Goal: Communication & Community: Answer question/provide support

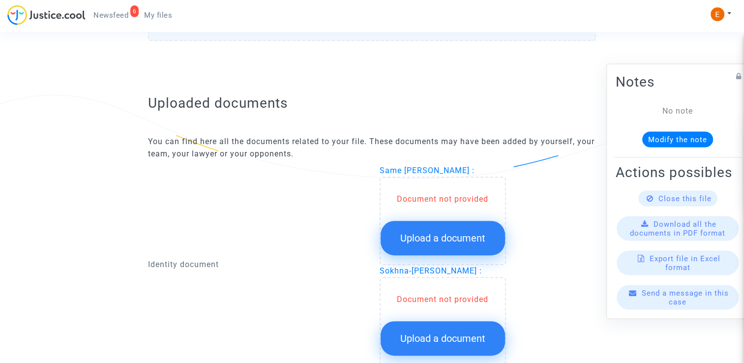
click at [458, 239] on span "Upload a document" at bounding box center [442, 238] width 85 height 12
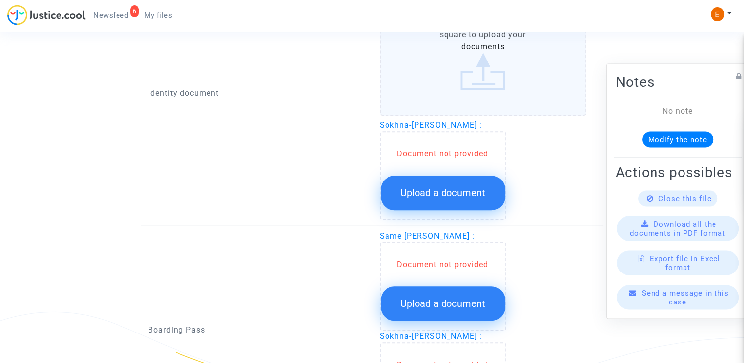
click at [442, 187] on span "Upload a document" at bounding box center [442, 193] width 85 height 12
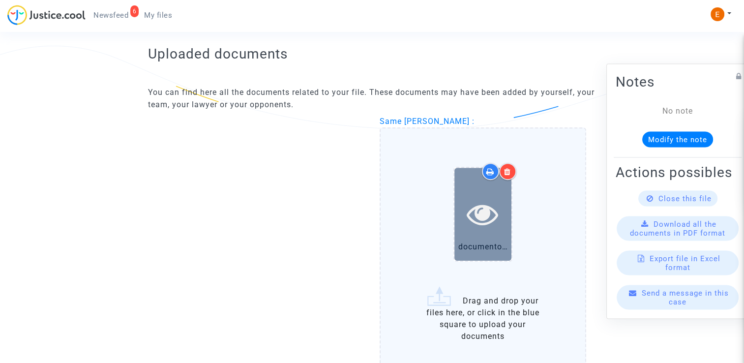
scroll to position [590, 0]
click at [476, 179] on div at bounding box center [482, 214] width 57 height 93
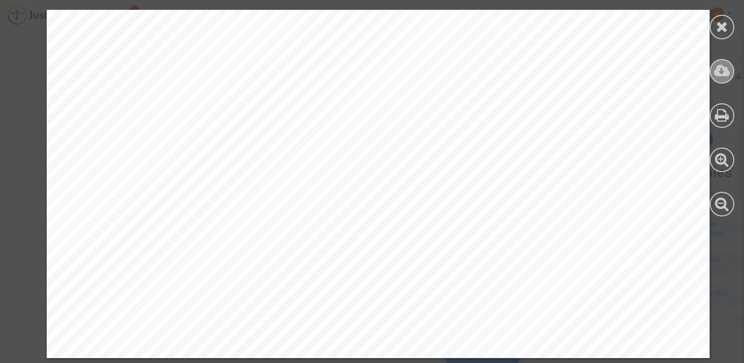
scroll to position [902, 0]
click at [726, 29] on icon at bounding box center [722, 26] width 12 height 15
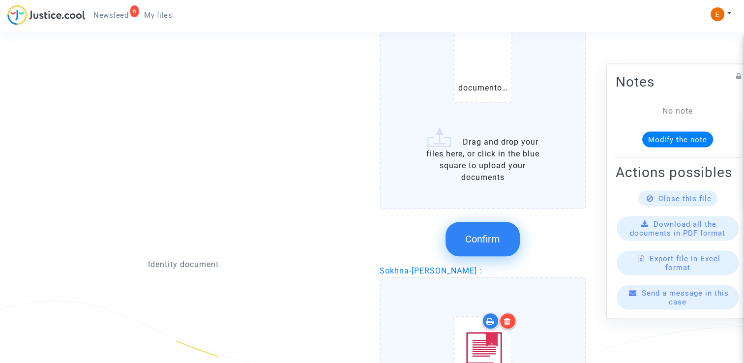
scroll to position [755, 0]
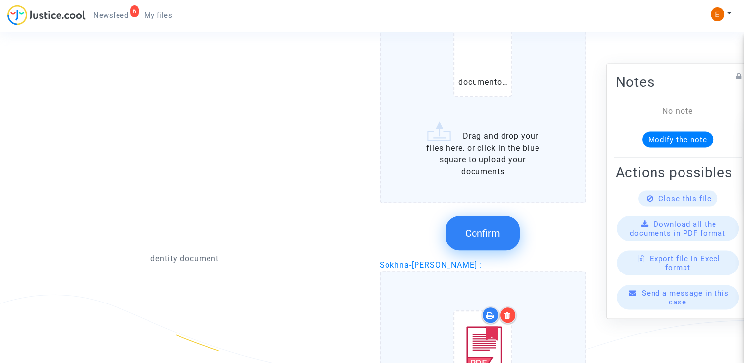
click at [496, 227] on span "Confirm" at bounding box center [482, 233] width 35 height 12
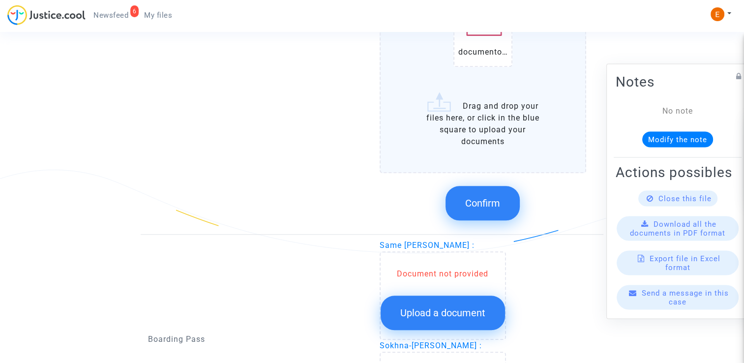
scroll to position [902, 0]
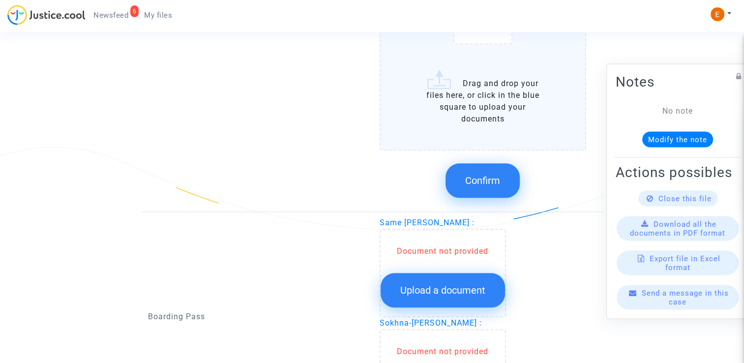
click at [483, 174] on span "Confirm" at bounding box center [482, 180] width 35 height 12
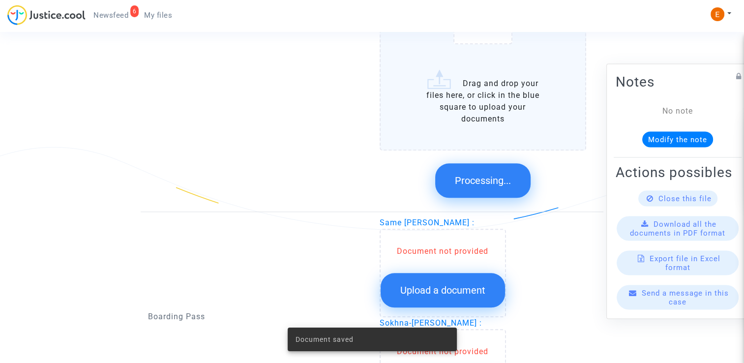
scroll to position [819, 0]
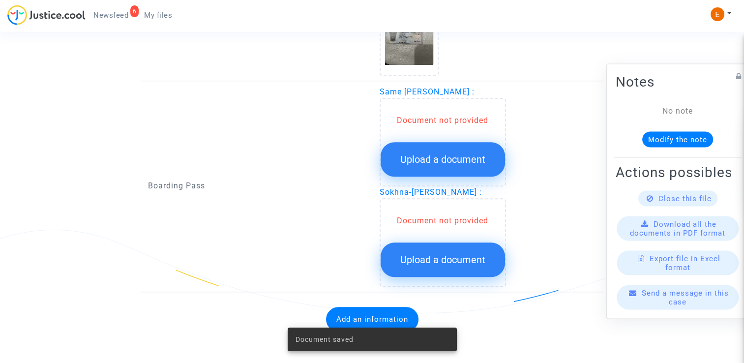
click at [456, 168] on button "Upload a document" at bounding box center [442, 159] width 124 height 34
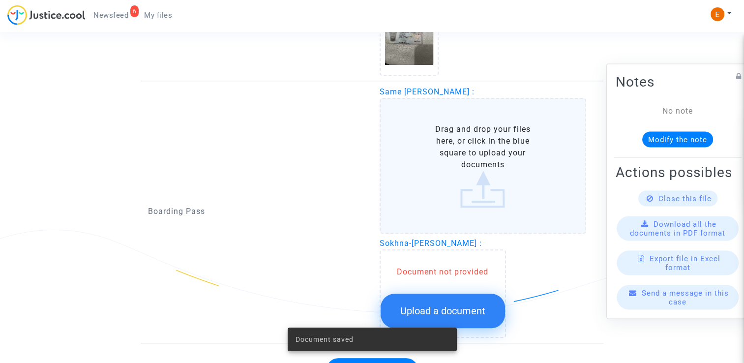
click at [471, 305] on span "Upload a document" at bounding box center [442, 311] width 85 height 12
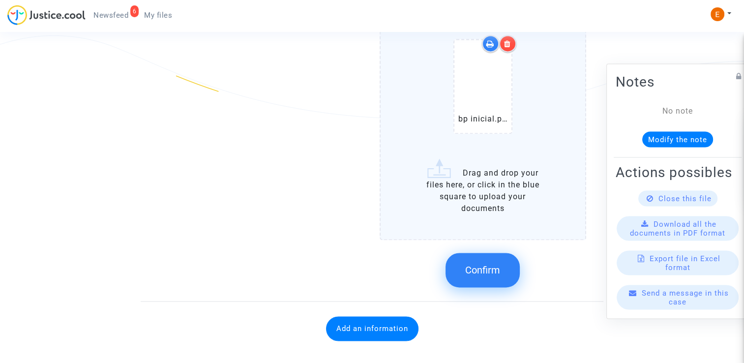
scroll to position [1435, 0]
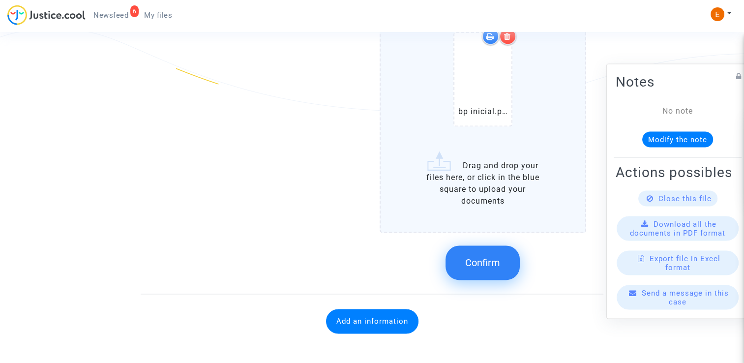
click at [496, 233] on label "booking.pdf bp inicial.pdf Drag and drop your files here, or click in the blue …" at bounding box center [482, 48] width 207 height 367
click at [0, 0] on input "booking.pdf bp inicial.pdf Drag and drop your files here, or click in the blue …" at bounding box center [0, 0] width 0 height 0
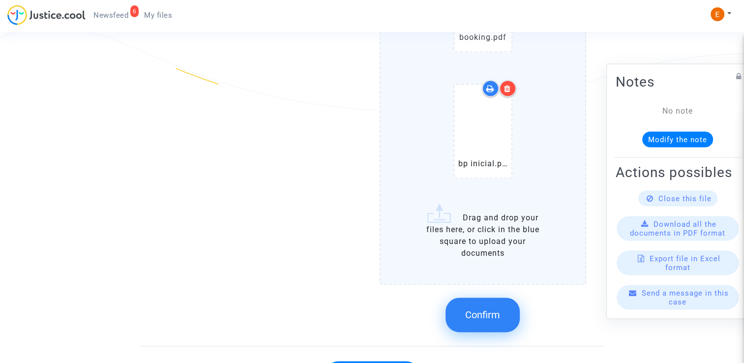
click at [497, 321] on button "Confirm" at bounding box center [482, 314] width 74 height 34
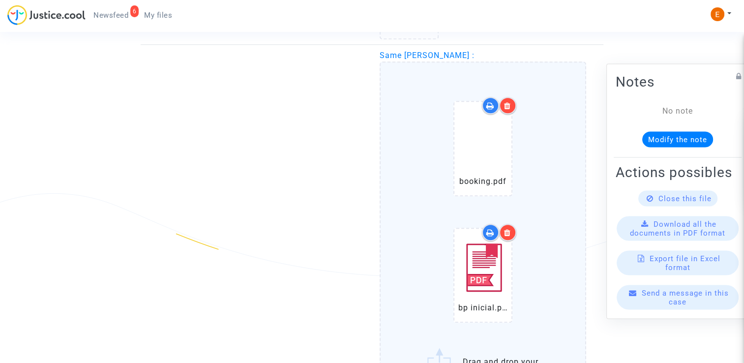
scroll to position [992, 0]
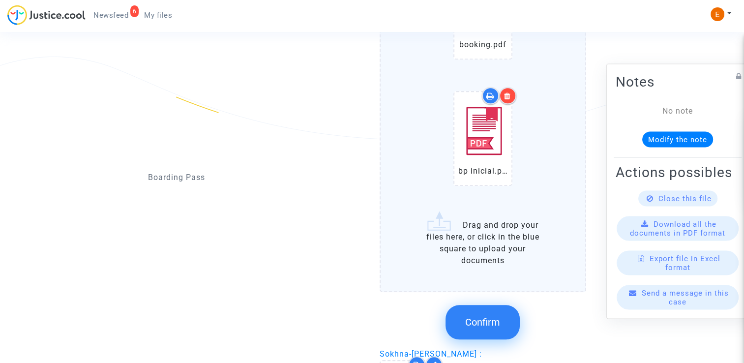
click at [493, 321] on span "Confirm" at bounding box center [482, 322] width 35 height 12
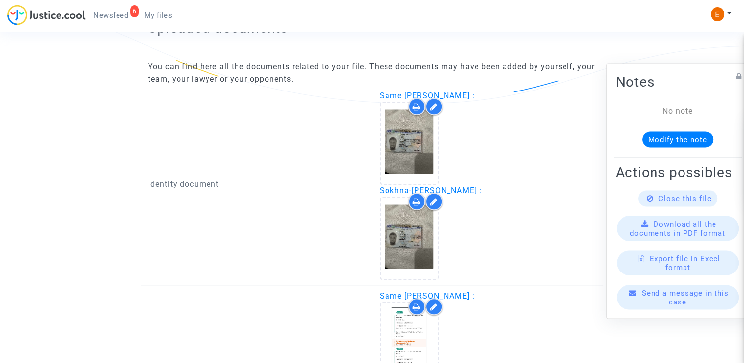
scroll to position [611, 0]
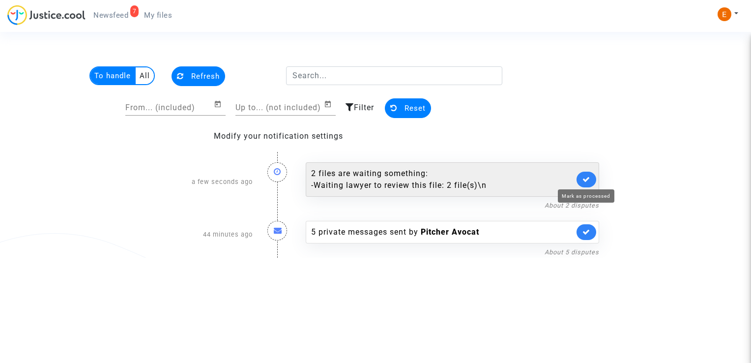
click at [584, 176] on icon at bounding box center [586, 178] width 8 height 7
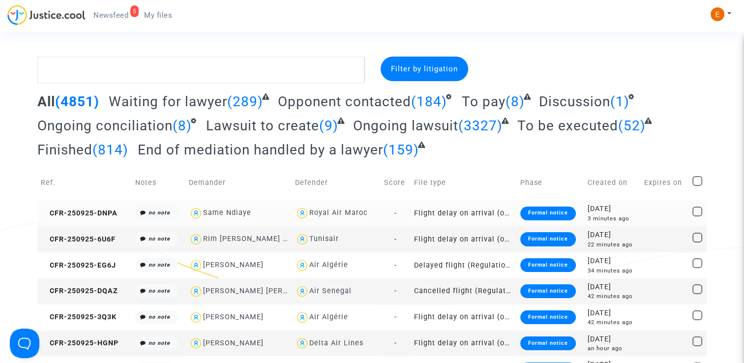
click at [554, 217] on div "Formal notice" at bounding box center [548, 213] width 56 height 14
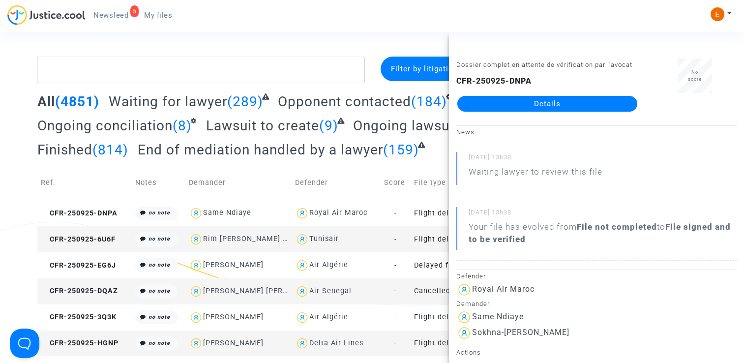
click at [550, 101] on link "Details" at bounding box center [547, 104] width 180 height 16
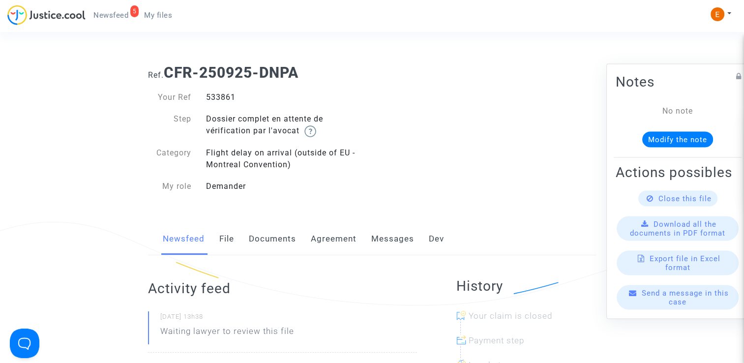
click at [285, 245] on link "Documents" at bounding box center [272, 239] width 47 height 32
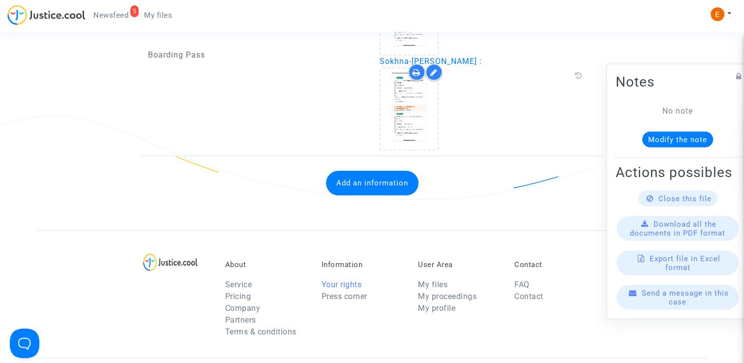
scroll to position [934, 0]
click at [369, 188] on button "Add an information" at bounding box center [372, 182] width 92 height 25
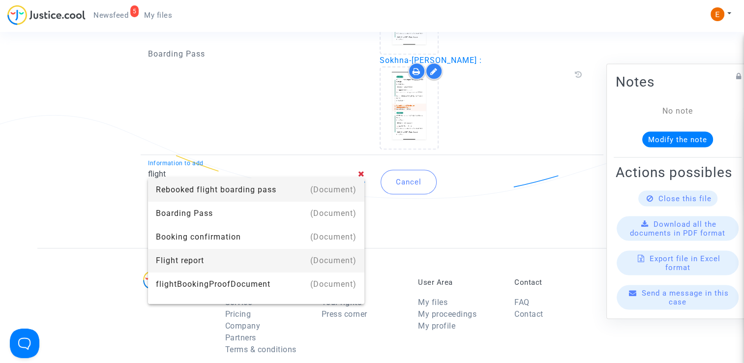
click at [222, 259] on div "Flight report" at bounding box center [256, 261] width 201 height 24
type input "Flight report"
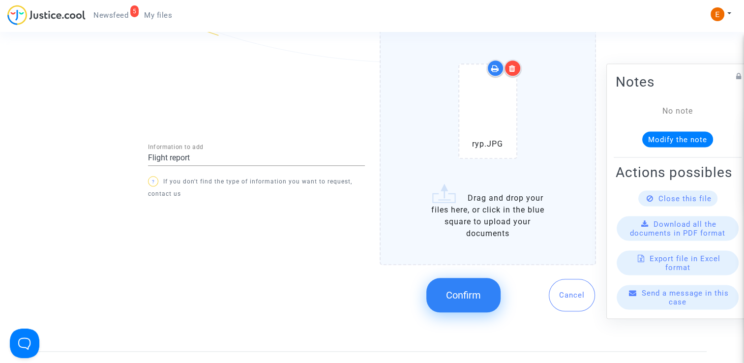
scroll to position [1081, 0]
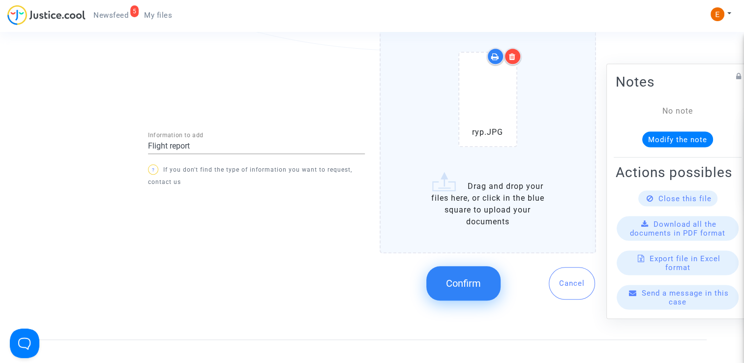
click at [470, 277] on span "Confirm" at bounding box center [463, 283] width 35 height 12
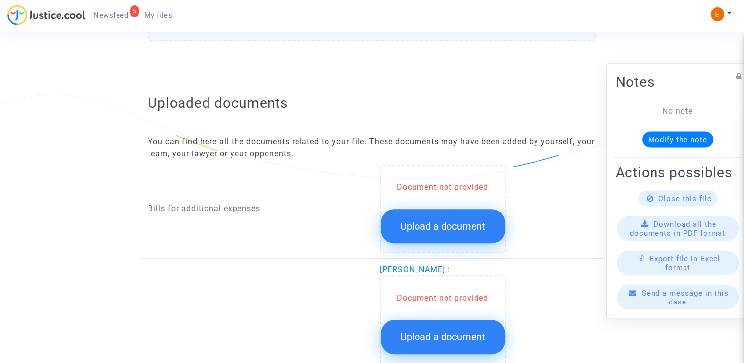
click at [458, 225] on span "Upload a document" at bounding box center [442, 226] width 85 height 12
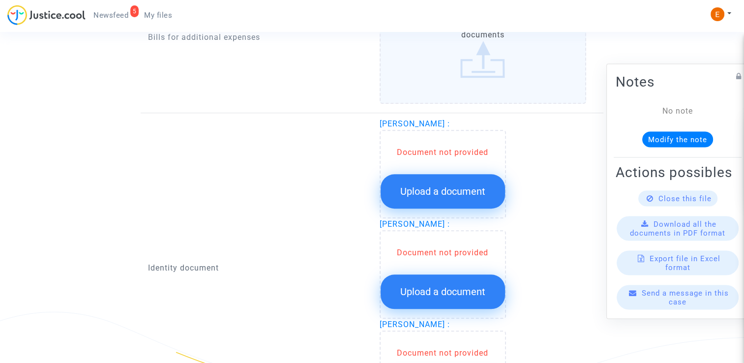
click at [454, 190] on button "Upload a document" at bounding box center [442, 191] width 124 height 34
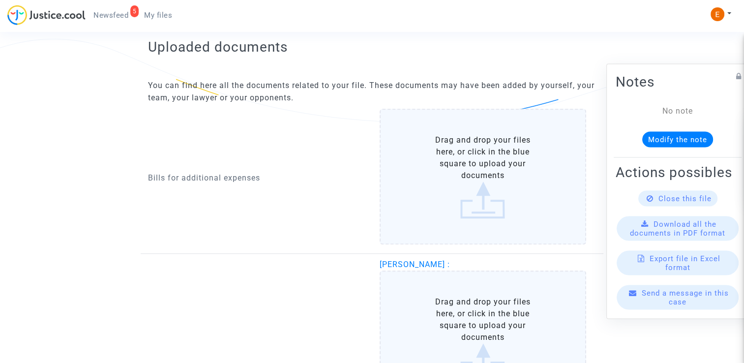
scroll to position [590, 0]
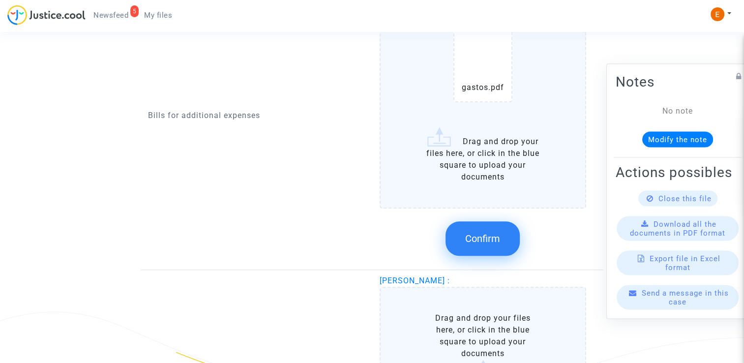
click at [479, 236] on span "Confirm" at bounding box center [482, 239] width 35 height 12
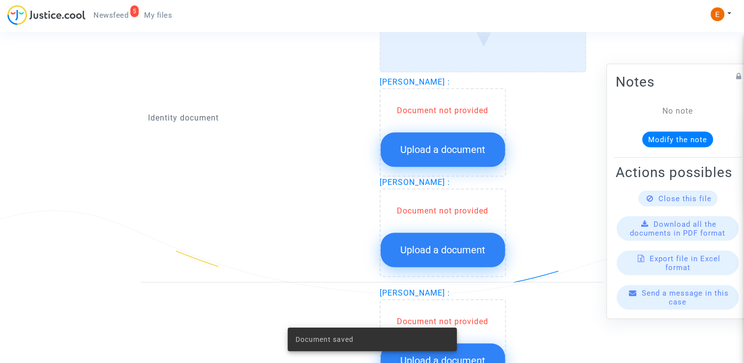
scroll to position [836, 0]
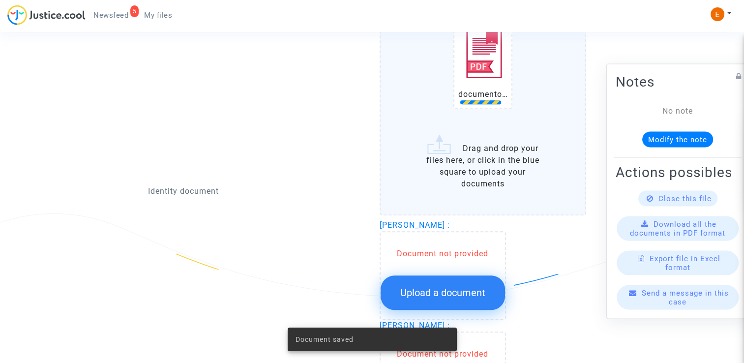
click at [461, 287] on span "Upload a document" at bounding box center [442, 293] width 85 height 12
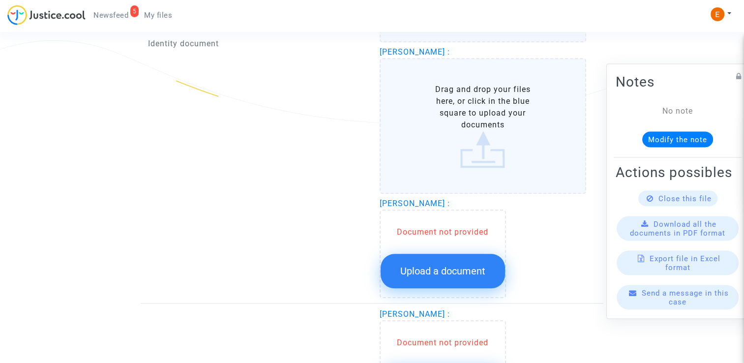
scroll to position [1032, 0]
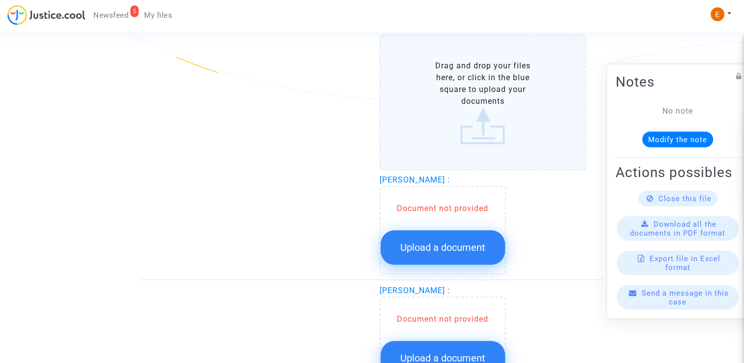
click at [464, 230] on div "Document not provided Upload a document" at bounding box center [442, 230] width 126 height 88
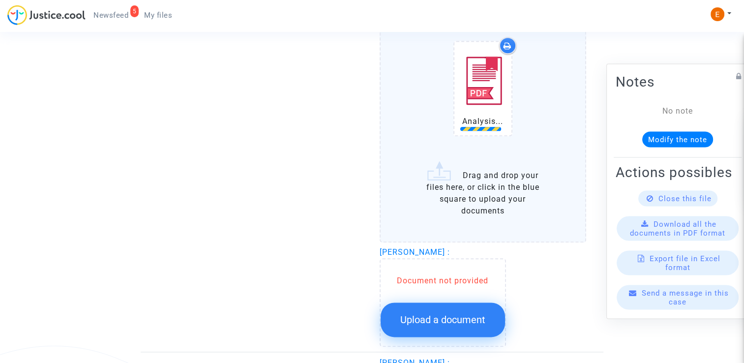
scroll to position [1131, 0]
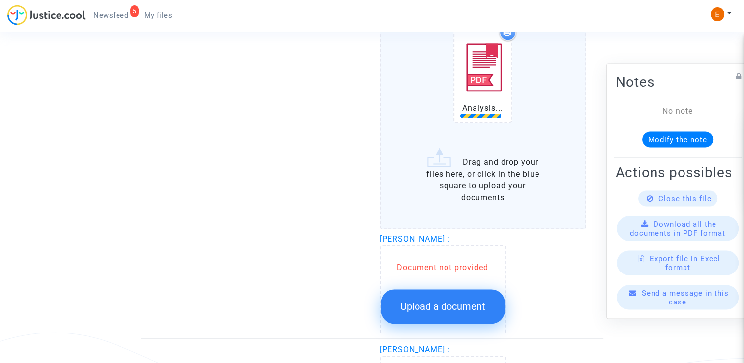
click at [458, 289] on button "Upload a document" at bounding box center [442, 306] width 124 height 34
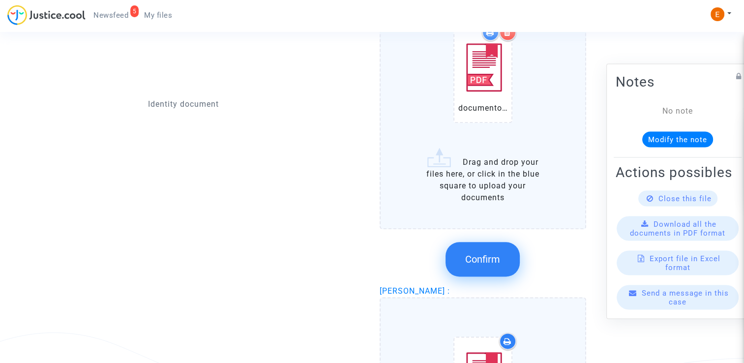
click at [492, 261] on span "Confirm" at bounding box center [482, 259] width 35 height 12
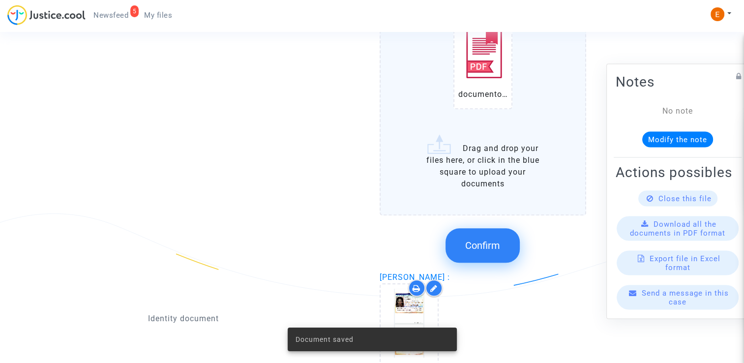
click at [436, 284] on icon at bounding box center [433, 288] width 7 height 8
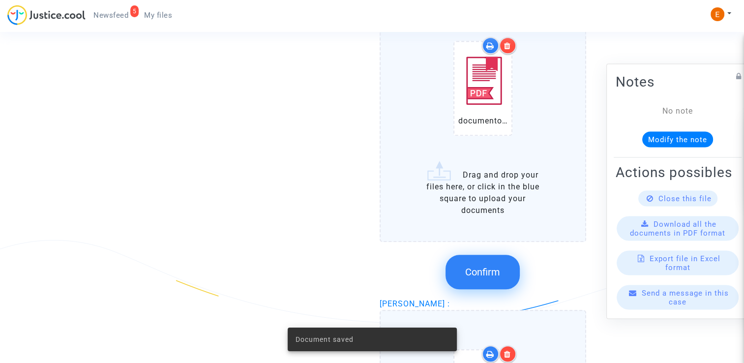
scroll to position [737, 0]
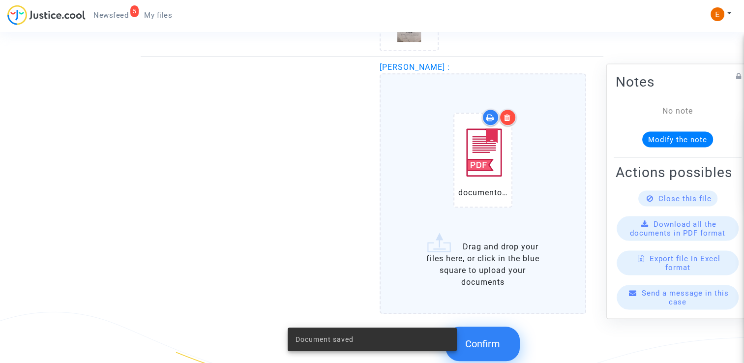
click at [510, 121] on div at bounding box center [507, 117] width 17 height 17
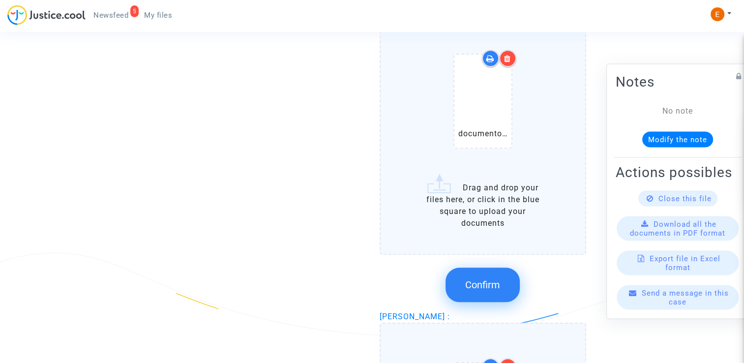
scroll to position [786, 0]
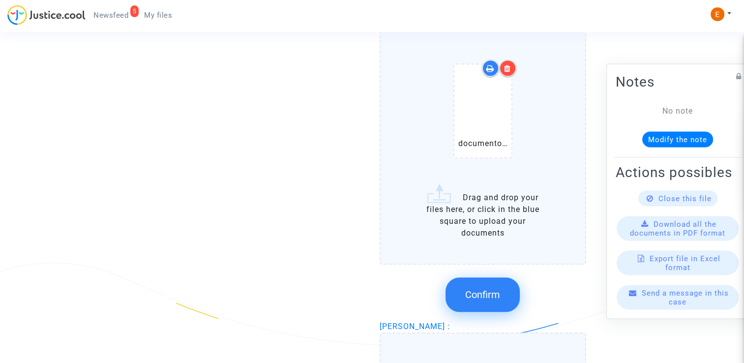
click at [499, 306] on button "Confirm" at bounding box center [482, 294] width 74 height 34
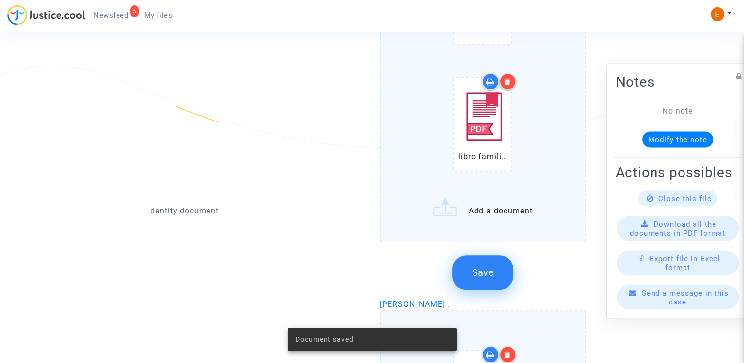
click at [494, 267] on button "Save" at bounding box center [482, 272] width 61 height 34
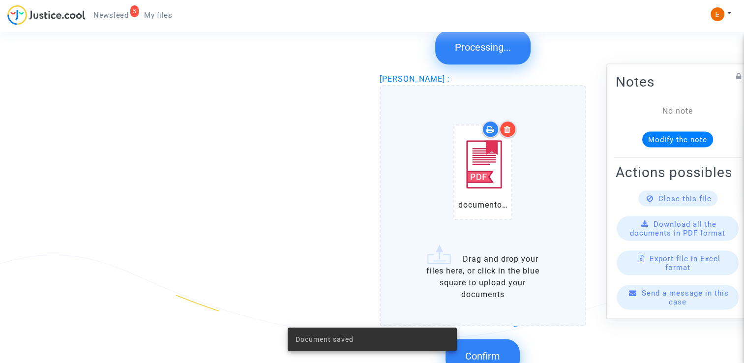
scroll to position [1229, 0]
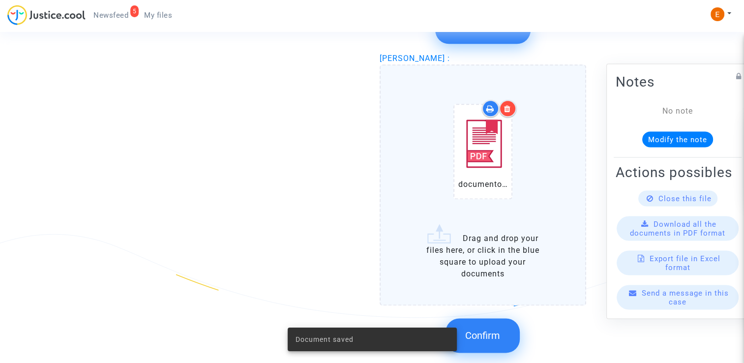
click at [513, 109] on div at bounding box center [507, 108] width 17 height 17
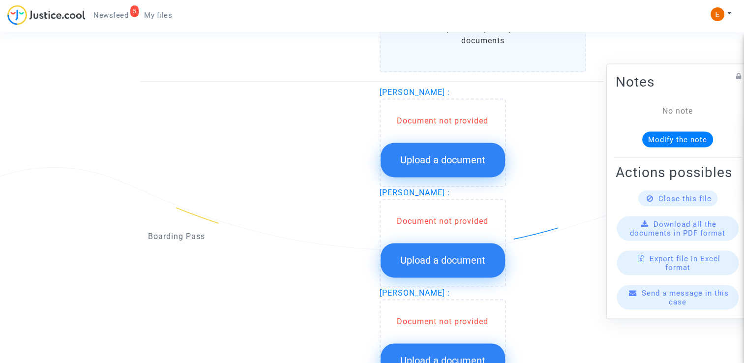
scroll to position [1302, 0]
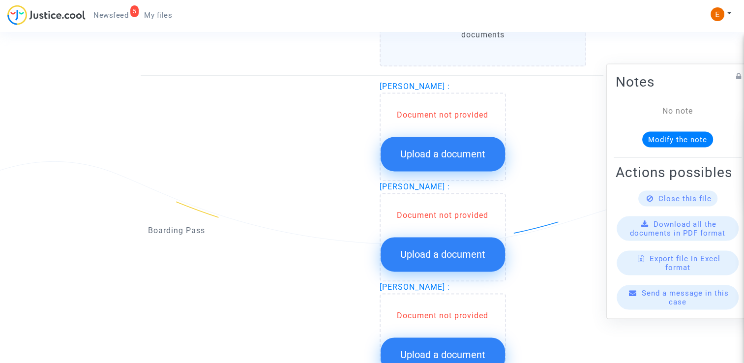
click at [464, 154] on button "Upload a document" at bounding box center [442, 154] width 124 height 34
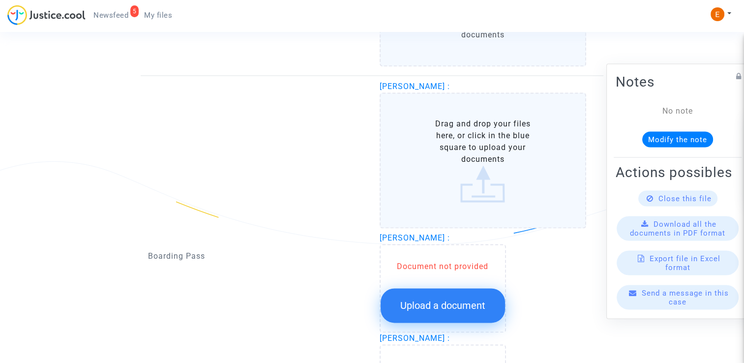
click at [470, 299] on span "Upload a document" at bounding box center [442, 305] width 85 height 12
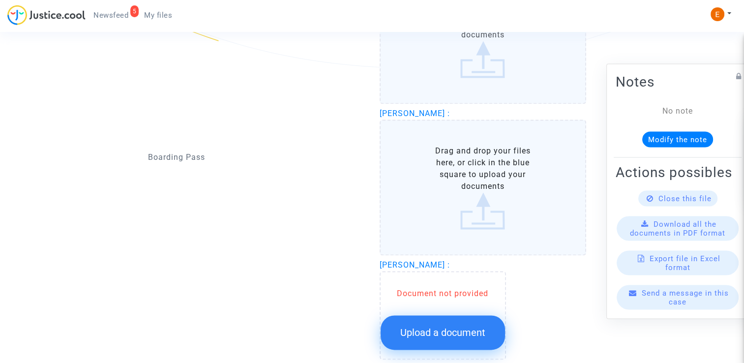
scroll to position [1498, 0]
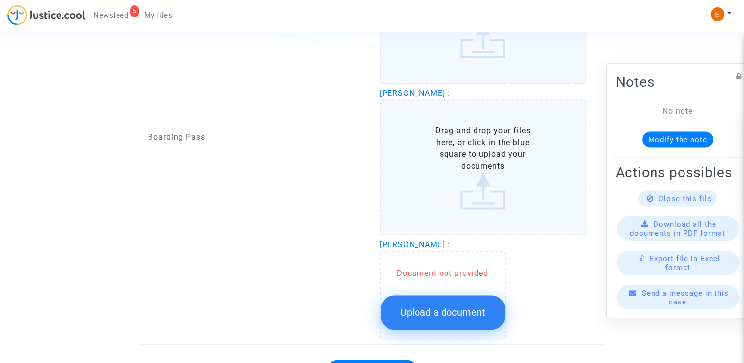
click at [470, 306] on span "Upload a document" at bounding box center [442, 312] width 85 height 12
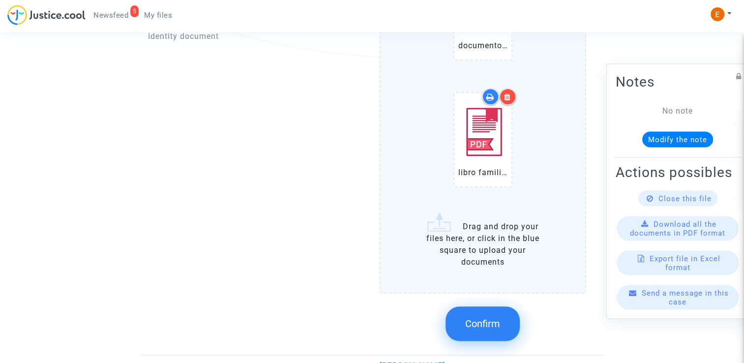
scroll to position [1144, 0]
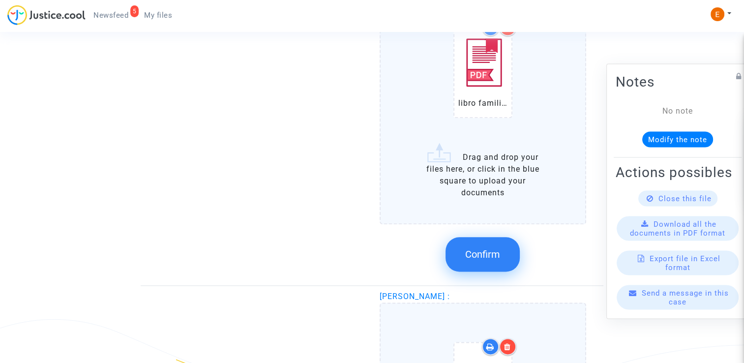
click at [495, 239] on button "Confirm" at bounding box center [482, 254] width 74 height 34
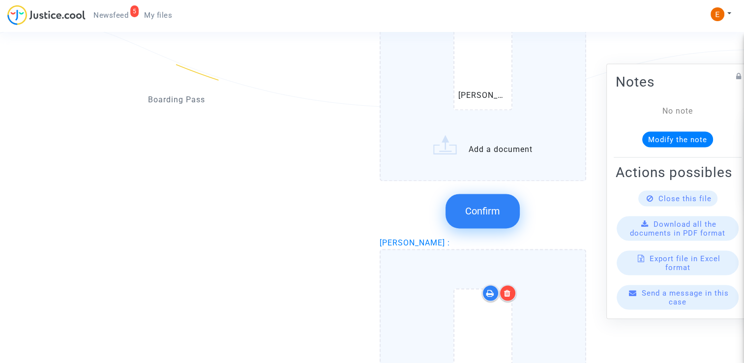
click at [496, 208] on span "Confirm" at bounding box center [482, 211] width 35 height 12
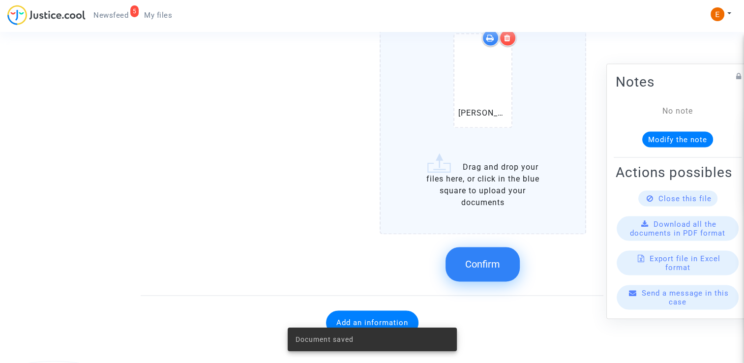
click at [487, 249] on button "Confirm" at bounding box center [482, 264] width 74 height 34
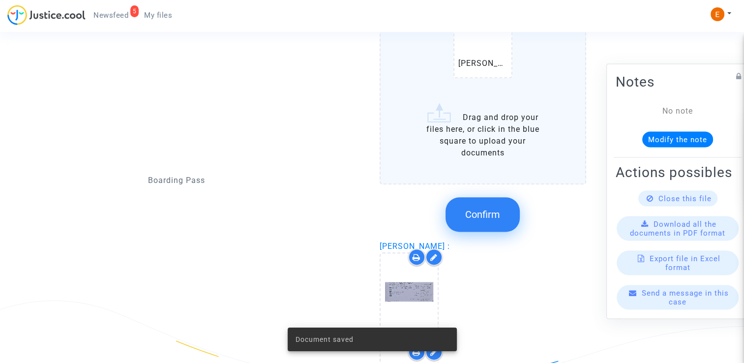
scroll to position [1172, 0]
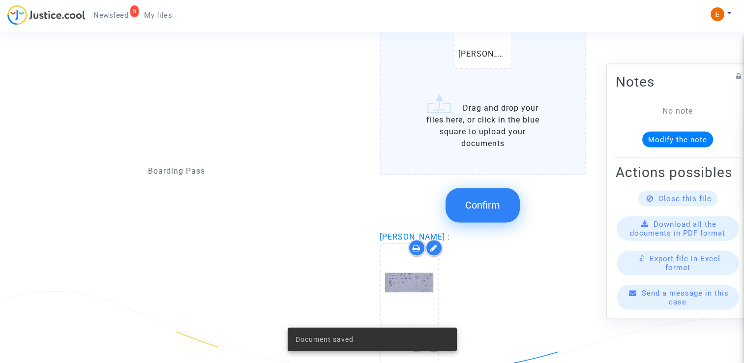
click at [490, 199] on span "Confirm" at bounding box center [482, 205] width 35 height 12
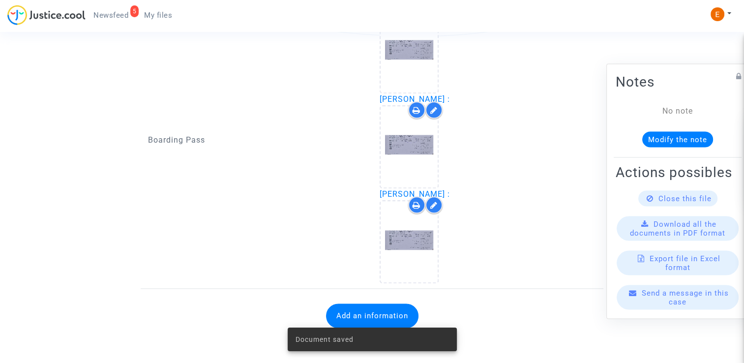
scroll to position [1089, 0]
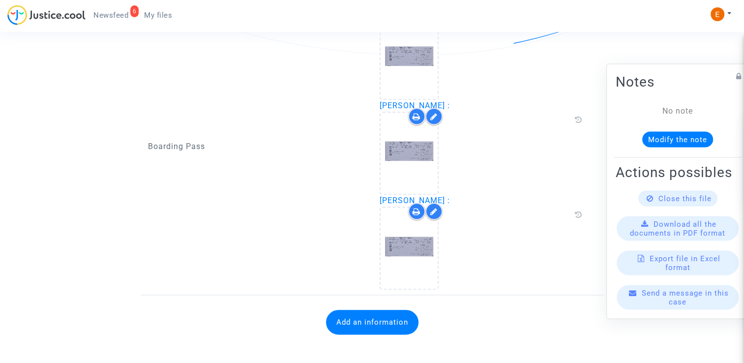
click at [408, 315] on button "Add an information" at bounding box center [372, 322] width 92 height 25
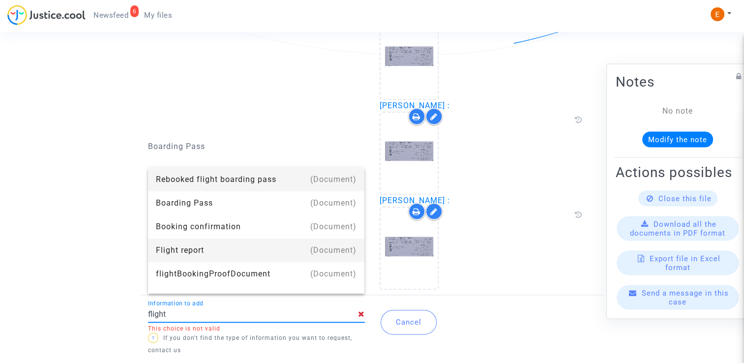
click at [253, 251] on div "Flight report" at bounding box center [256, 250] width 201 height 24
type input "Flight report"
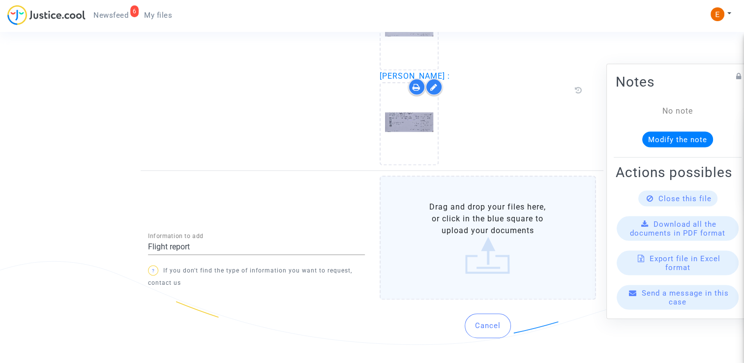
scroll to position [1209, 0]
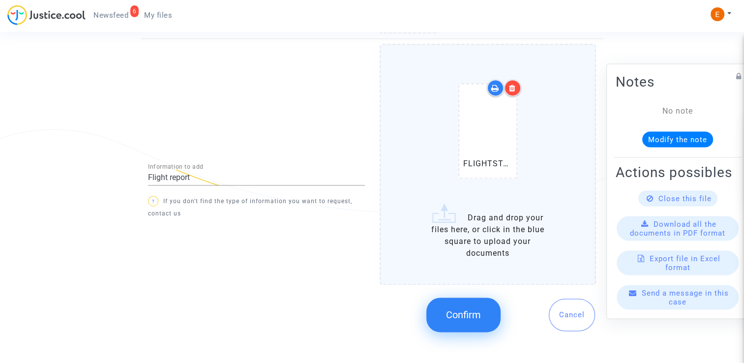
click at [452, 309] on span "Confirm" at bounding box center [463, 315] width 35 height 12
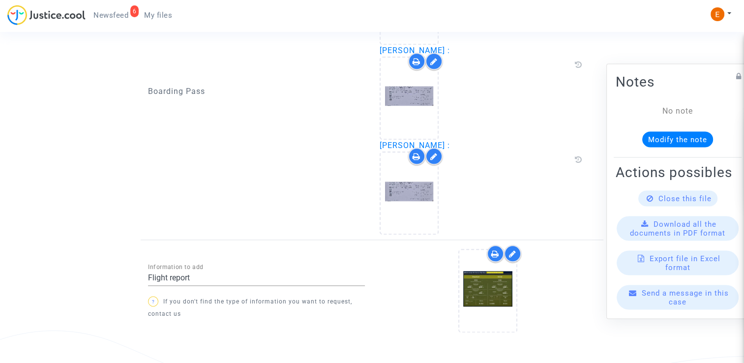
scroll to position [1170, 0]
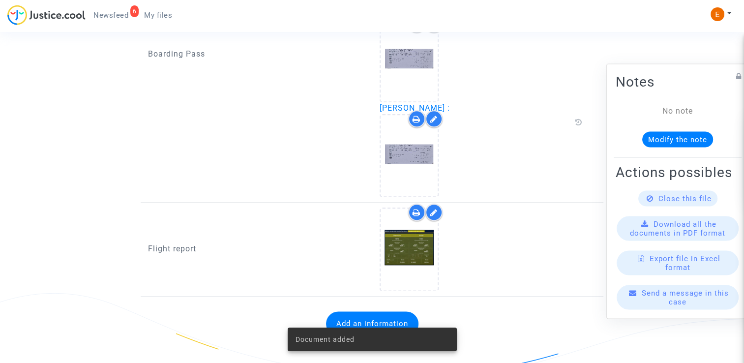
click at [116, 14] on span "Newsfeed" at bounding box center [110, 15] width 35 height 9
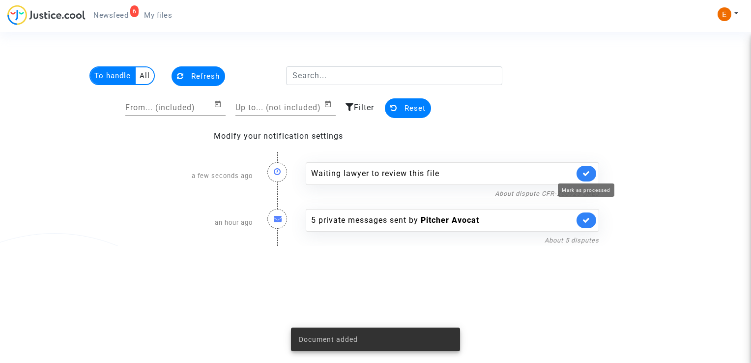
click at [590, 170] on icon at bounding box center [586, 173] width 8 height 7
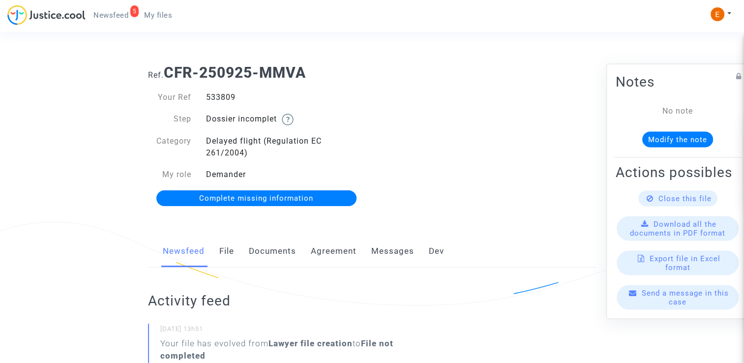
drag, startPoint x: 0, startPoint y: 0, endPoint x: 267, endPoint y: 253, distance: 368.2
click at [267, 253] on link "Documents" at bounding box center [272, 251] width 47 height 32
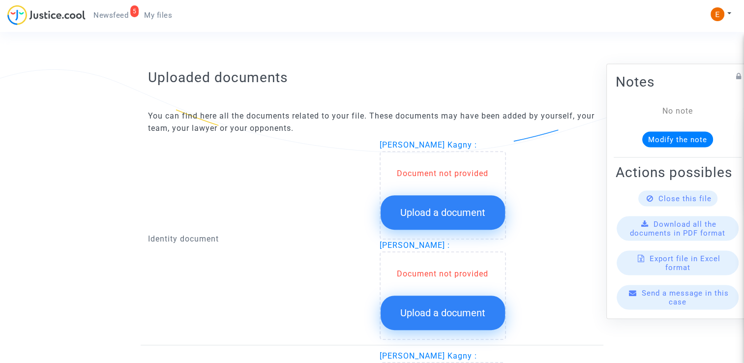
scroll to position [590, 0]
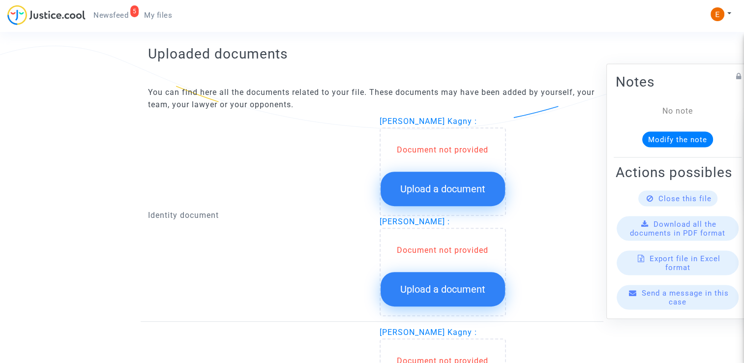
click at [424, 185] on span "Upload a document" at bounding box center [442, 189] width 85 height 12
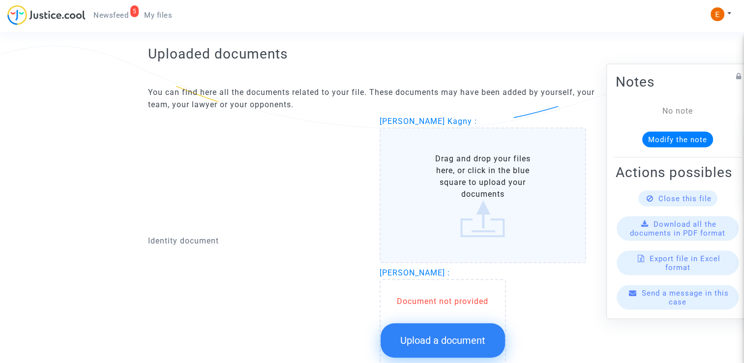
click at [453, 334] on span "Upload a document" at bounding box center [442, 340] width 85 height 12
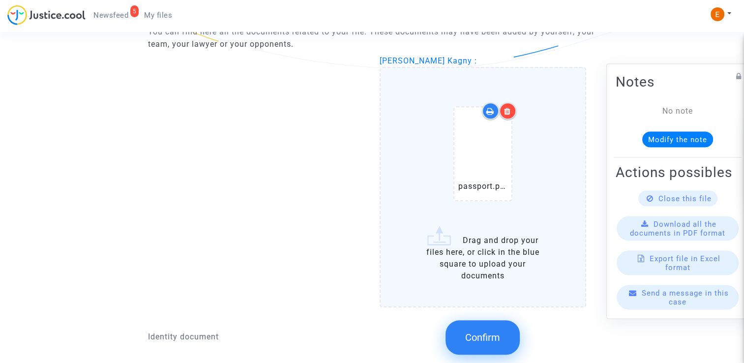
scroll to position [688, 0]
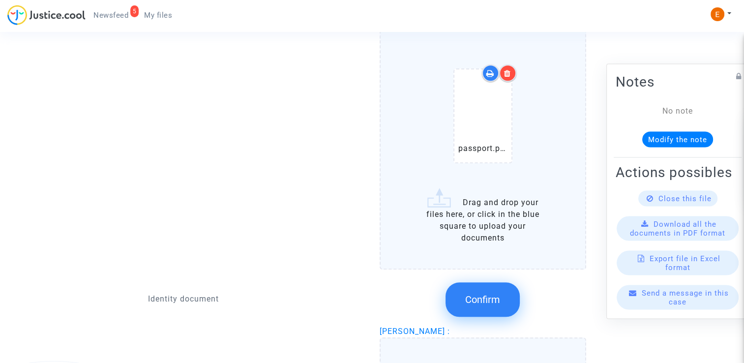
click at [515, 112] on upload-item "passport.pdf" at bounding box center [482, 115] width 67 height 95
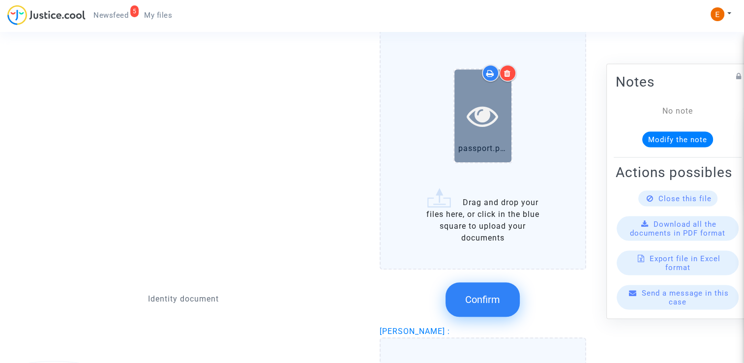
click at [497, 113] on icon at bounding box center [482, 115] width 32 height 31
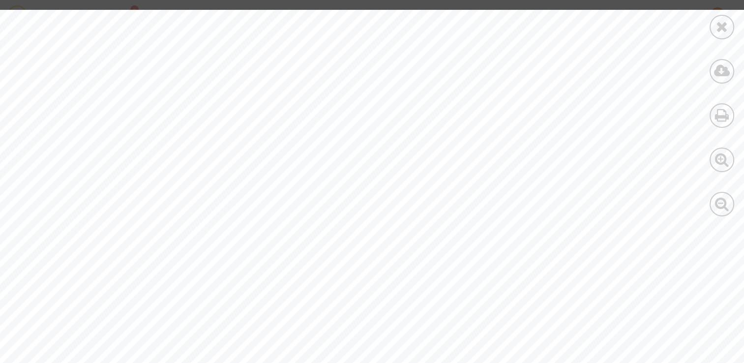
scroll to position [885, 0]
click at [722, 18] on div at bounding box center [721, 27] width 25 height 25
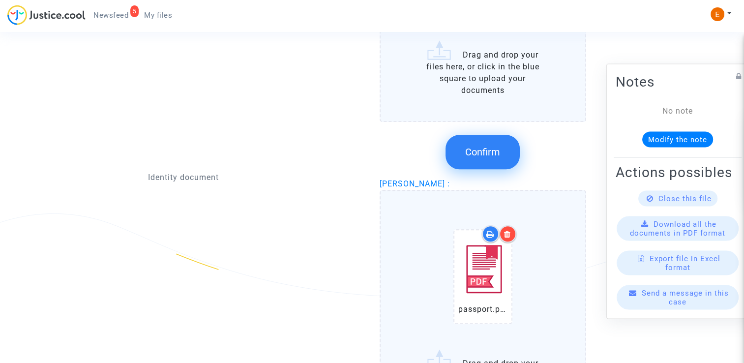
click at [489, 146] on span "Confirm" at bounding box center [482, 152] width 35 height 12
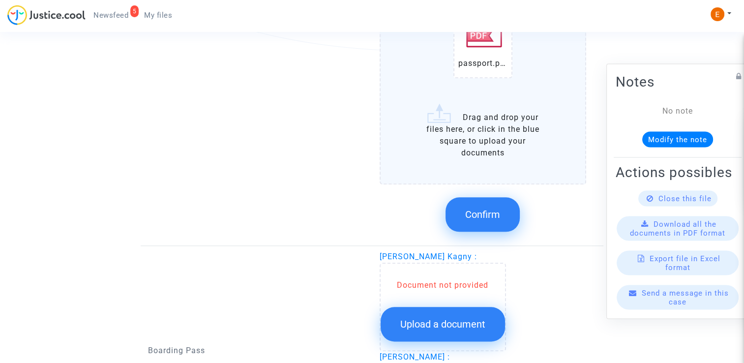
click at [480, 224] on button "Confirm" at bounding box center [482, 214] width 74 height 34
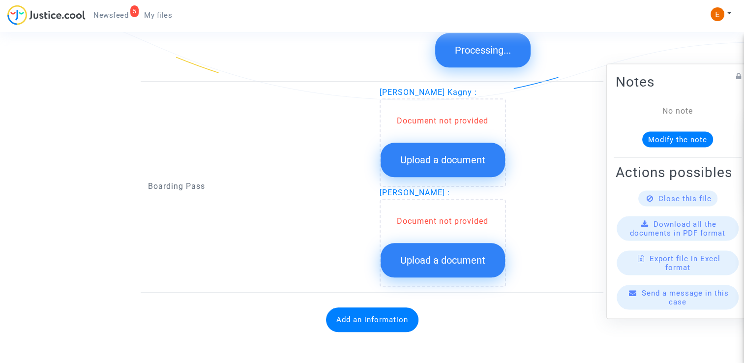
click at [452, 158] on span "Upload a document" at bounding box center [442, 160] width 85 height 12
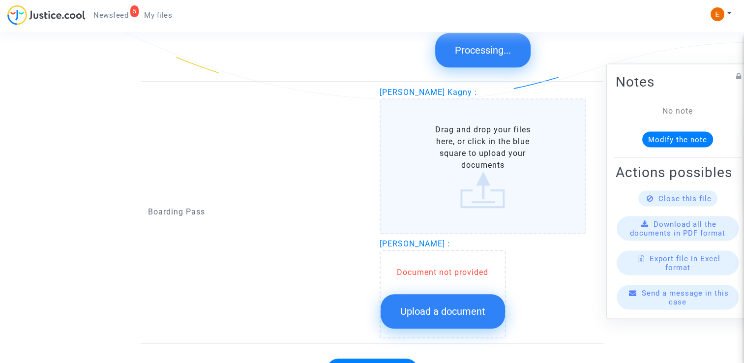
scroll to position [859, 0]
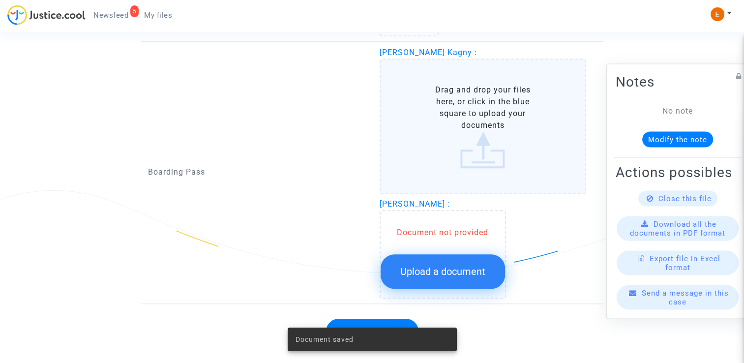
click at [478, 265] on span "Upload a document" at bounding box center [442, 271] width 85 height 12
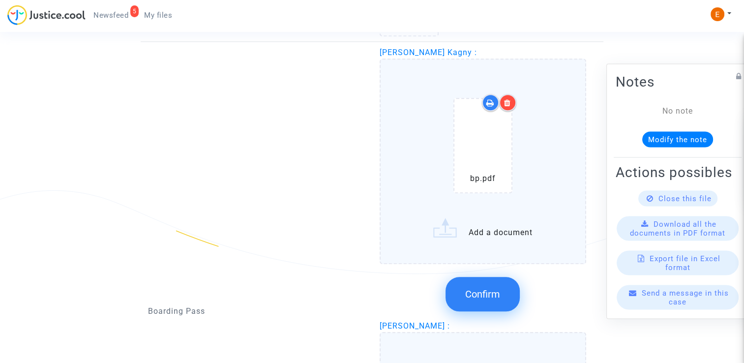
click at [484, 300] on button "Confirm" at bounding box center [482, 294] width 74 height 34
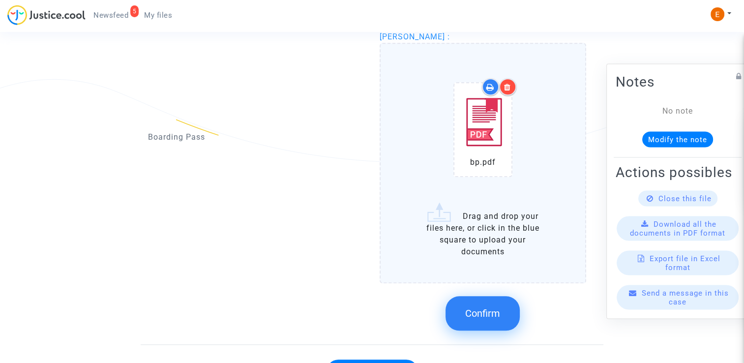
scroll to position [1006, 0]
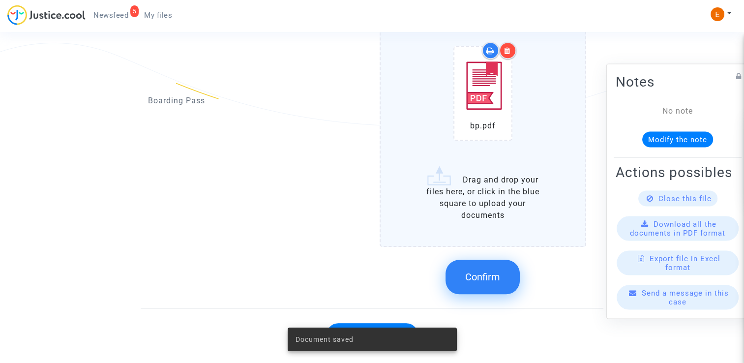
click at [481, 260] on button "Confirm" at bounding box center [482, 277] width 74 height 34
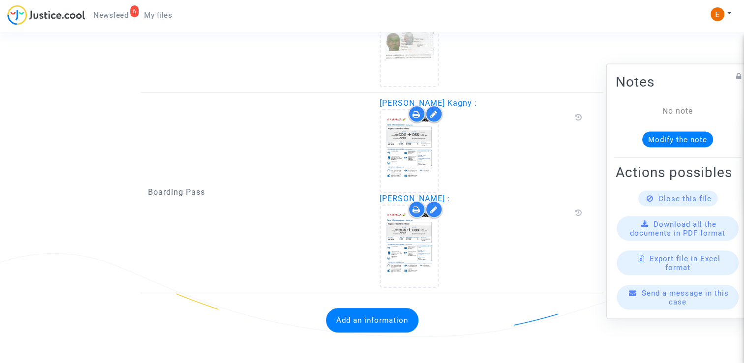
drag, startPoint x: 0, startPoint y: 0, endPoint x: 417, endPoint y: 320, distance: 525.5
click at [417, 320] on button "Add an information" at bounding box center [372, 320] width 92 height 25
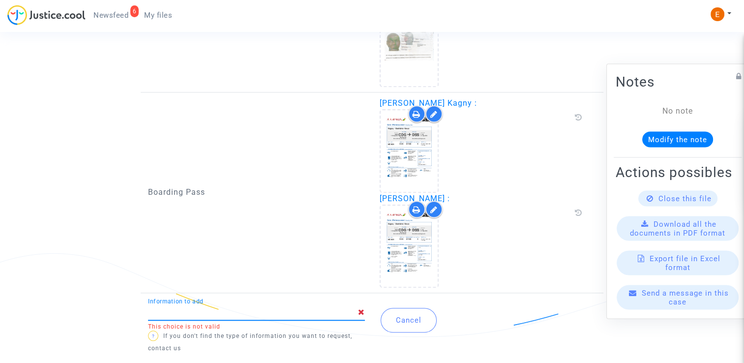
type input "l"
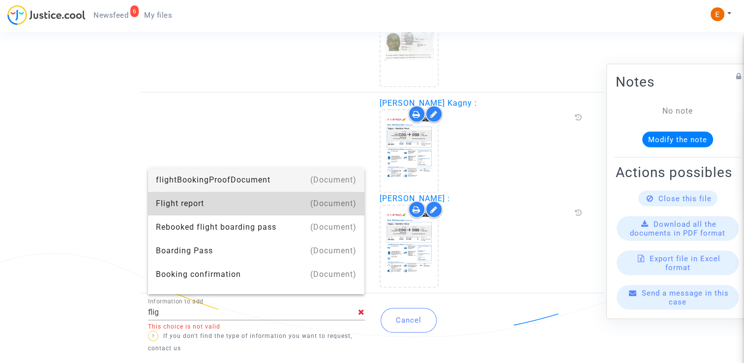
click at [264, 194] on div "Flight report" at bounding box center [256, 204] width 201 height 24
type input "Flight report"
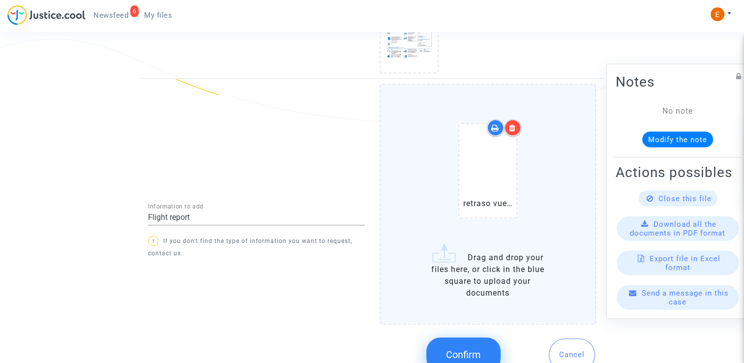
scroll to position [1052, 0]
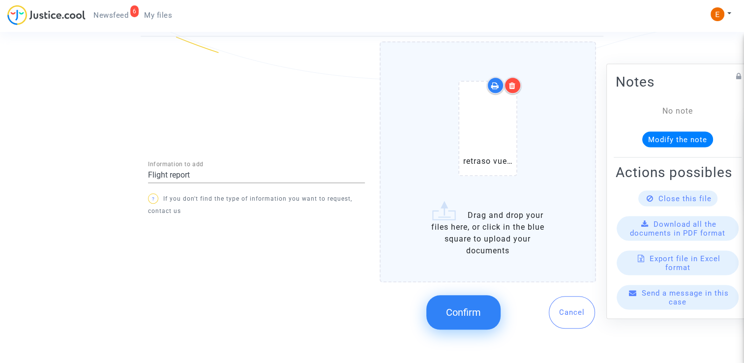
click at [465, 306] on span "Confirm" at bounding box center [463, 312] width 35 height 12
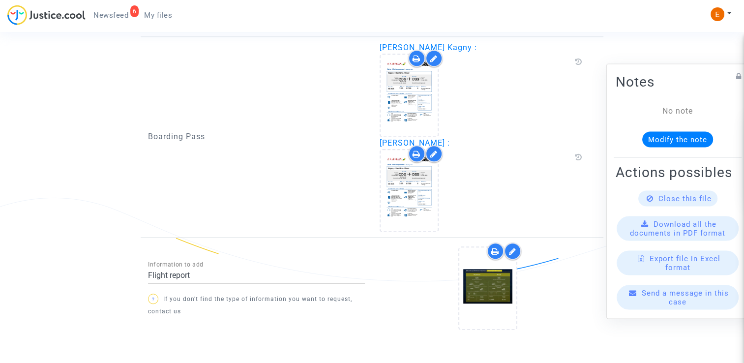
scroll to position [889, 0]
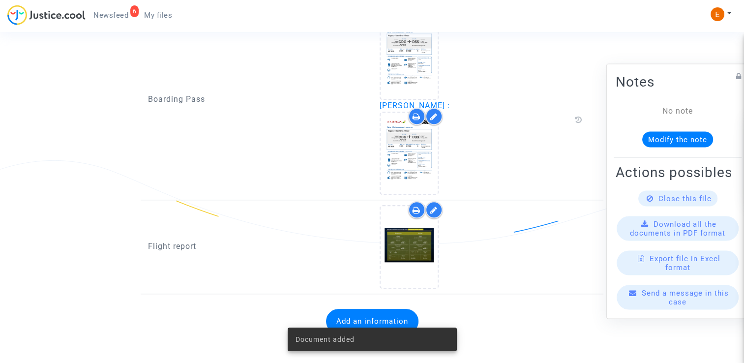
click at [106, 15] on span "Newsfeed" at bounding box center [110, 15] width 35 height 9
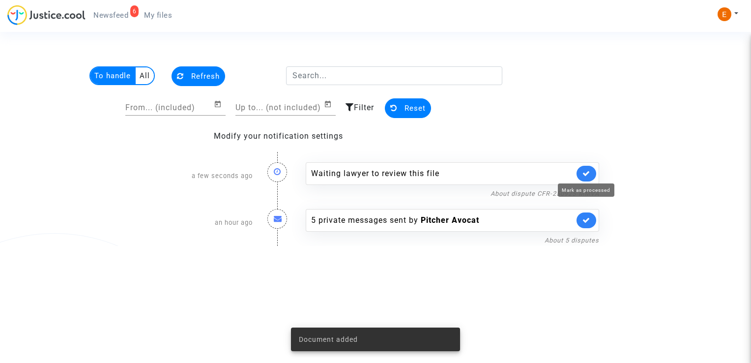
click at [587, 168] on link at bounding box center [587, 174] width 20 height 16
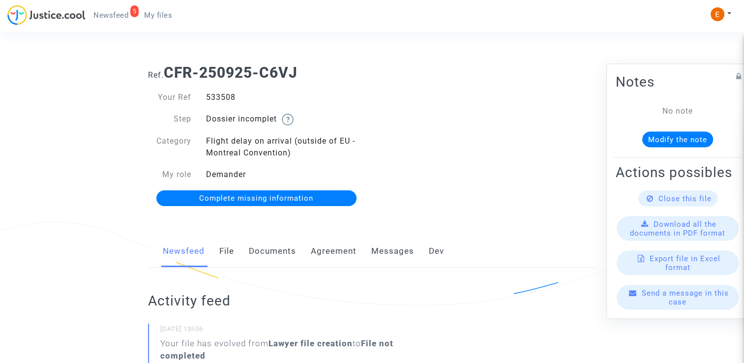
click at [265, 245] on link "Documents" at bounding box center [272, 251] width 47 height 32
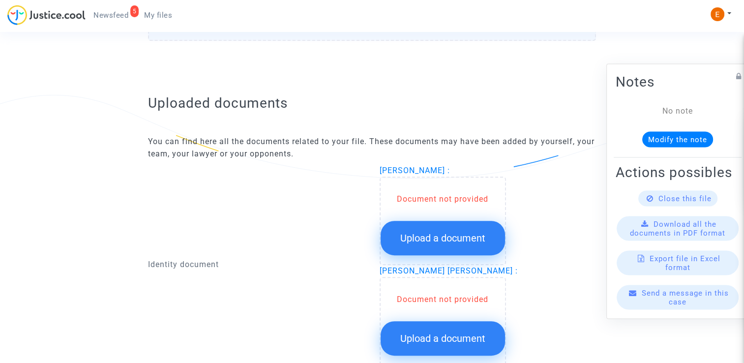
click at [462, 236] on span "Upload a document" at bounding box center [442, 238] width 85 height 12
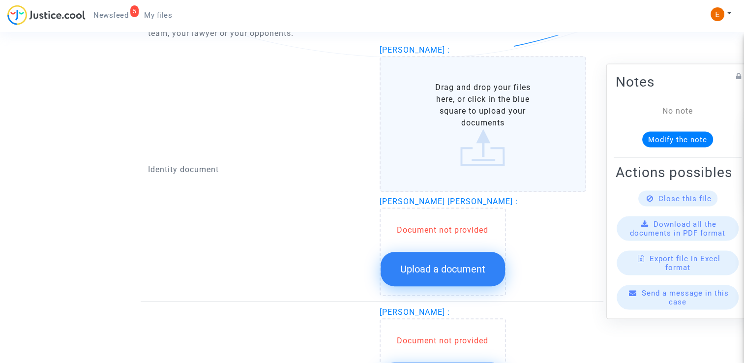
scroll to position [688, 0]
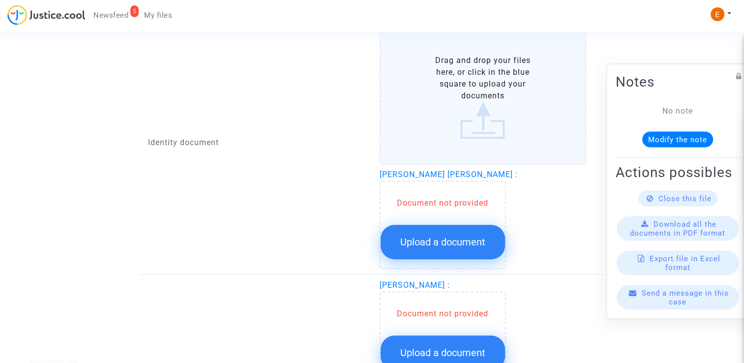
click at [444, 236] on span "Upload a document" at bounding box center [442, 242] width 85 height 12
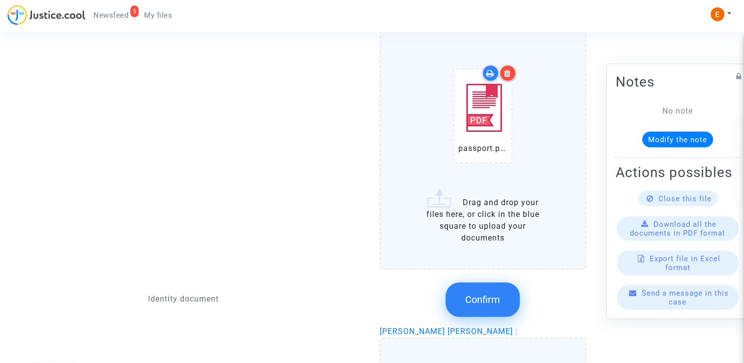
click at [508, 72] on icon at bounding box center [507, 73] width 7 height 8
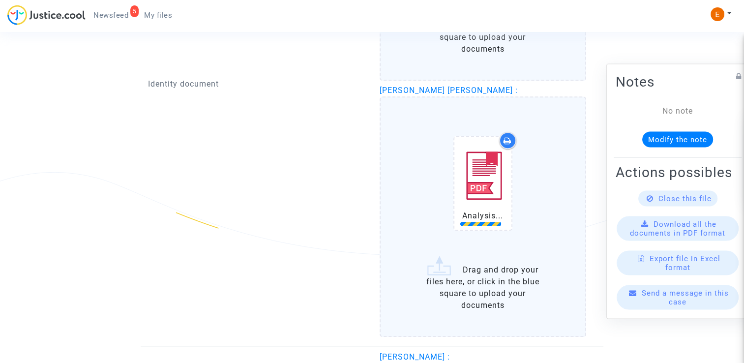
scroll to position [885, 0]
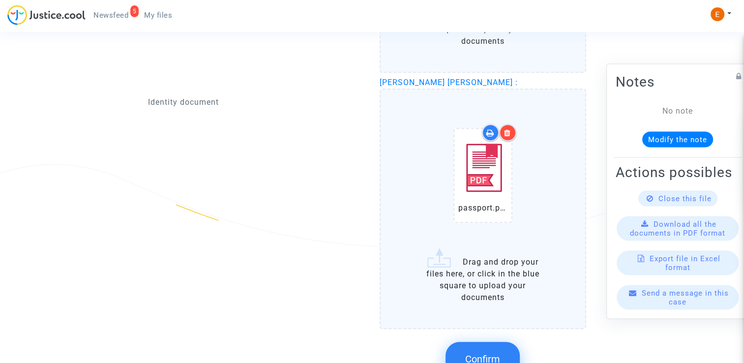
click at [508, 357] on button "Confirm" at bounding box center [482, 359] width 74 height 34
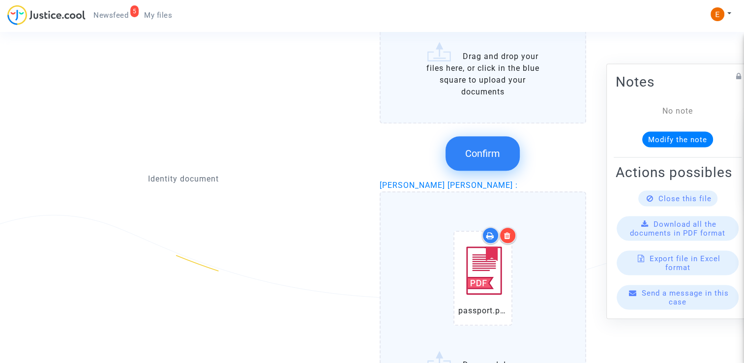
scroll to position [688, 0]
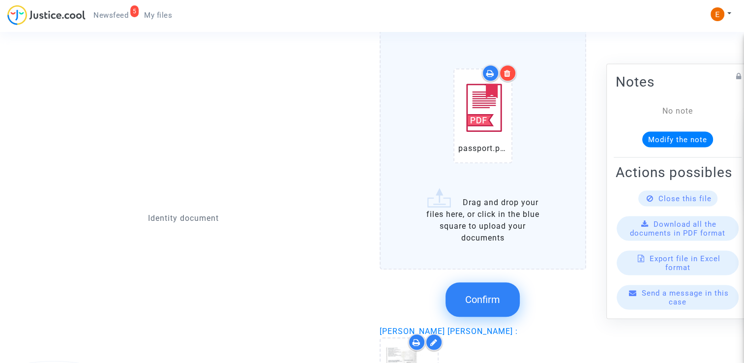
click at [509, 72] on icon at bounding box center [507, 73] width 7 height 8
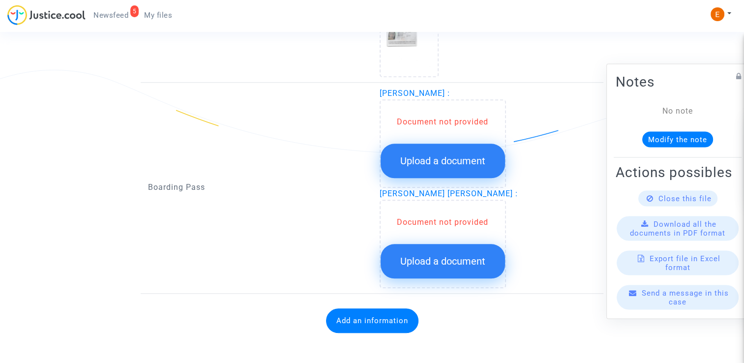
scroll to position [981, 0]
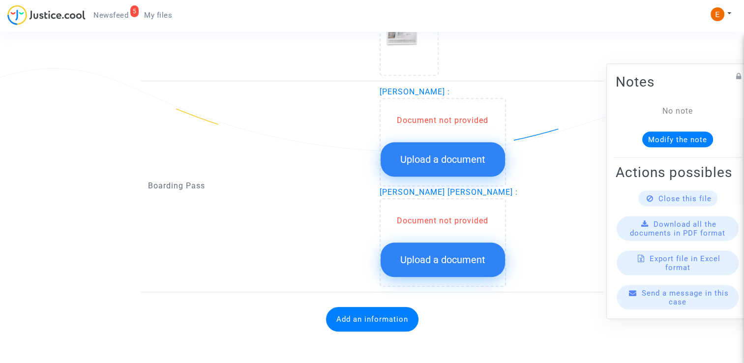
click at [458, 149] on button "Upload a document" at bounding box center [442, 159] width 124 height 34
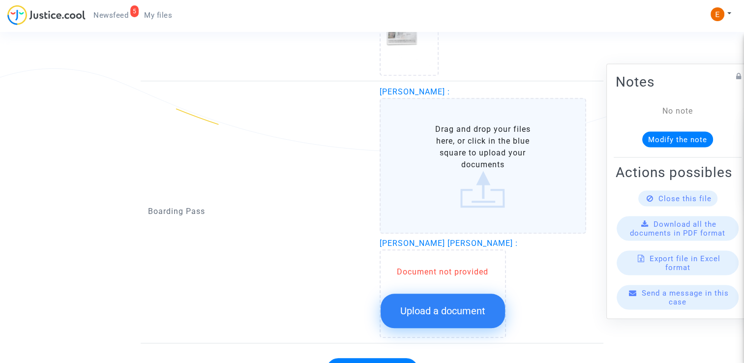
click at [456, 316] on div "Document not provided Upload a document" at bounding box center [442, 293] width 126 height 88
click at [453, 305] on span "Upload a document" at bounding box center [442, 311] width 85 height 12
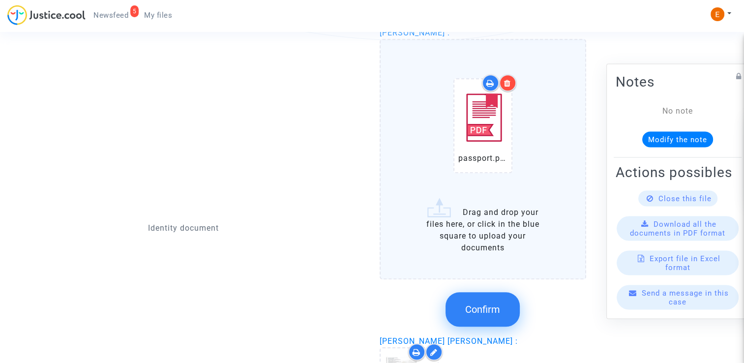
scroll to position [686, 0]
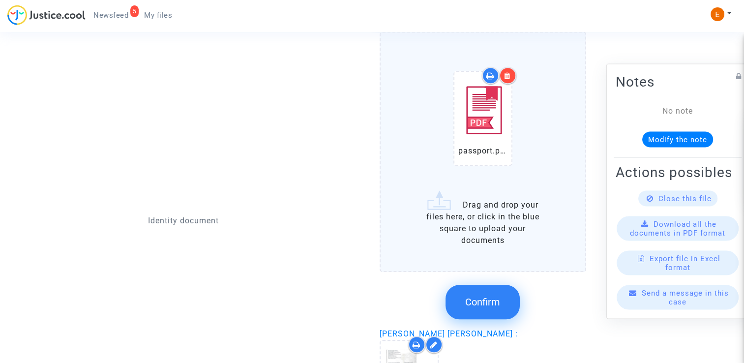
click at [478, 292] on button "Confirm" at bounding box center [482, 302] width 74 height 34
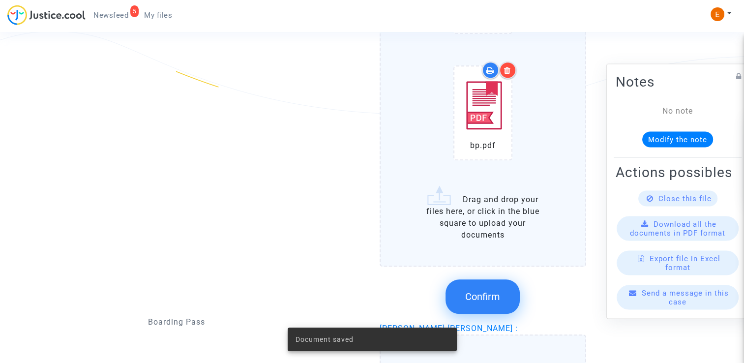
scroll to position [1030, 0]
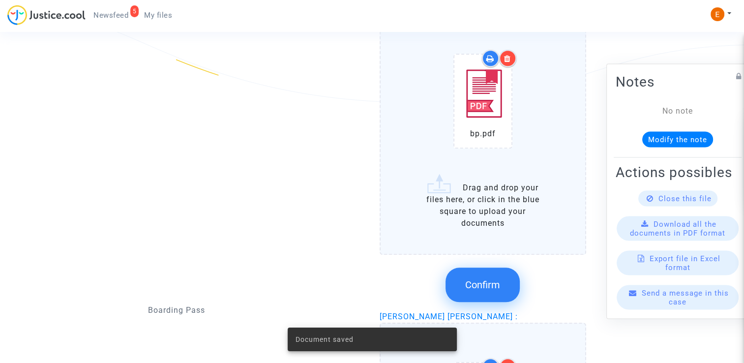
click at [490, 274] on button "Confirm" at bounding box center [482, 284] width 74 height 34
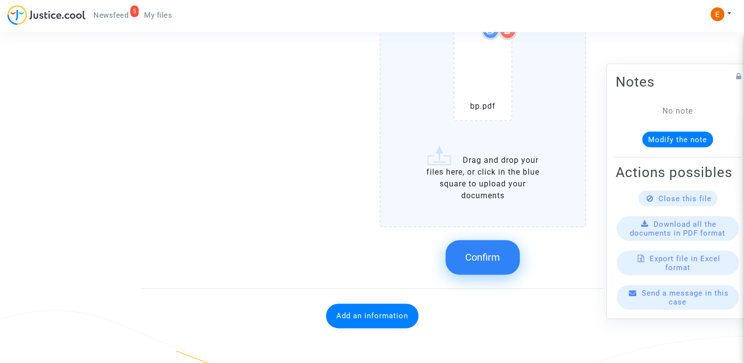
scroll to position [1147, 0]
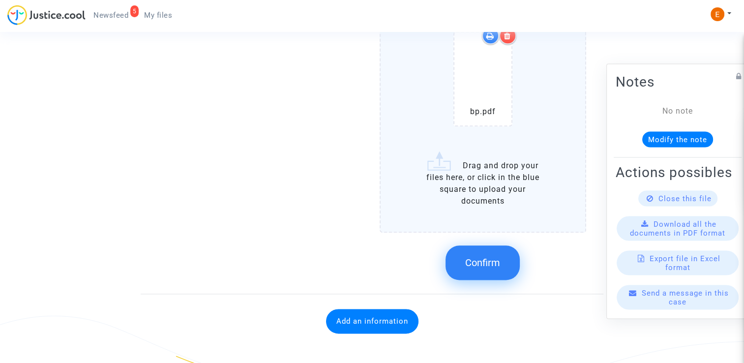
drag, startPoint x: 494, startPoint y: 266, endPoint x: 402, endPoint y: 233, distance: 97.2
click at [494, 266] on button "Confirm" at bounding box center [482, 262] width 74 height 34
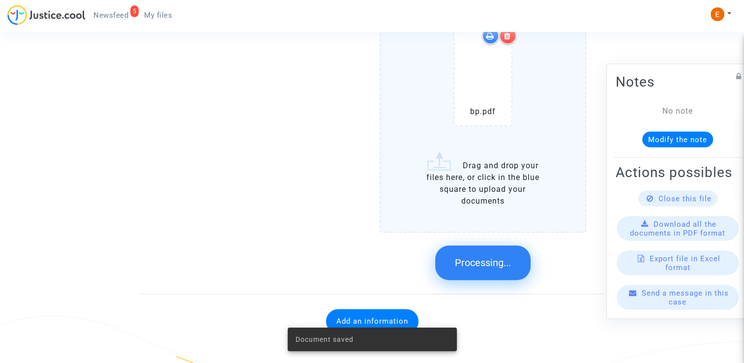
scroll to position [808, 0]
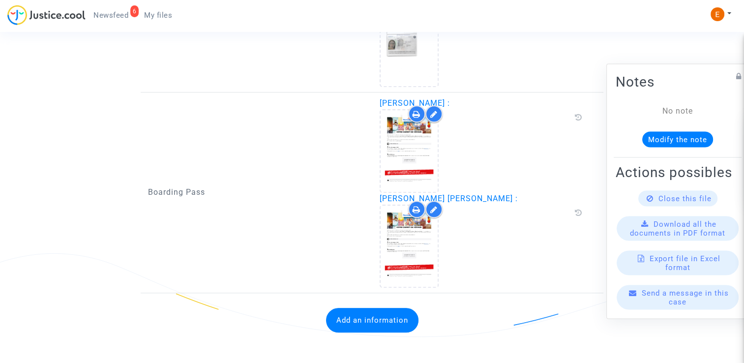
click at [379, 320] on button "Add an information" at bounding box center [372, 320] width 92 height 25
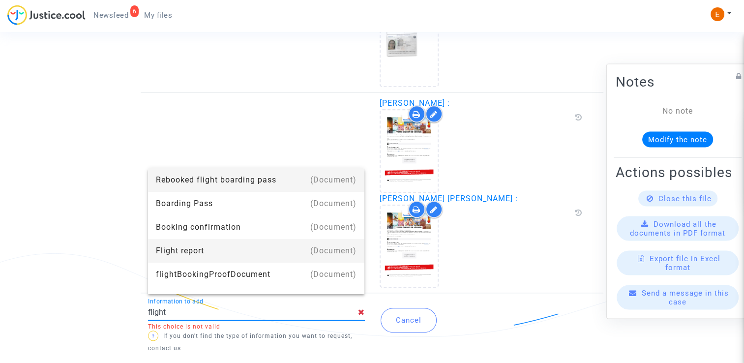
click at [269, 247] on div "Flight report" at bounding box center [256, 251] width 201 height 24
type input "Flight report"
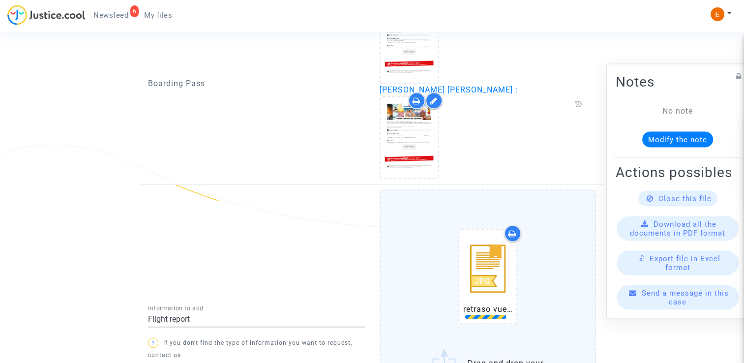
scroll to position [928, 0]
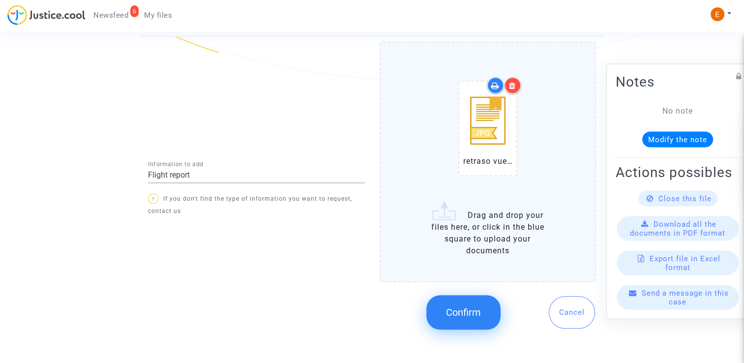
click at [448, 321] on button "Confirm" at bounding box center [463, 312] width 74 height 34
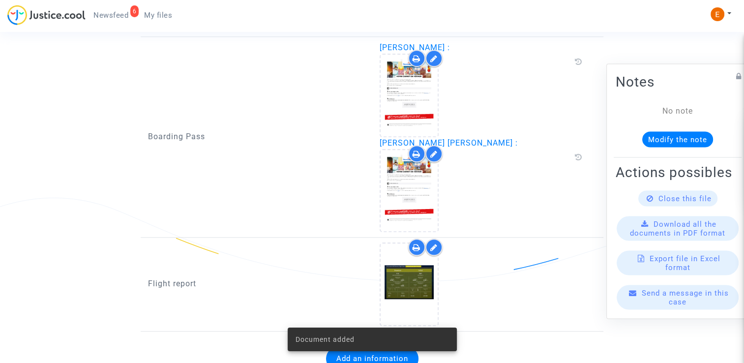
scroll to position [889, 0]
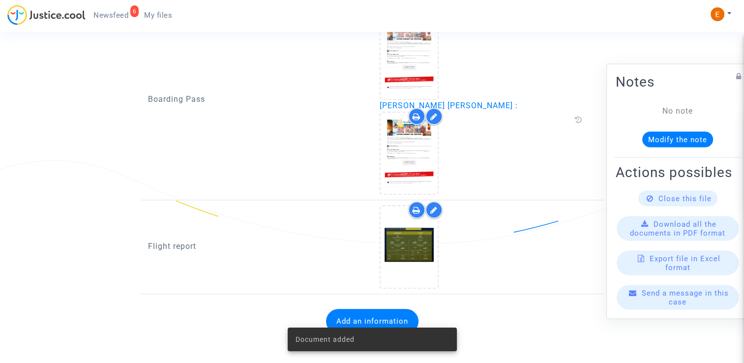
click at [108, 13] on span "Newsfeed" at bounding box center [110, 15] width 35 height 9
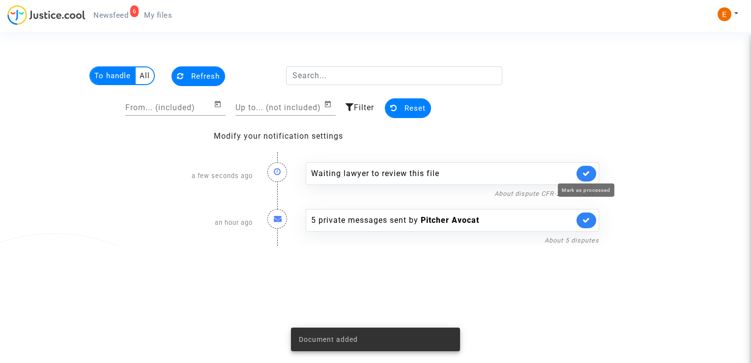
click at [584, 171] on icon at bounding box center [586, 173] width 8 height 7
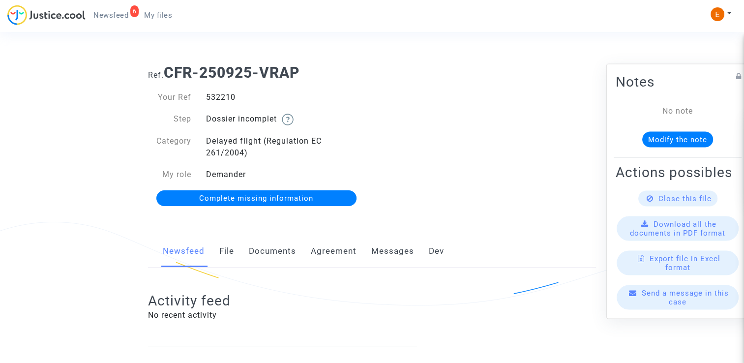
click at [279, 249] on link "Documents" at bounding box center [272, 251] width 47 height 32
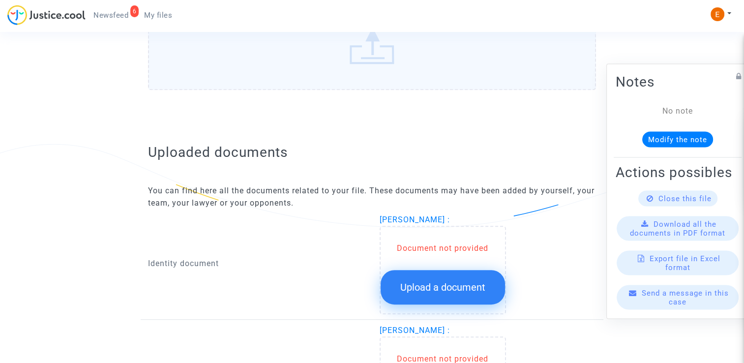
click at [465, 294] on button "Upload a document" at bounding box center [442, 287] width 124 height 34
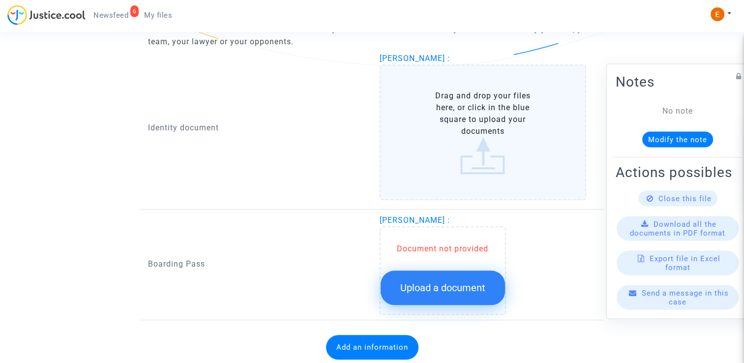
scroll to position [670, 0]
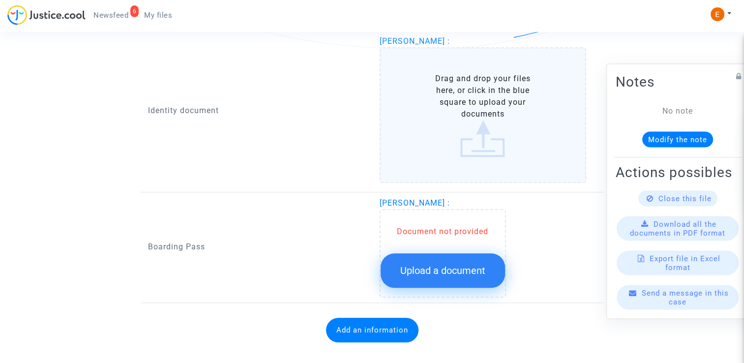
click at [453, 264] on span "Upload a document" at bounding box center [442, 270] width 85 height 12
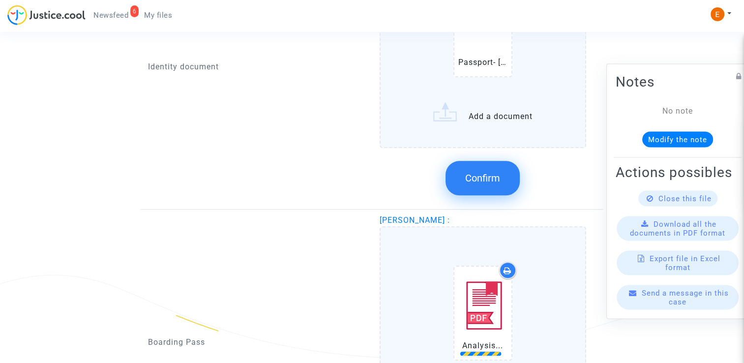
scroll to position [719, 0]
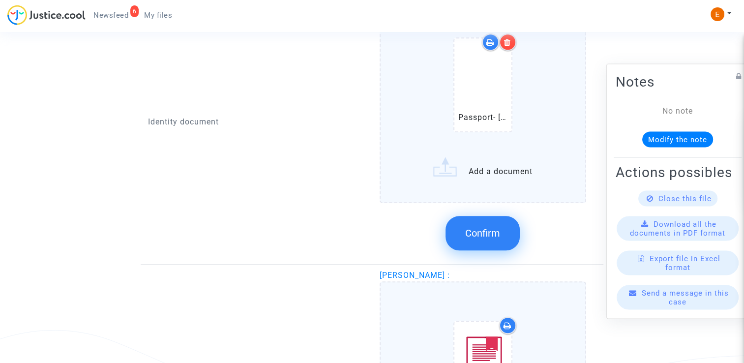
click at [477, 227] on span "Confirm" at bounding box center [482, 233] width 35 height 12
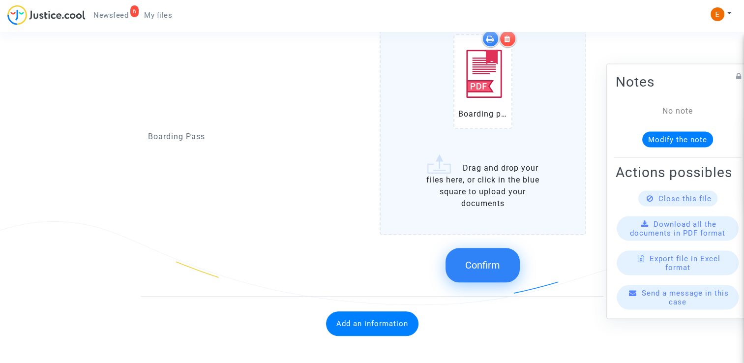
scroll to position [833, 0]
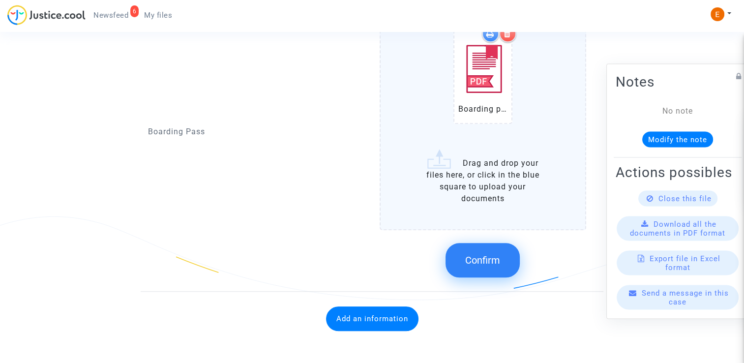
click at [499, 258] on span "Confirm" at bounding box center [482, 260] width 35 height 12
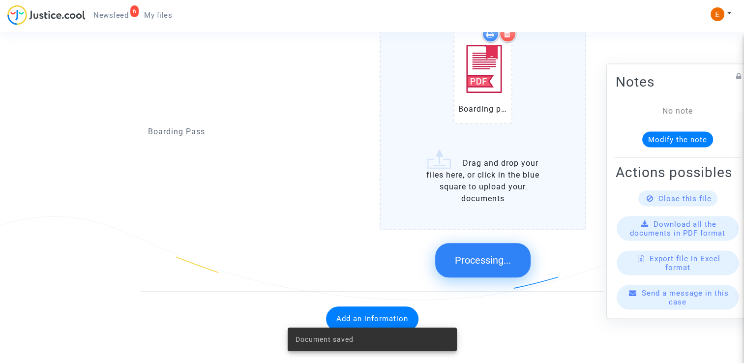
scroll to position [619, 0]
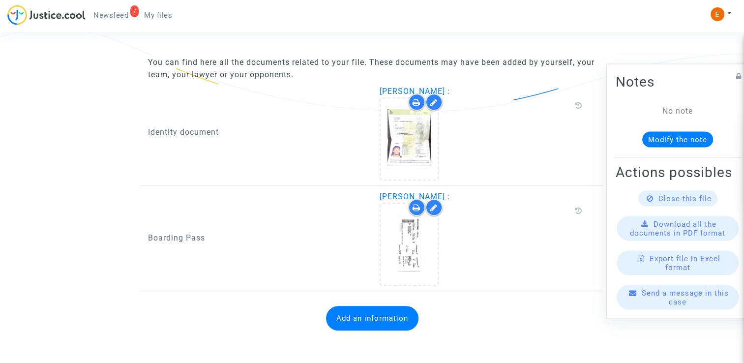
click at [364, 320] on button "Add an information" at bounding box center [372, 318] width 92 height 25
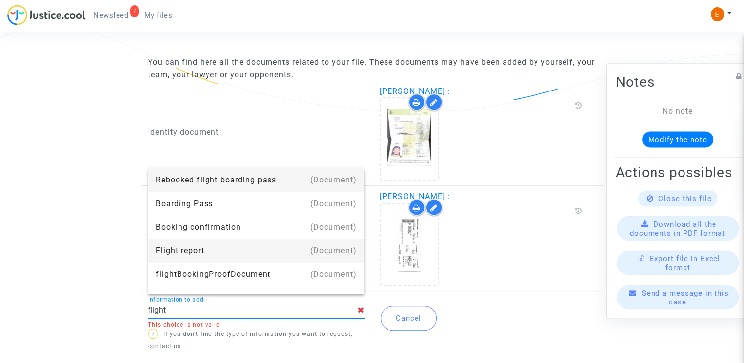
click at [208, 252] on div "Flight report" at bounding box center [256, 251] width 201 height 24
type input "Flight report"
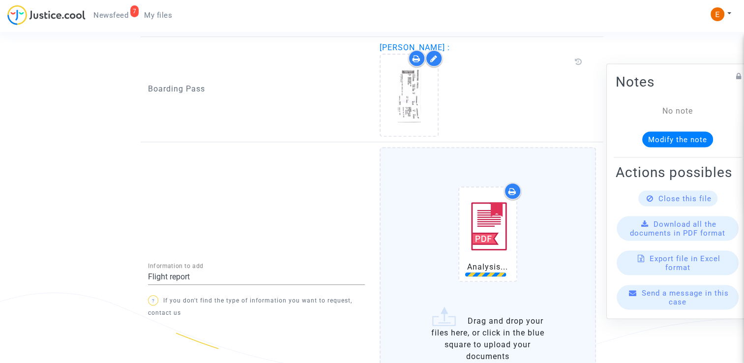
scroll to position [804, 0]
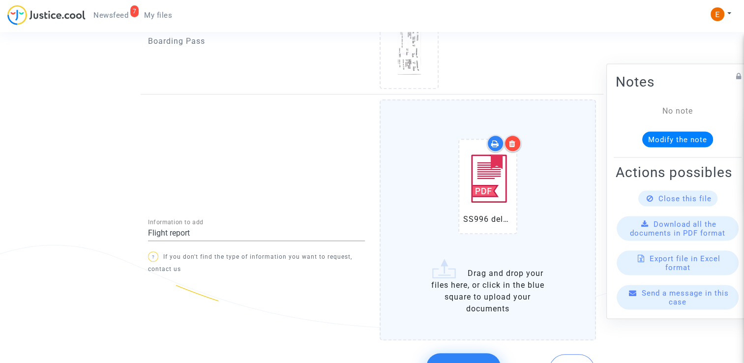
click at [472, 356] on button "Confirm" at bounding box center [463, 370] width 74 height 34
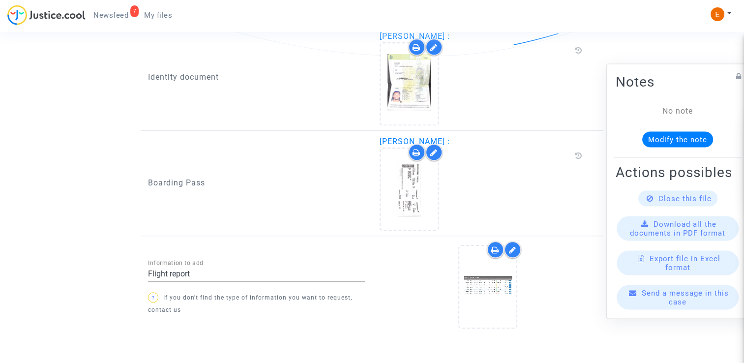
scroll to position [700, 0]
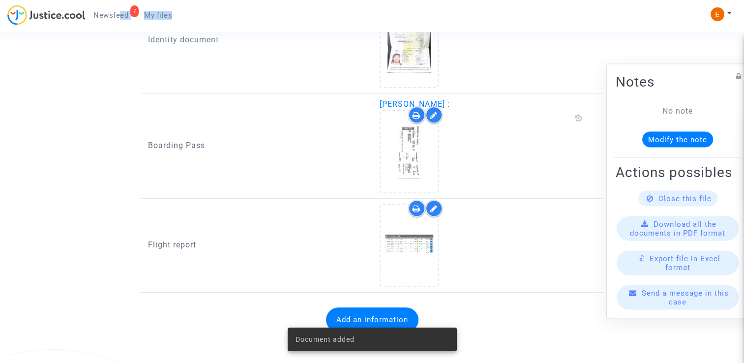
click at [118, 22] on div "7 Newsfeed My files" at bounding box center [93, 18] width 173 height 27
drag, startPoint x: 118, startPoint y: 22, endPoint x: 116, endPoint y: 15, distance: 7.6
click at [116, 15] on span "Newsfeed" at bounding box center [110, 15] width 35 height 9
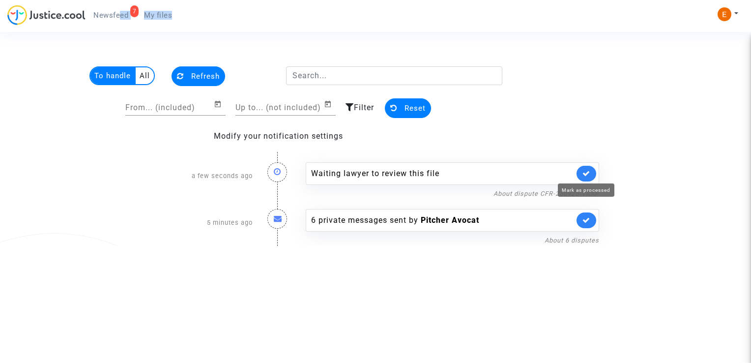
click at [585, 170] on icon at bounding box center [586, 173] width 8 height 7
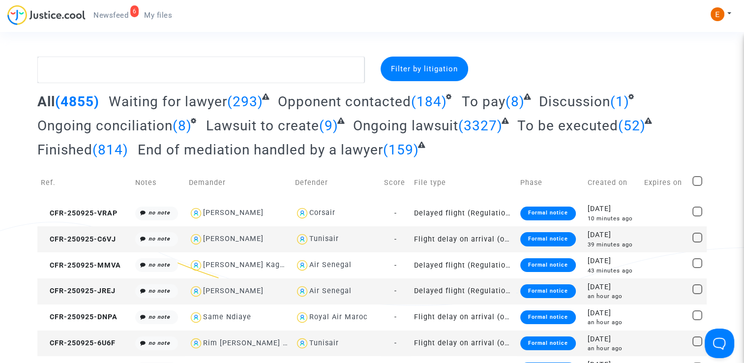
click at [123, 17] on span "Newsfeed" at bounding box center [110, 15] width 35 height 9
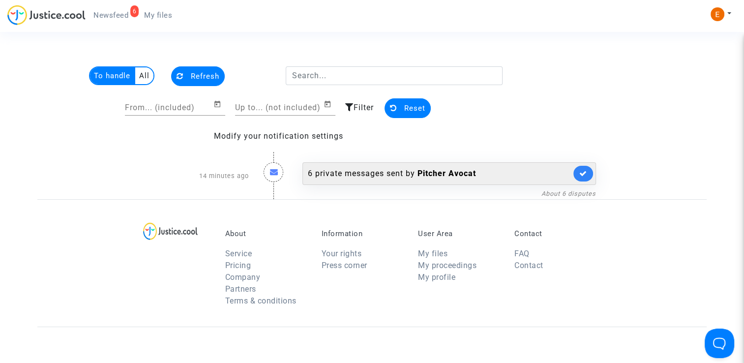
click at [374, 174] on div "6 private messages sent by [PERSON_NAME]" at bounding box center [439, 174] width 263 height 12
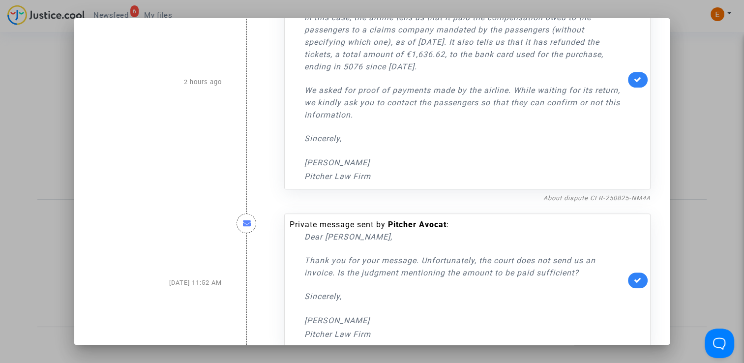
scroll to position [506, 0]
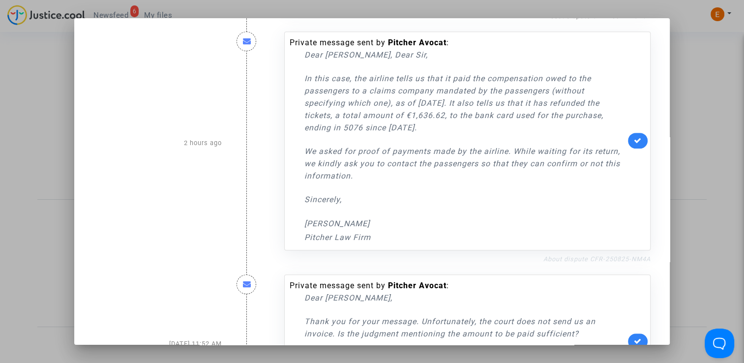
click at [581, 255] on link "About dispute CFR-250825-NM4A" at bounding box center [596, 258] width 107 height 7
click at [634, 137] on icon at bounding box center [638, 140] width 8 height 7
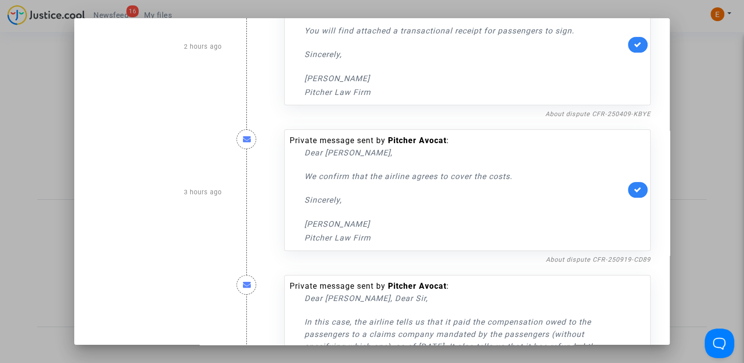
scroll to position [260, 0]
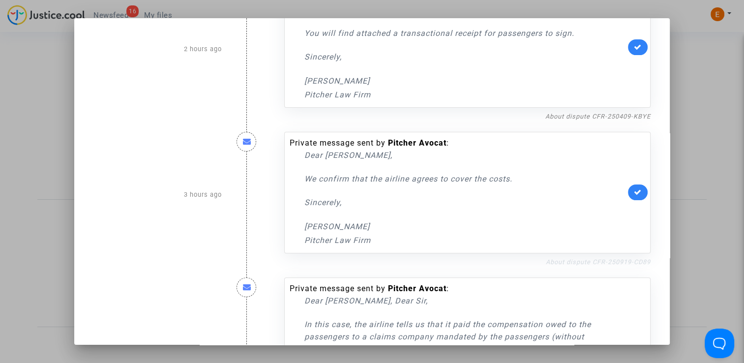
click at [564, 264] on link "About dispute CFR-250919-CD89" at bounding box center [598, 261] width 105 height 7
click at [639, 188] on link at bounding box center [638, 192] width 20 height 16
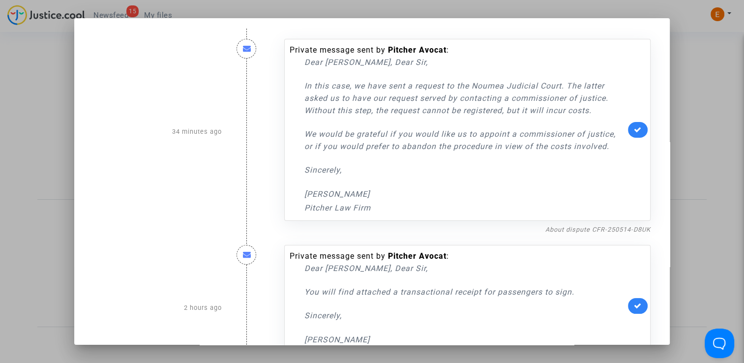
scroll to position [0, 0]
click at [709, 138] on div at bounding box center [372, 181] width 744 height 363
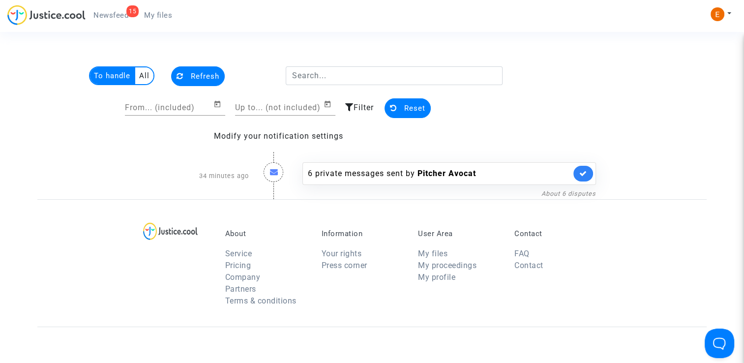
click at [165, 11] on span "My files" at bounding box center [158, 15] width 28 height 9
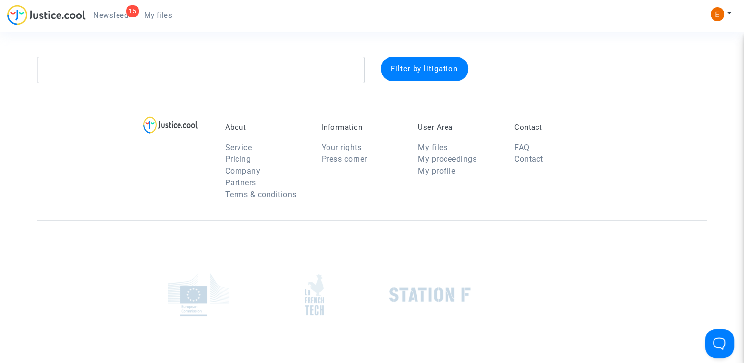
click at [122, 16] on span "Newsfeed" at bounding box center [110, 15] width 35 height 9
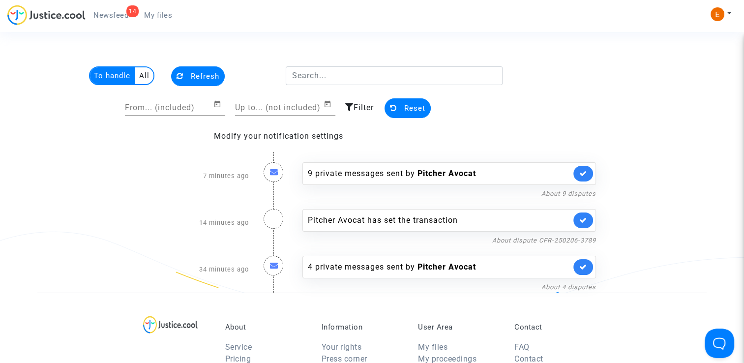
click at [159, 16] on span "My files" at bounding box center [158, 15] width 28 height 9
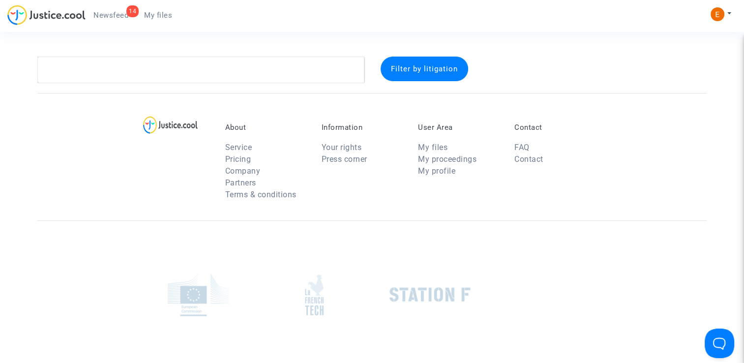
click at [125, 15] on span "Newsfeed" at bounding box center [110, 15] width 35 height 9
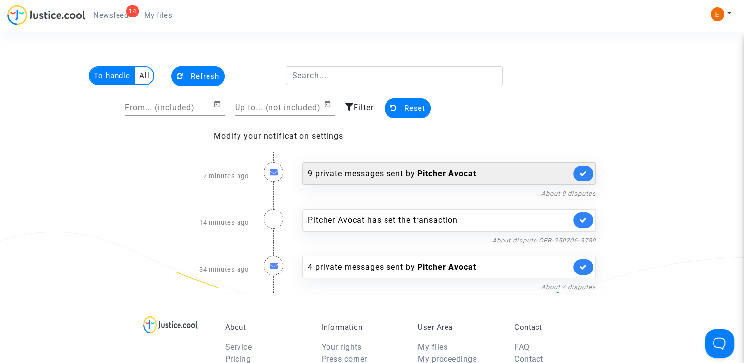
click at [383, 169] on div "9 private messages sent by Pitcher Avocat" at bounding box center [439, 174] width 263 height 12
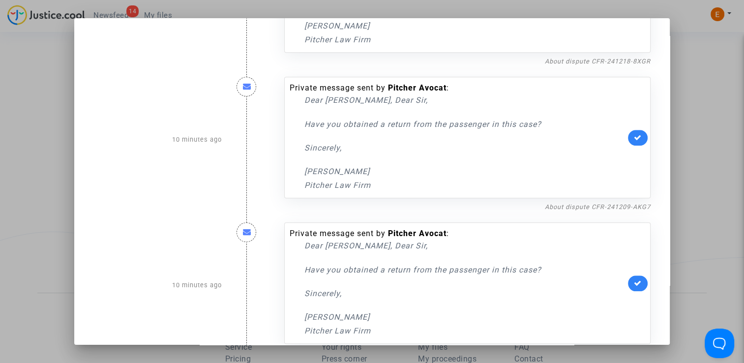
scroll to position [1005, 0]
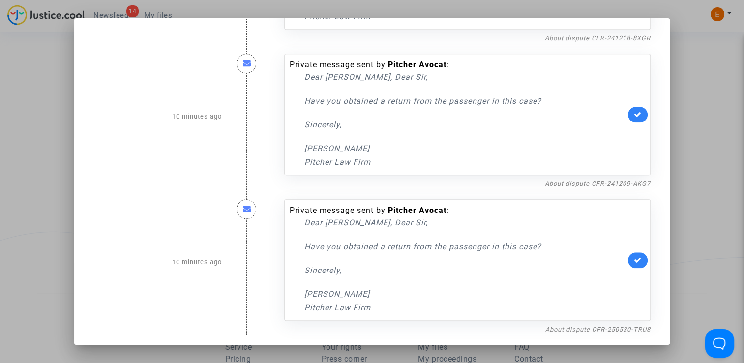
click at [707, 143] on div at bounding box center [372, 181] width 744 height 363
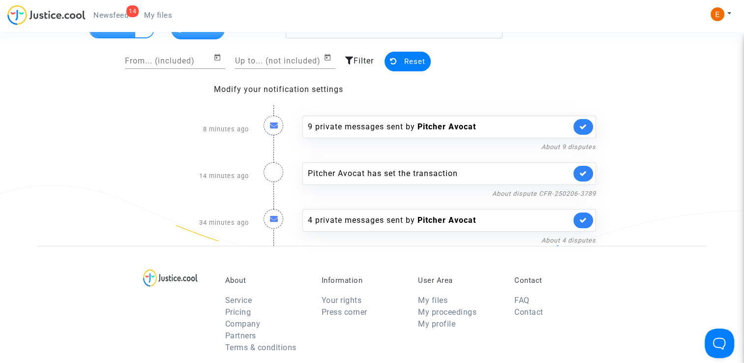
scroll to position [49, 0]
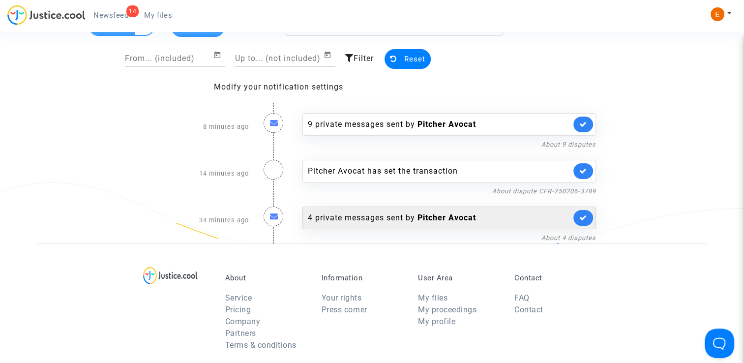
click at [388, 225] on div "4 private messages sent by Pitcher Avocat" at bounding box center [448, 217] width 293 height 23
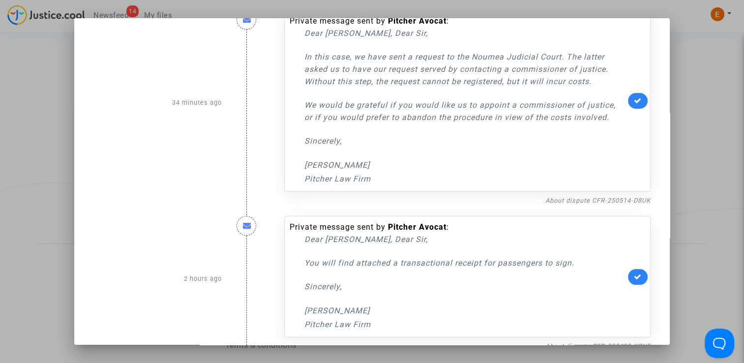
scroll to position [147, 0]
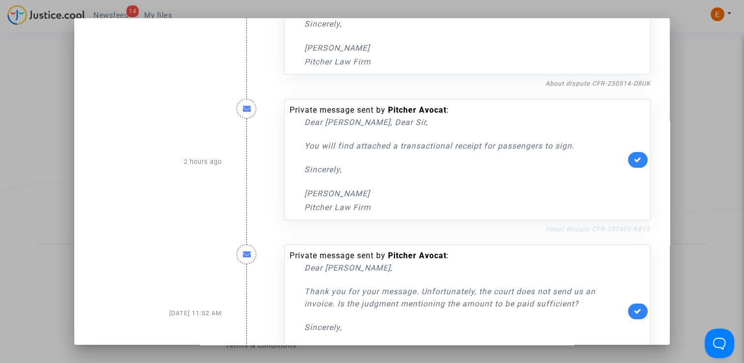
click at [571, 228] on link "About dispute CFR-250409-KBYE" at bounding box center [597, 228] width 105 height 7
click at [636, 160] on icon at bounding box center [638, 159] width 8 height 7
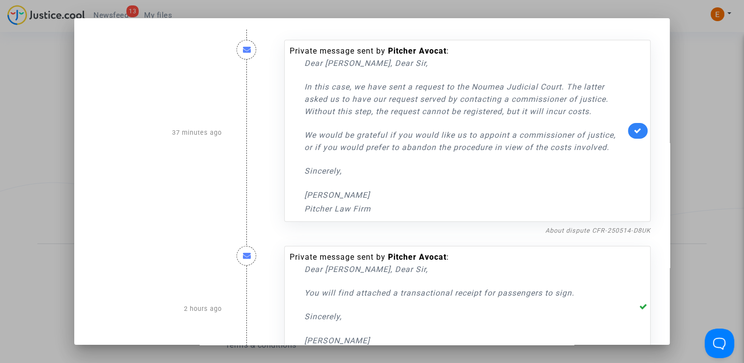
scroll to position [0, 0]
click at [614, 229] on link "About dispute CFR-250514-D8UK" at bounding box center [597, 230] width 105 height 7
click at [701, 87] on div at bounding box center [372, 181] width 744 height 363
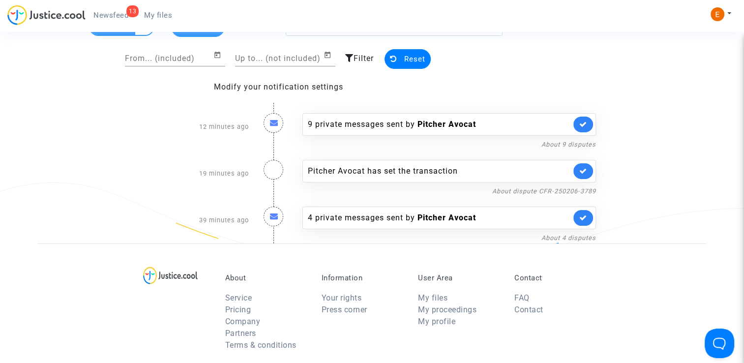
drag, startPoint x: 159, startPoint y: 13, endPoint x: 140, endPoint y: 16, distance: 19.5
click at [159, 13] on span "My files" at bounding box center [158, 15] width 28 height 9
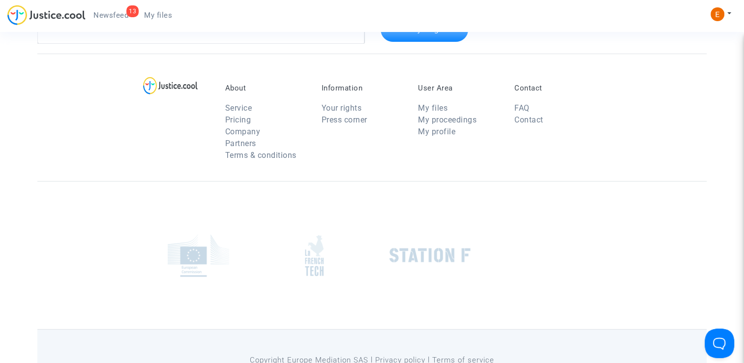
click at [118, 14] on span "Newsfeed" at bounding box center [110, 15] width 35 height 9
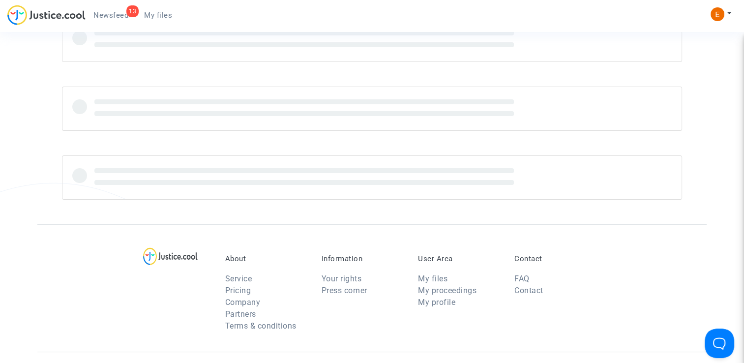
scroll to position [49, 0]
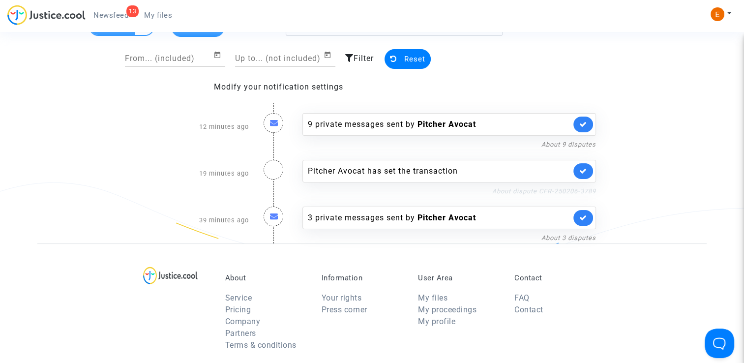
click at [535, 192] on link "About dispute CFR-250206-3789" at bounding box center [544, 190] width 104 height 7
click at [580, 168] on icon at bounding box center [583, 170] width 8 height 7
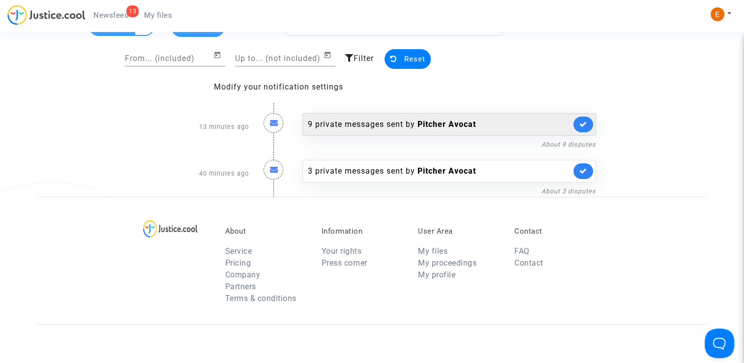
click at [422, 120] on b "Pitcher Avocat" at bounding box center [446, 123] width 58 height 9
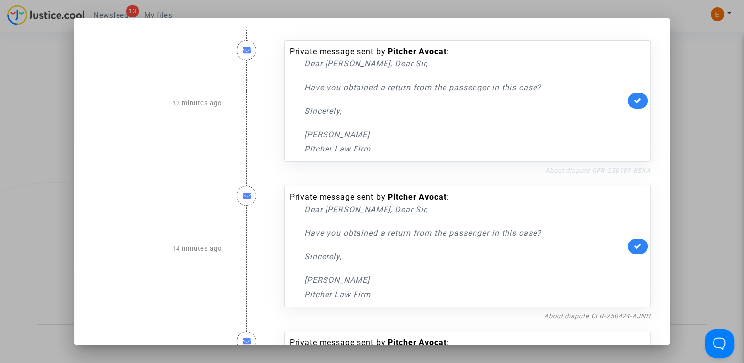
click at [603, 170] on link "About dispute CFR-250107-BEKA" at bounding box center [597, 170] width 105 height 7
click at [634, 97] on icon at bounding box center [638, 100] width 8 height 7
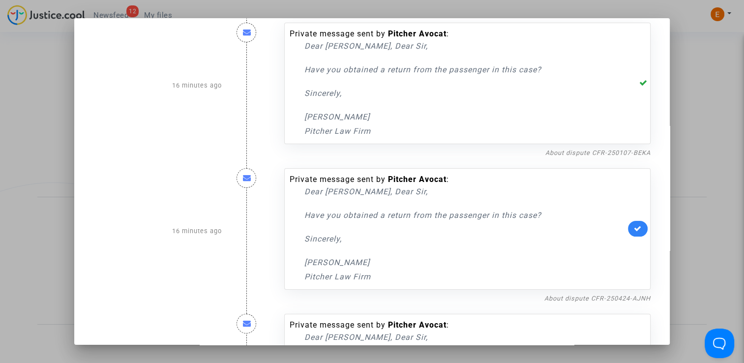
scroll to position [49, 0]
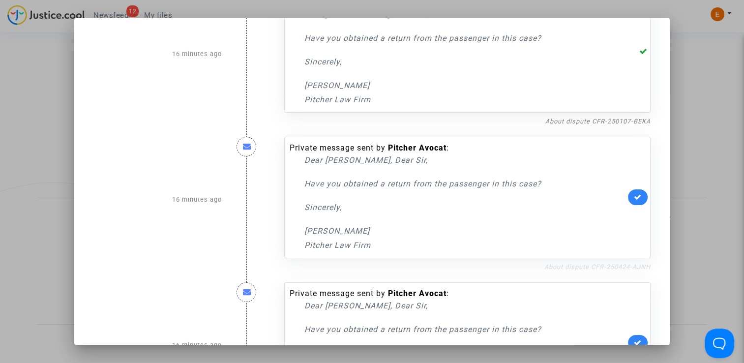
click at [607, 263] on link "About dispute CFR-250424-AJNH" at bounding box center [597, 266] width 106 height 7
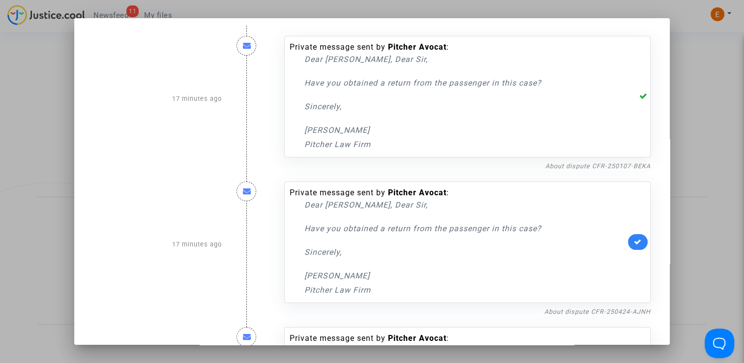
scroll to position [0, 0]
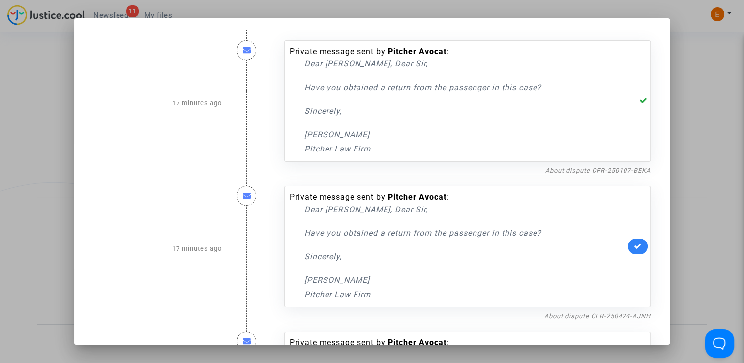
click at [638, 247] on link at bounding box center [638, 246] width 20 height 16
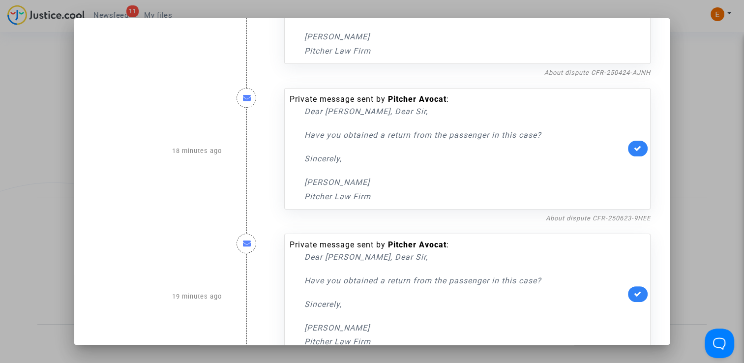
scroll to position [246, 0]
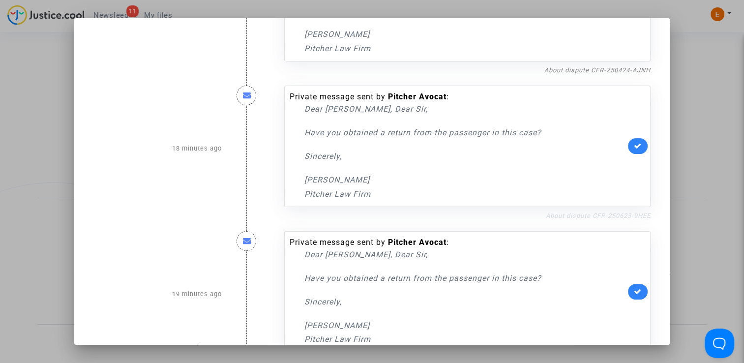
click at [593, 217] on link "About dispute CFR-250623-9HEE" at bounding box center [598, 215] width 105 height 7
click at [634, 142] on icon at bounding box center [638, 145] width 8 height 7
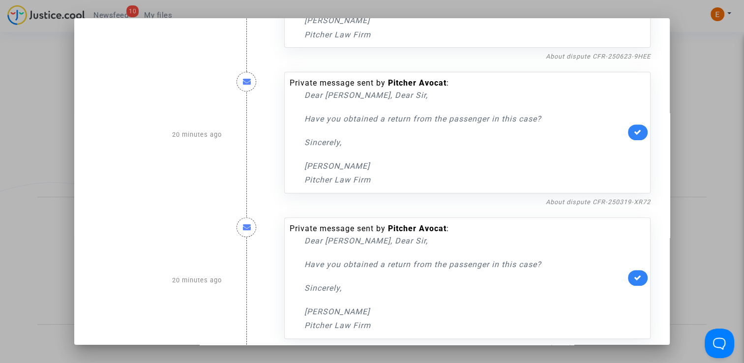
scroll to position [344, 0]
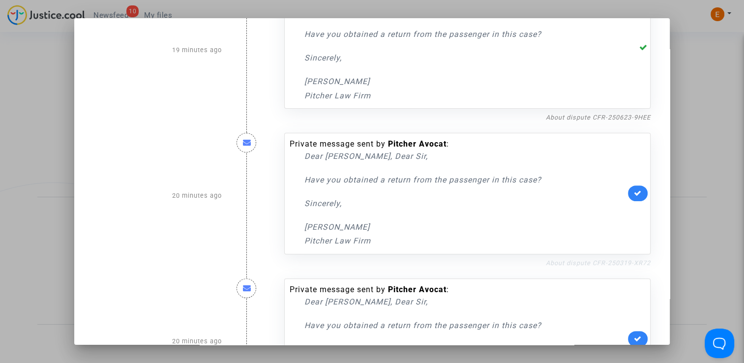
click at [593, 261] on link "About dispute CFR-250319-XR72" at bounding box center [598, 262] width 105 height 7
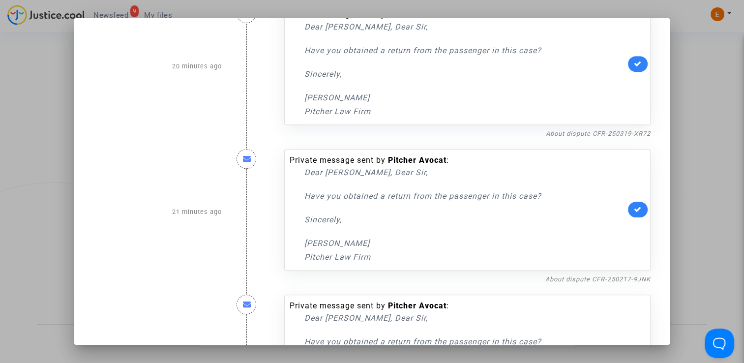
scroll to position [492, 0]
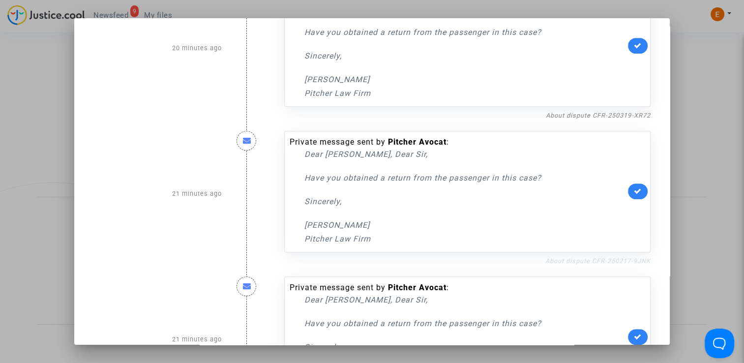
click at [601, 258] on link "About dispute CFR-250217-9JNK" at bounding box center [597, 260] width 105 height 7
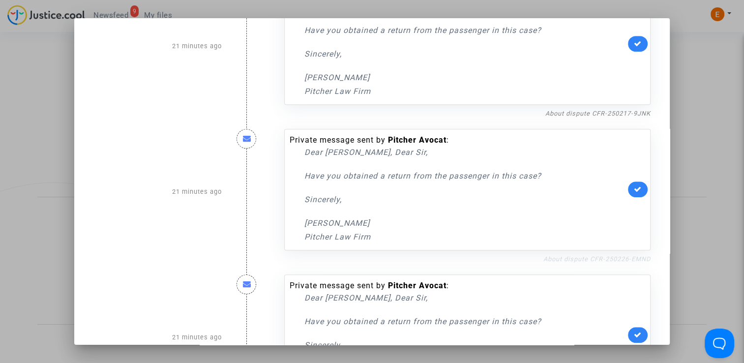
click at [622, 258] on link "About dispute CFR-250226-EMND" at bounding box center [596, 258] width 107 height 7
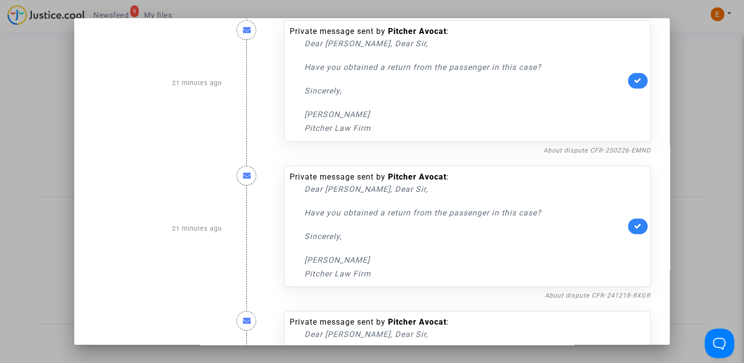
scroll to position [786, 0]
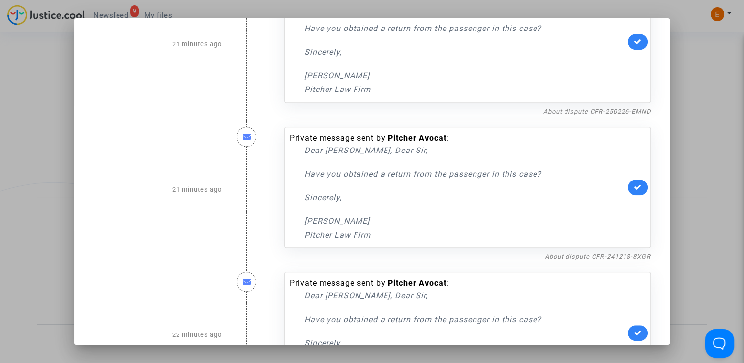
click at [619, 251] on nf-filterlink "About dispute CFR-241218-8XGR" at bounding box center [598, 255] width 106 height 9
click at [611, 255] on link "About dispute CFR-241218-8XGR" at bounding box center [598, 256] width 106 height 7
click at [593, 254] on link "About dispute CFR-241218-8XGR" at bounding box center [598, 256] width 106 height 7
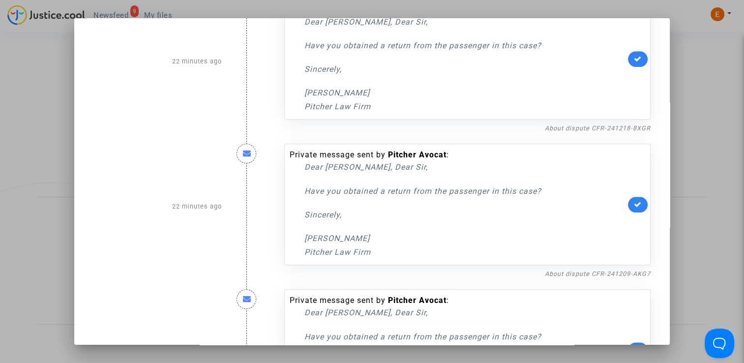
scroll to position [934, 0]
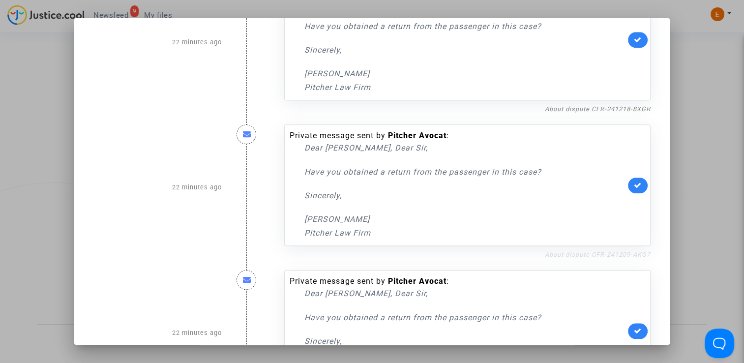
click at [579, 254] on link "About dispute CFR-241209-AKG7" at bounding box center [598, 254] width 106 height 7
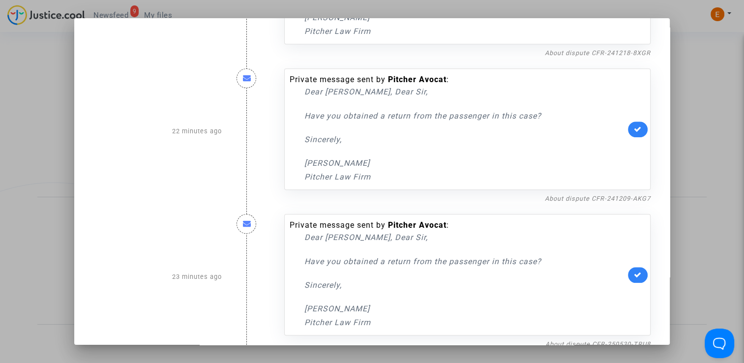
scroll to position [1005, 0]
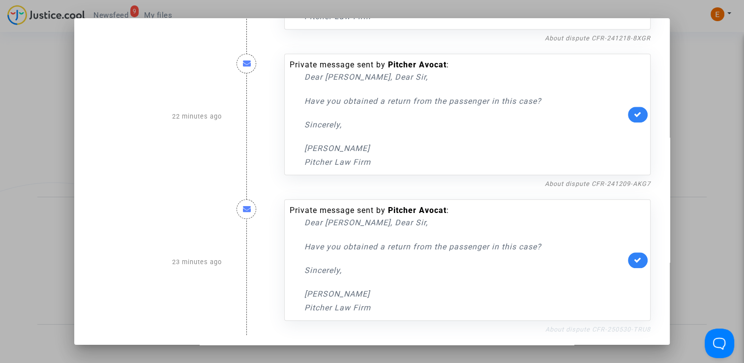
click at [617, 326] on link "About dispute CFR-250530-TRU8" at bounding box center [597, 328] width 105 height 7
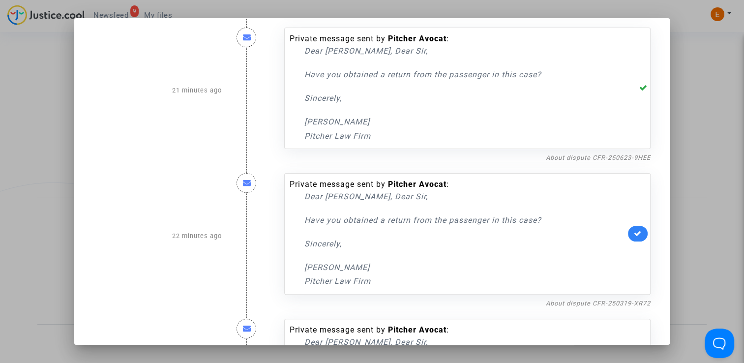
scroll to position [317, 0]
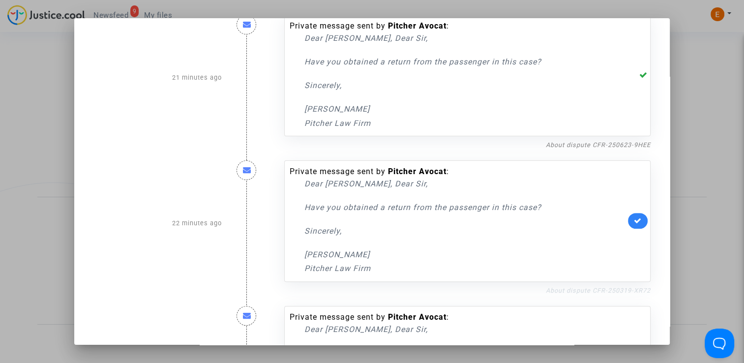
click at [608, 290] on link "About dispute CFR-250319-XR72" at bounding box center [598, 290] width 105 height 7
click at [634, 217] on icon at bounding box center [638, 220] width 8 height 7
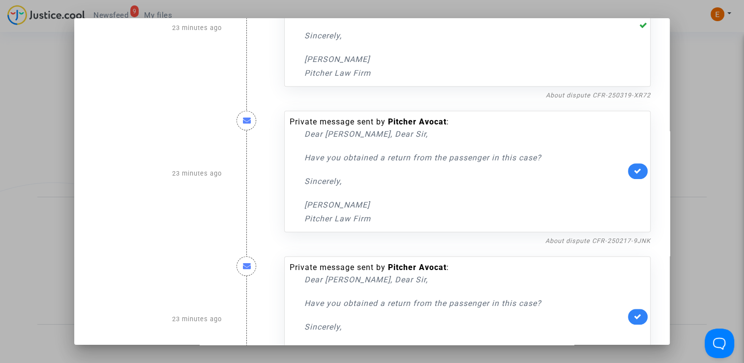
scroll to position [562, 0]
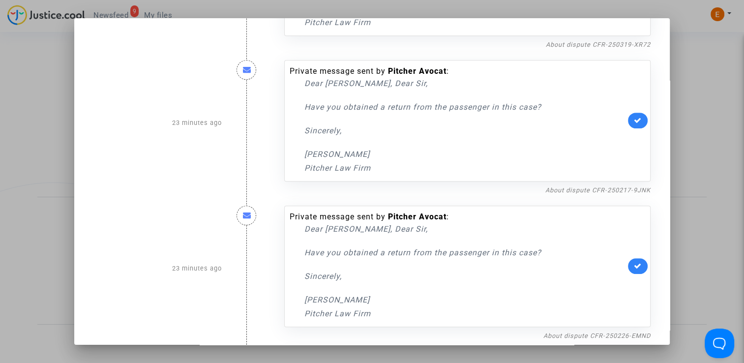
click at [616, 185] on nf-filterlink "About dispute CFR-250217-9JNK" at bounding box center [597, 189] width 105 height 9
click at [616, 188] on link "About dispute CFR-250217-9JNK" at bounding box center [597, 189] width 105 height 7
click at [639, 119] on link at bounding box center [638, 121] width 20 height 16
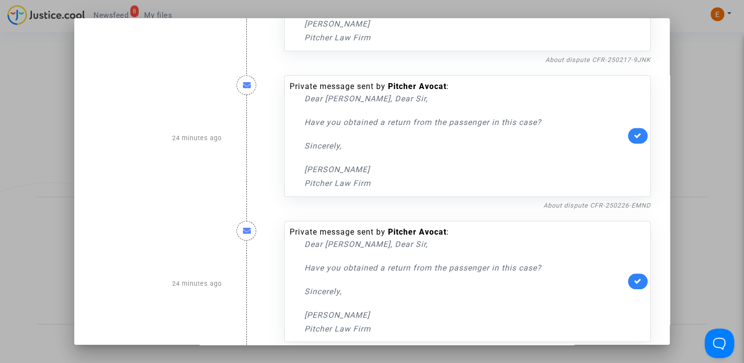
scroll to position [759, 0]
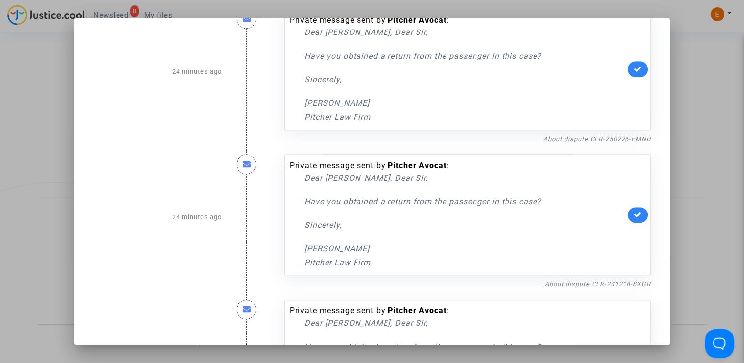
click at [635, 142] on div "About dispute CFR-250226-EMND" at bounding box center [467, 139] width 366 height 12
click at [632, 136] on link "About dispute CFR-250226-EMND" at bounding box center [596, 138] width 107 height 7
click at [633, 72] on link at bounding box center [638, 69] width 20 height 16
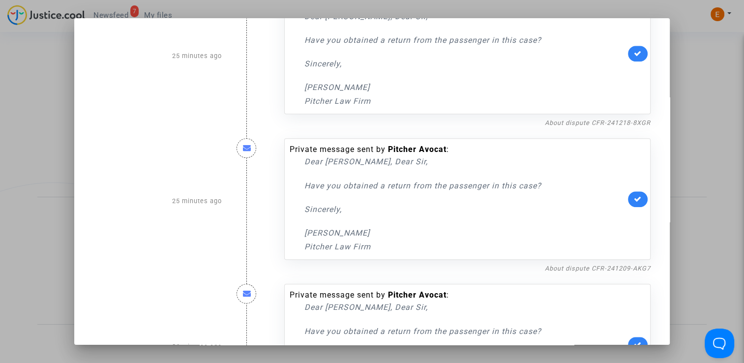
scroll to position [906, 0]
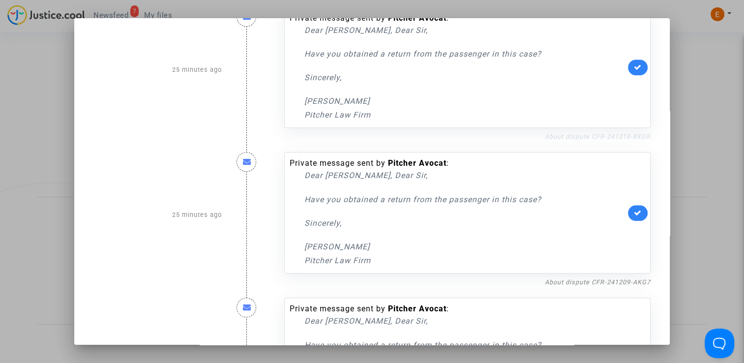
click at [602, 137] on link "About dispute CFR-241218-8XGR" at bounding box center [598, 136] width 106 height 7
click at [635, 66] on icon at bounding box center [638, 66] width 8 height 7
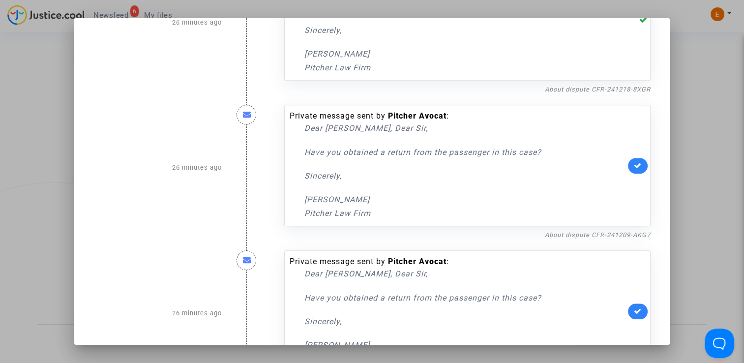
scroll to position [956, 0]
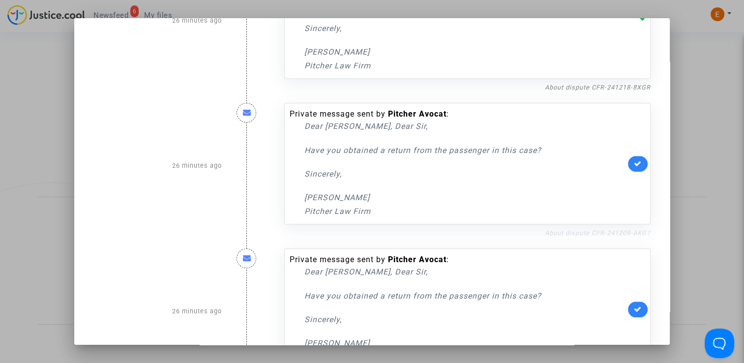
click at [628, 232] on link "About dispute CFR-241209-AKG7" at bounding box center [598, 232] width 106 height 7
click at [634, 164] on icon at bounding box center [638, 163] width 8 height 7
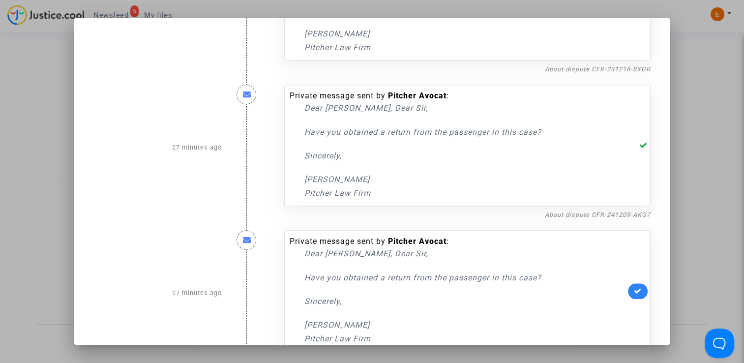
scroll to position [1005, 0]
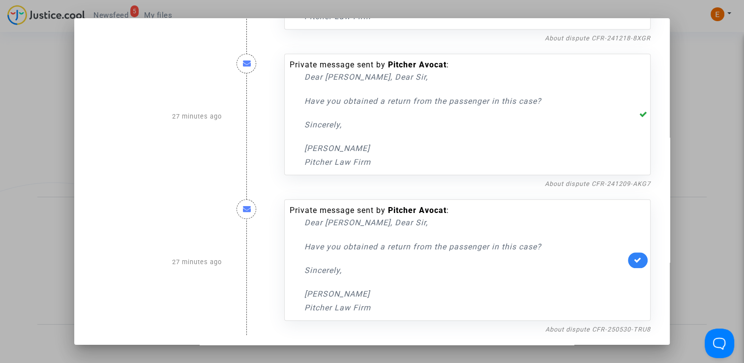
click at [635, 260] on icon at bounding box center [638, 259] width 8 height 7
click at [586, 324] on nf-filterlink "About dispute CFR-250530-TRU8" at bounding box center [597, 328] width 105 height 9
click at [582, 326] on link "About dispute CFR-250530-TRU8" at bounding box center [597, 328] width 105 height 7
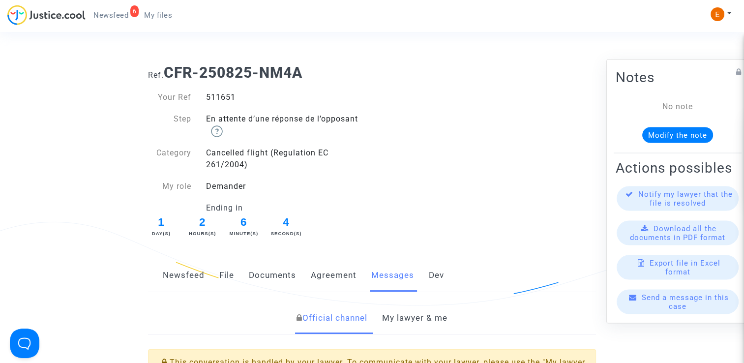
click at [225, 101] on div "511651" at bounding box center [286, 97] width 174 height 12
copy div "511651"
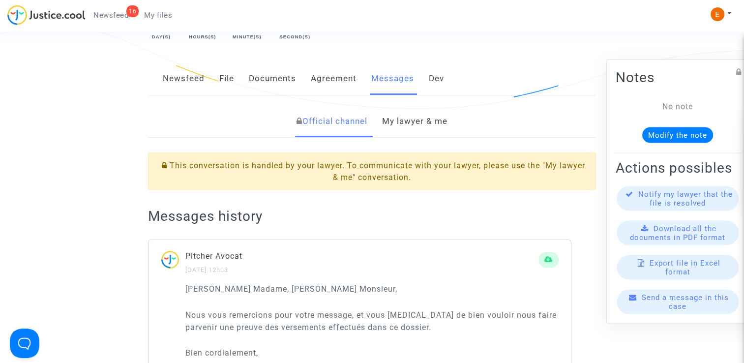
click at [417, 126] on link "My lawyer & me" at bounding box center [414, 121] width 65 height 32
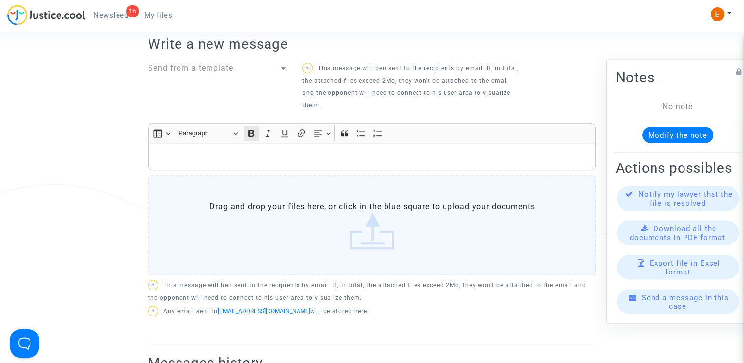
scroll to position [442, 0]
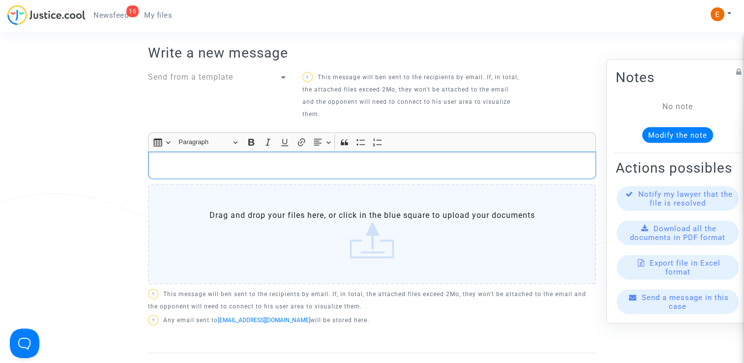
click at [252, 164] on p "Rich Text Editor, main" at bounding box center [371, 165] width 437 height 12
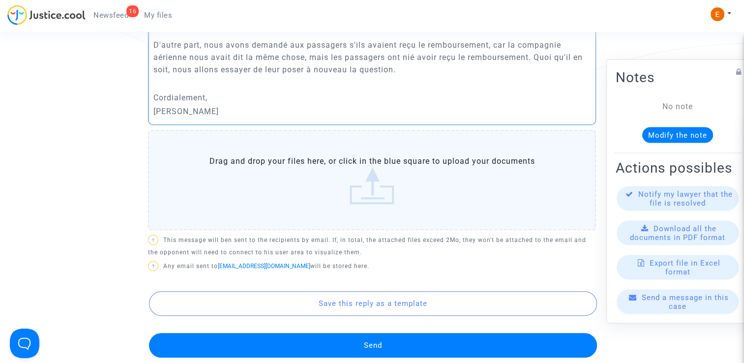
scroll to position [737, 0]
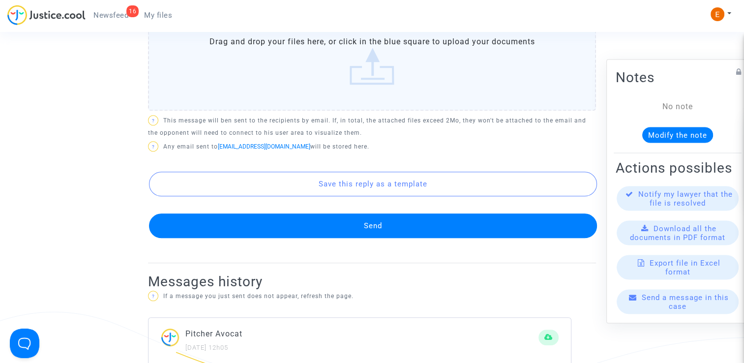
click at [356, 221] on button "Send" at bounding box center [373, 225] width 448 height 25
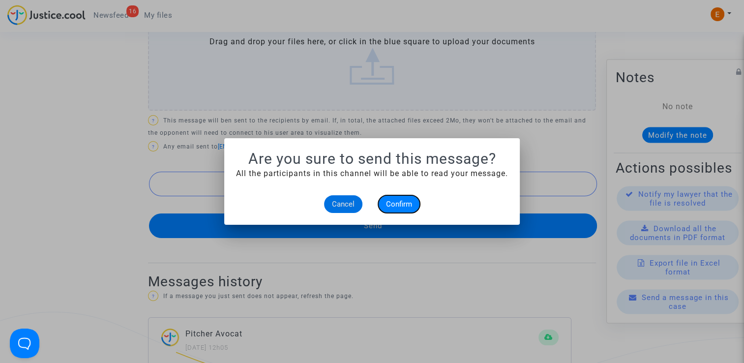
click at [393, 209] on button "Confirm" at bounding box center [399, 204] width 42 height 18
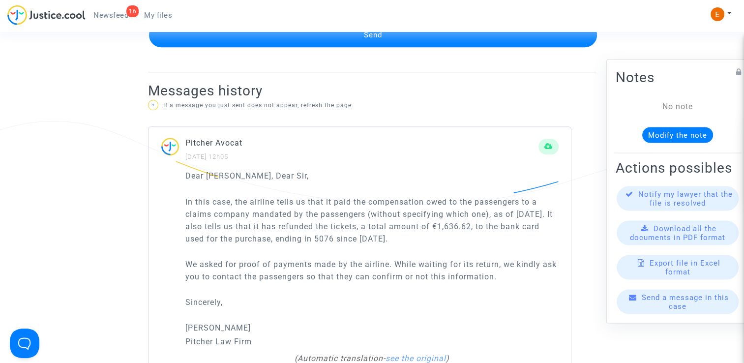
scroll to position [934, 0]
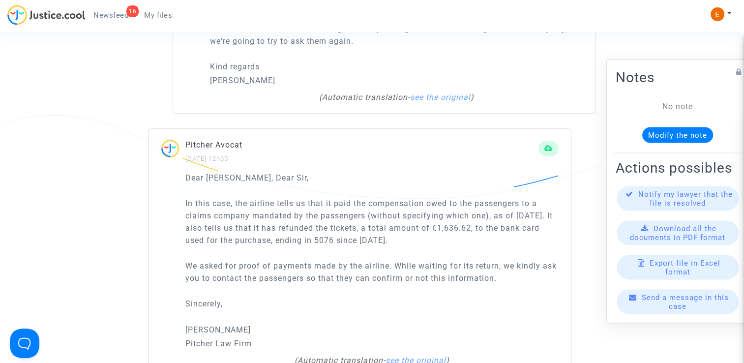
click at [338, 240] on p "In this case, the airline tells us that it paid the compensation owed to the pa…" at bounding box center [371, 221] width 373 height 49
copy p "5076"
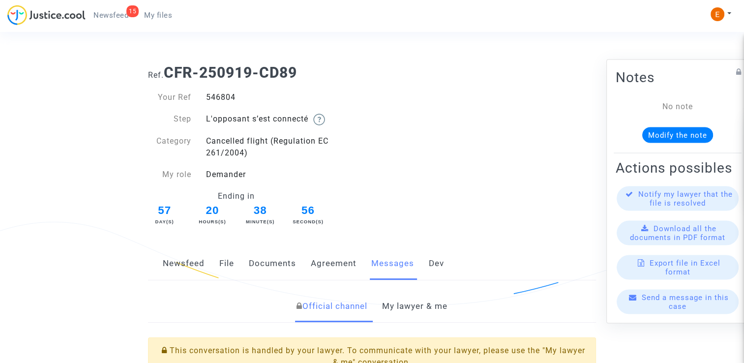
click at [222, 93] on div "546804" at bounding box center [286, 97] width 174 height 12
drag, startPoint x: 0, startPoint y: 0, endPoint x: 222, endPoint y: 93, distance: 241.0
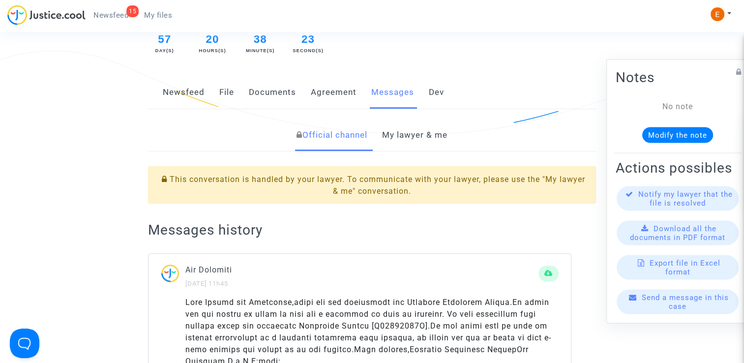
scroll to position [147, 0]
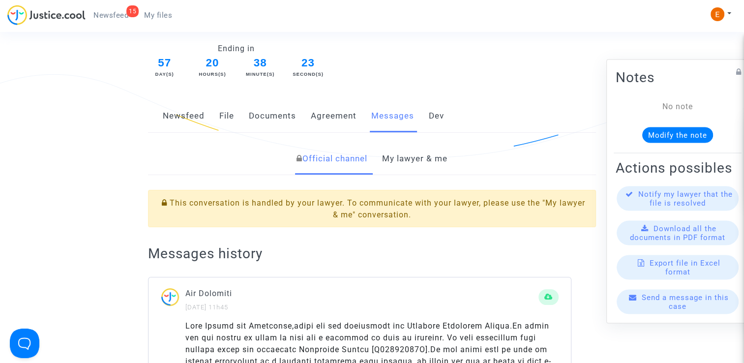
click at [416, 160] on link "My lawyer & me" at bounding box center [414, 159] width 65 height 32
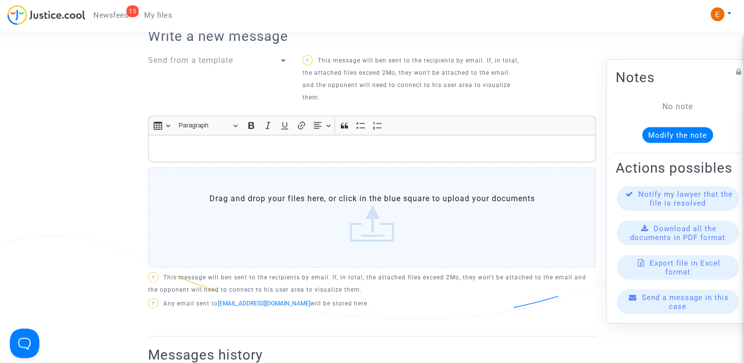
scroll to position [393, 0]
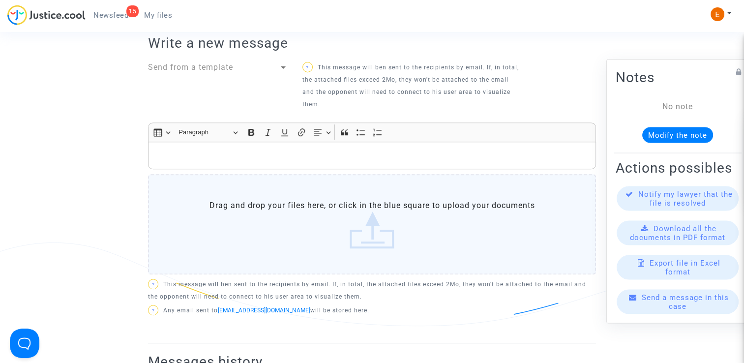
click at [271, 149] on p "Rich Text Editor, main" at bounding box center [371, 155] width 437 height 12
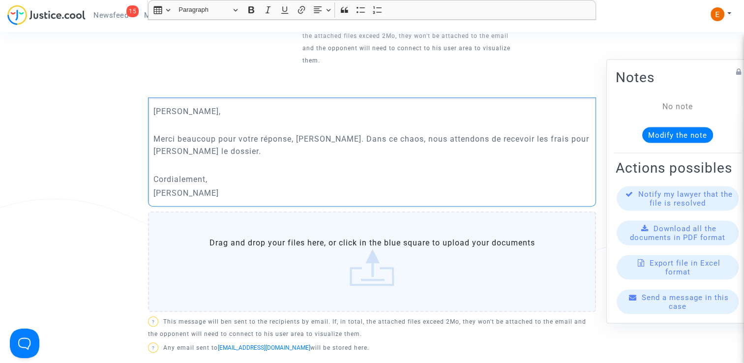
scroll to position [541, 0]
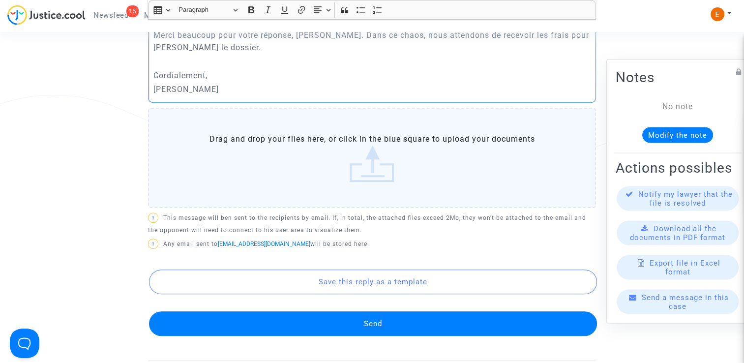
click at [391, 315] on button "Send" at bounding box center [373, 323] width 448 height 25
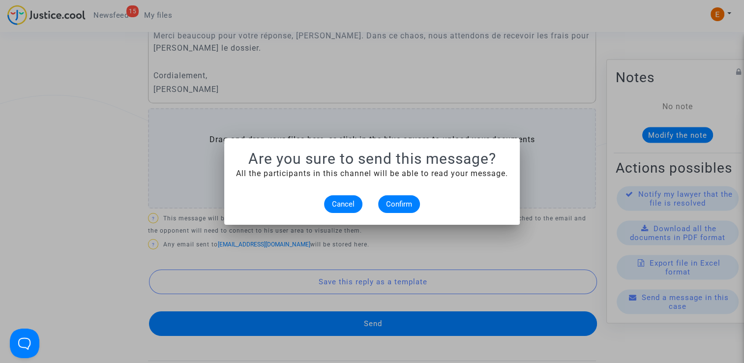
scroll to position [0, 0]
click at [405, 204] on span "Confirm" at bounding box center [399, 204] width 26 height 9
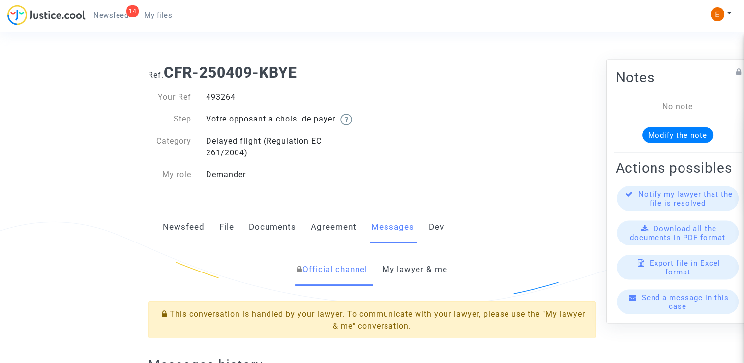
drag, startPoint x: 0, startPoint y: 0, endPoint x: 217, endPoint y: 99, distance: 238.9
click at [217, 99] on div "493264" at bounding box center [286, 97] width 174 height 12
copy div "493264"
click at [409, 264] on link "My lawyer & me" at bounding box center [414, 269] width 65 height 32
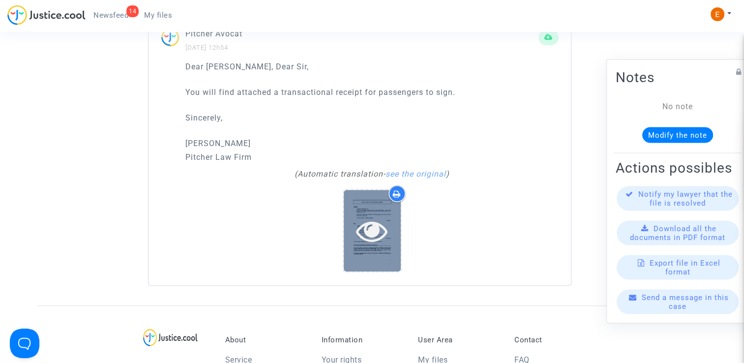
scroll to position [737, 0]
click at [379, 240] on icon at bounding box center [372, 229] width 32 height 31
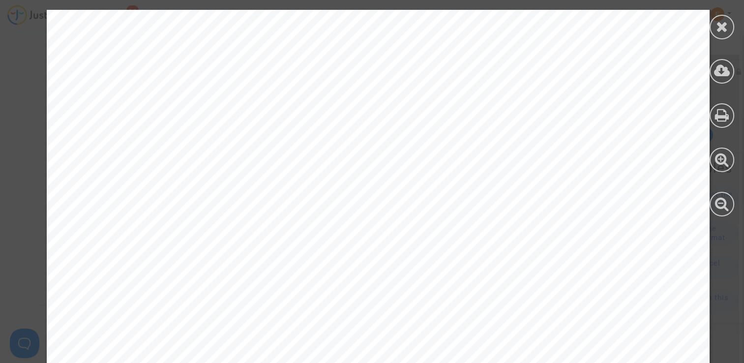
scroll to position [1917, 0]
click at [724, 70] on icon at bounding box center [722, 70] width 16 height 15
click at [726, 25] on icon at bounding box center [722, 26] width 12 height 15
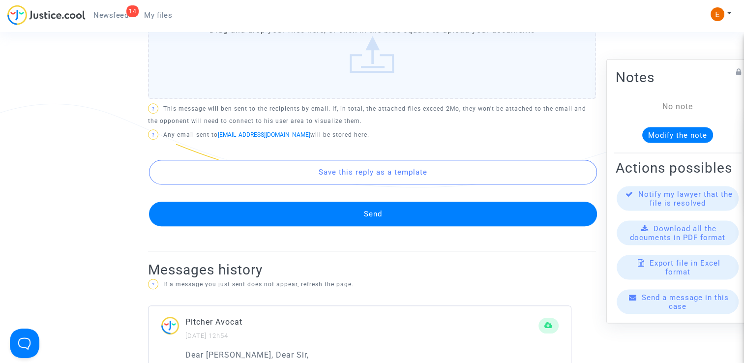
scroll to position [541, 0]
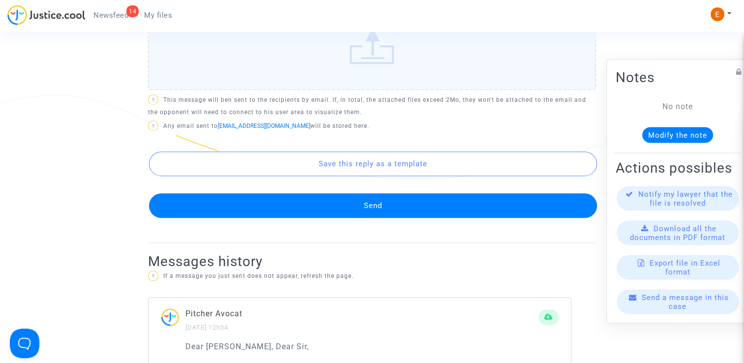
click at [383, 206] on button "Send" at bounding box center [373, 205] width 448 height 25
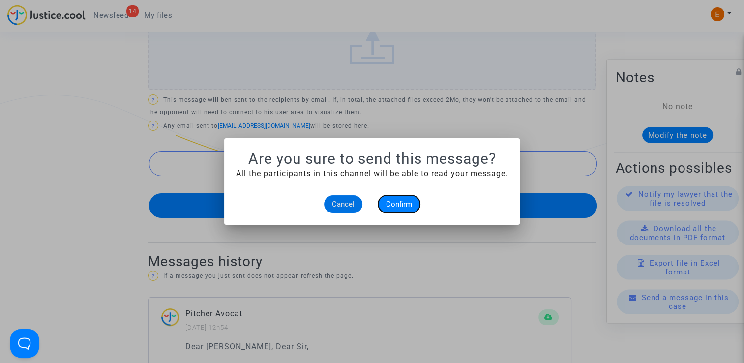
click at [409, 205] on span "Confirm" at bounding box center [399, 204] width 26 height 9
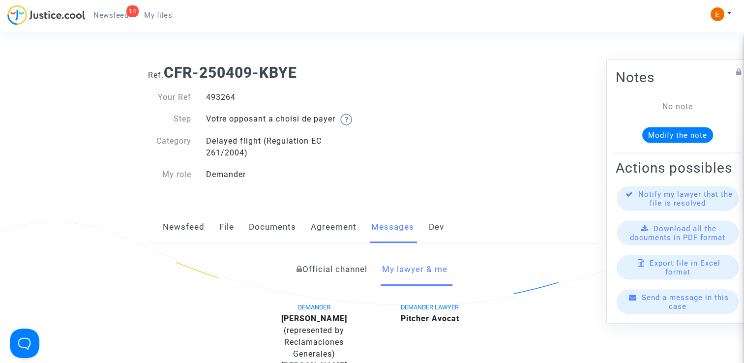
click at [217, 101] on div "493264" at bounding box center [286, 97] width 174 height 12
copy div "493264"
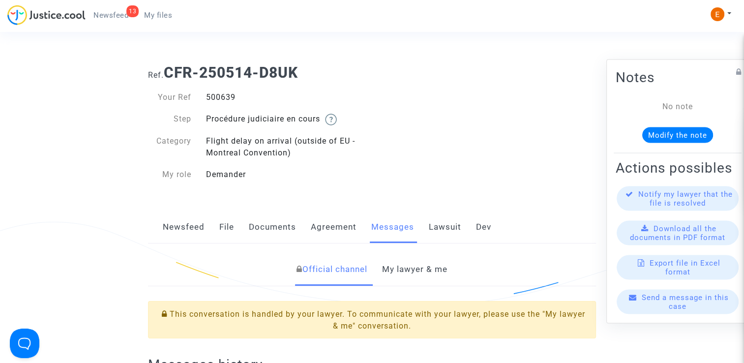
drag, startPoint x: 0, startPoint y: 0, endPoint x: 224, endPoint y: 96, distance: 243.8
click at [406, 273] on link "My lawyer & me" at bounding box center [414, 269] width 65 height 32
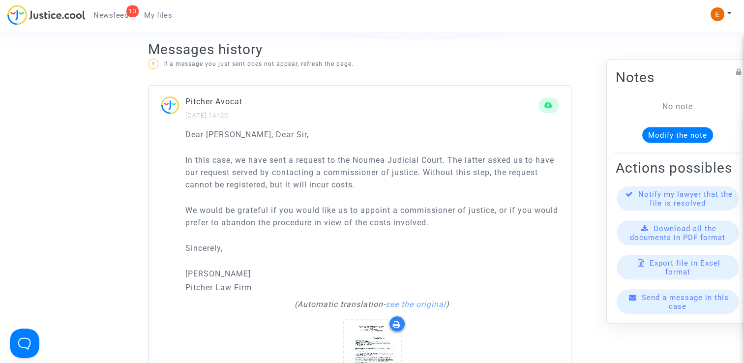
scroll to position [688, 0]
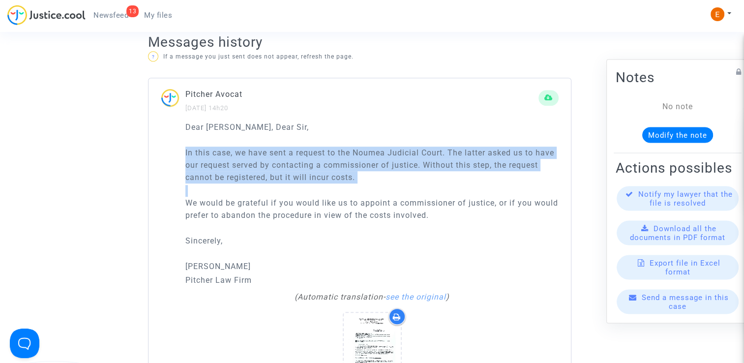
drag, startPoint x: 446, startPoint y: 221, endPoint x: 174, endPoint y: 151, distance: 280.6
click at [174, 151] on div "Dear [PERSON_NAME], Dear [PERSON_NAME], In this case, we have sent a request to…" at bounding box center [359, 264] width 422 height 287
drag, startPoint x: 174, startPoint y: 151, endPoint x: 227, endPoint y: 159, distance: 53.2
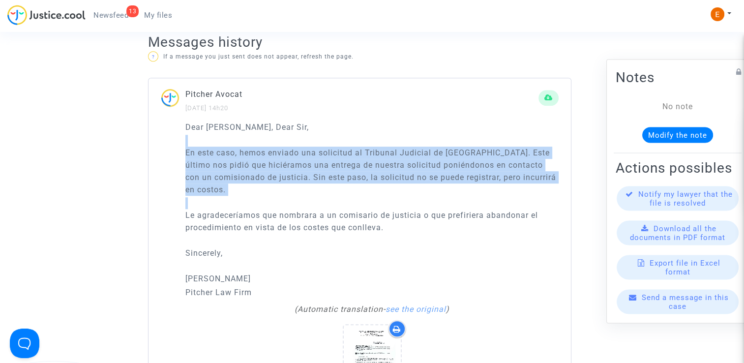
click at [305, 196] on div "Dear [PERSON_NAME], Dear [PERSON_NAME], En este caso, hemos enviado una solicit…" at bounding box center [371, 210] width 373 height 178
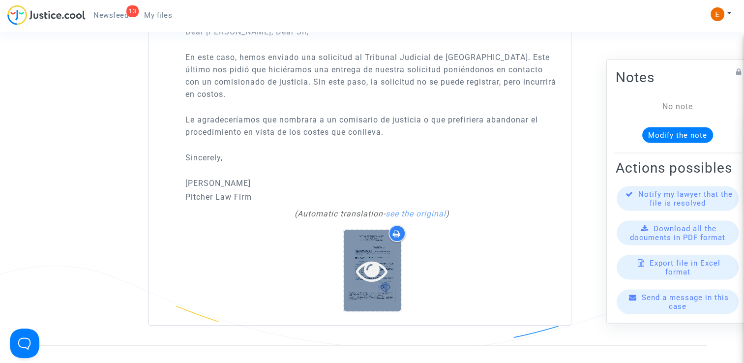
scroll to position [786, 0]
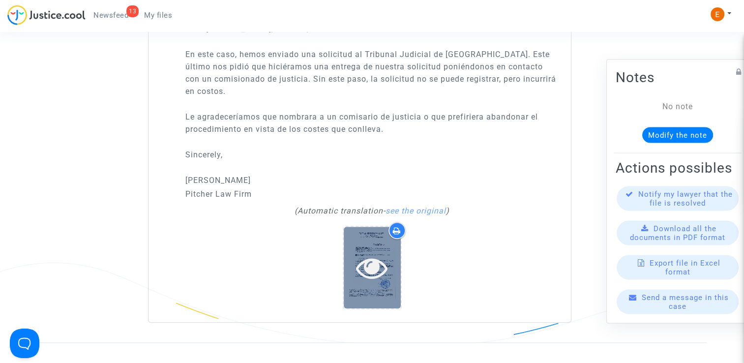
click at [365, 258] on icon at bounding box center [372, 267] width 32 height 31
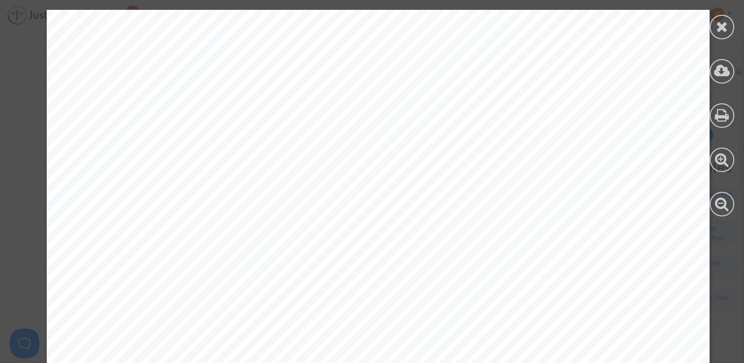
scroll to position [105, 0]
click at [720, 35] on div at bounding box center [721, 27] width 25 height 25
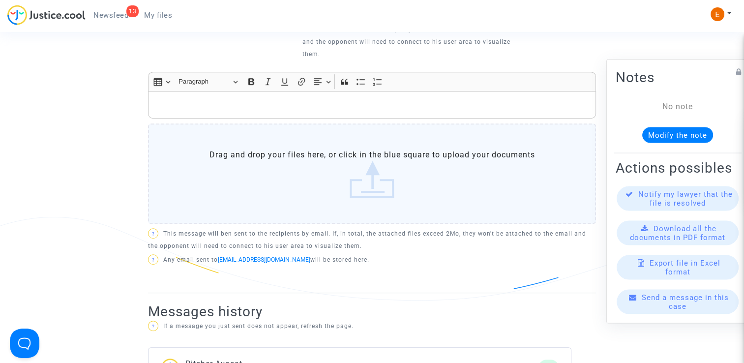
scroll to position [393, 0]
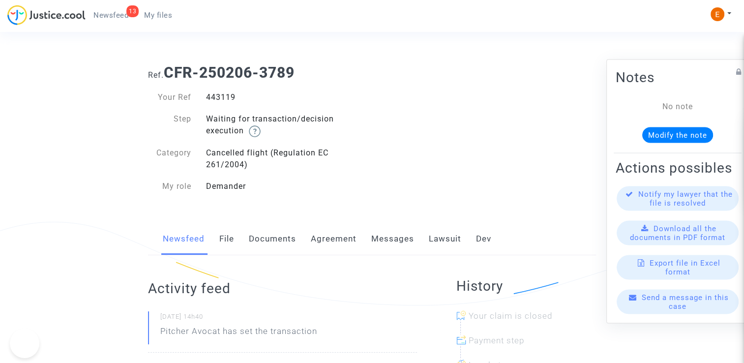
click at [222, 103] on div "443119" at bounding box center [286, 97] width 174 height 12
copy div "443119"
click at [433, 235] on link "Lawsuit" at bounding box center [445, 239] width 32 height 32
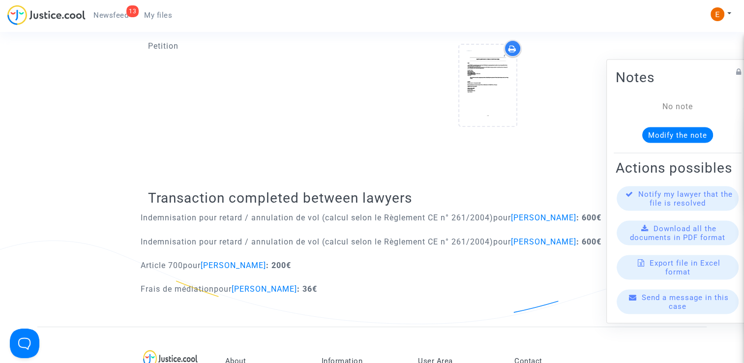
scroll to position [442, 0]
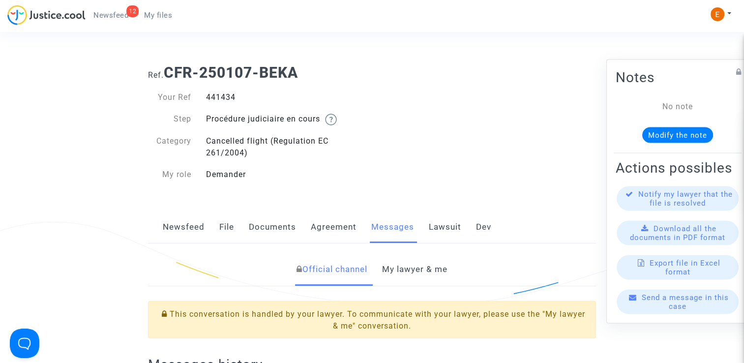
drag, startPoint x: 0, startPoint y: 0, endPoint x: 230, endPoint y: 92, distance: 247.7
click at [230, 92] on div "441434" at bounding box center [286, 97] width 174 height 12
copy div "441434"
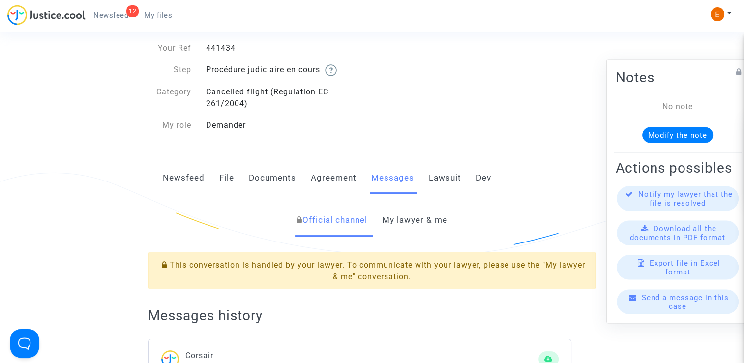
click at [425, 232] on link "My lawyer & me" at bounding box center [414, 220] width 65 height 32
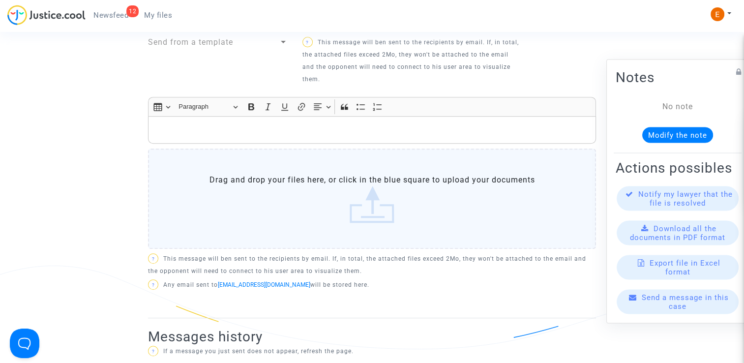
scroll to position [295, 0]
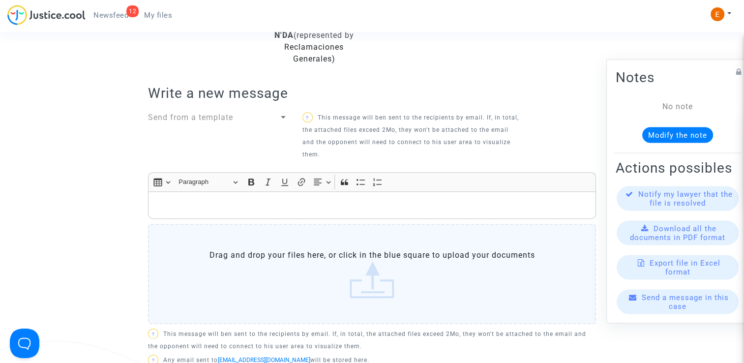
click at [291, 212] on div "Rich Text Editor, main" at bounding box center [372, 205] width 448 height 28
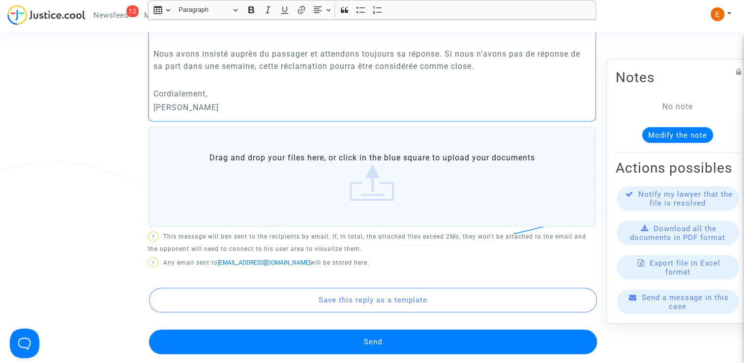
scroll to position [492, 0]
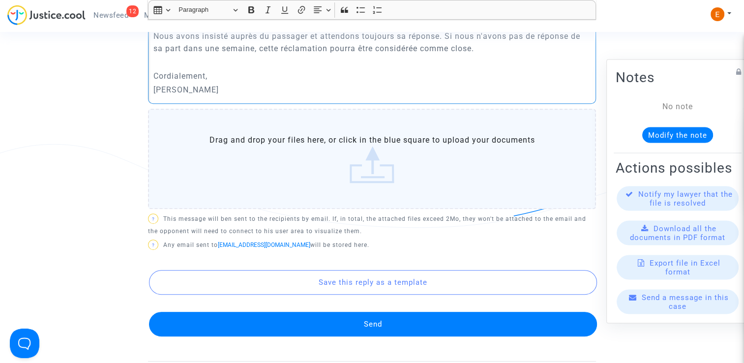
click at [383, 320] on button "Send" at bounding box center [373, 324] width 448 height 25
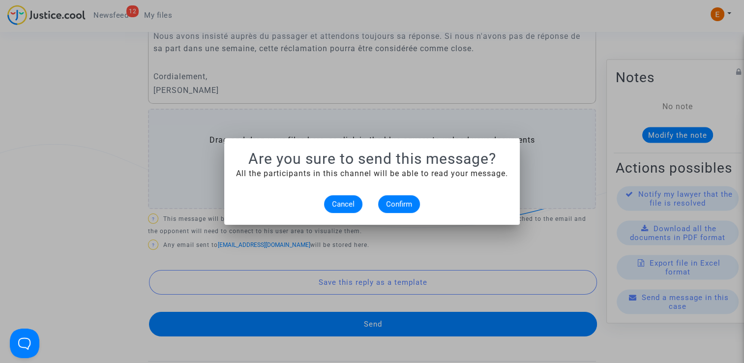
scroll to position [0, 0]
click at [397, 209] on button "Confirm" at bounding box center [399, 204] width 42 height 18
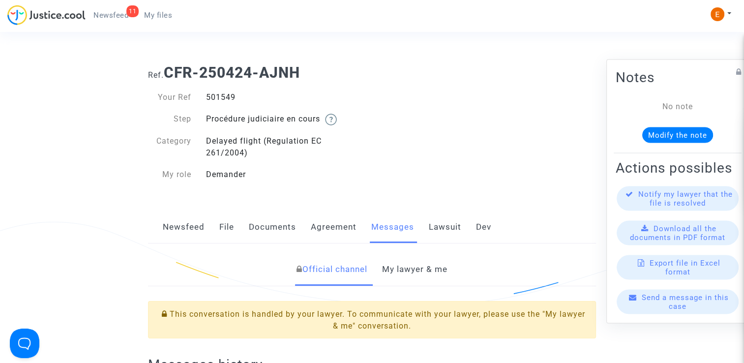
click at [227, 94] on div "501549" at bounding box center [286, 97] width 174 height 12
copy div "501549"
drag, startPoint x: 416, startPoint y: 258, endPoint x: 427, endPoint y: 260, distance: 10.9
click at [416, 258] on link "My lawyer & me" at bounding box center [414, 269] width 65 height 32
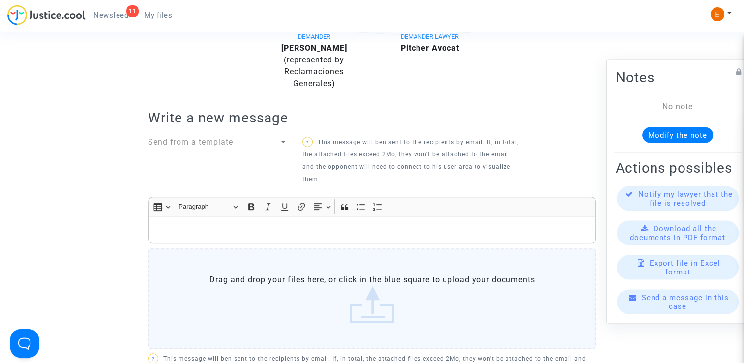
scroll to position [344, 0]
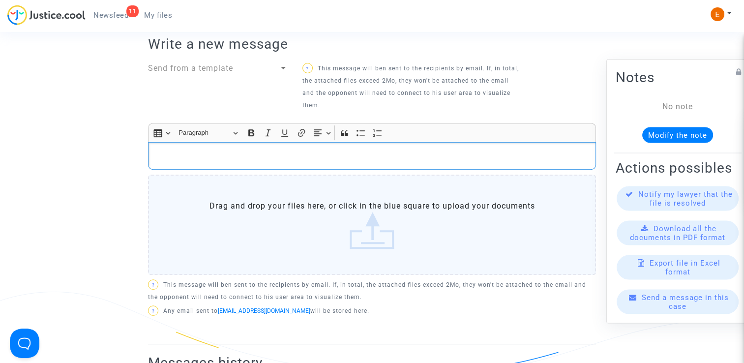
click at [286, 166] on div "Rich Text Editor, main" at bounding box center [372, 156] width 448 height 28
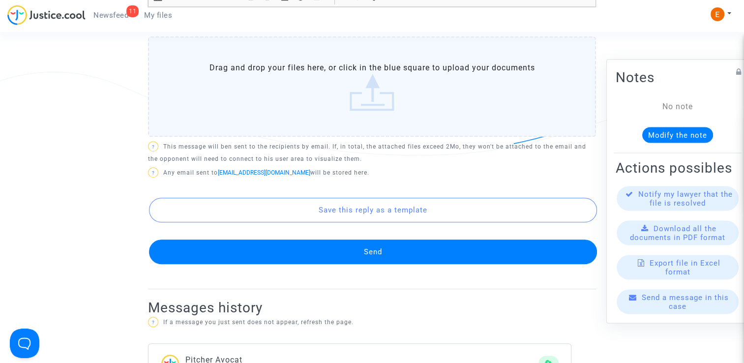
scroll to position [590, 0]
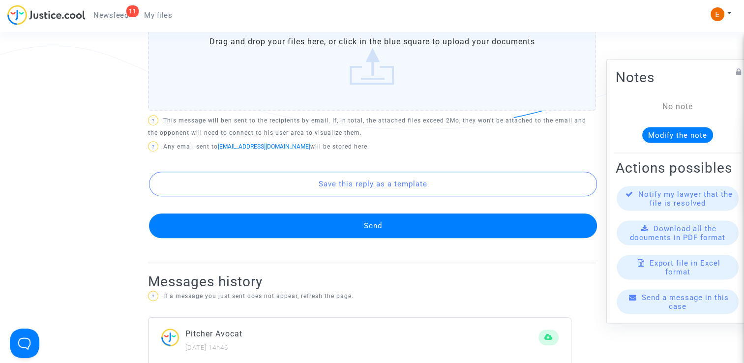
click at [394, 230] on button "Send" at bounding box center [373, 225] width 448 height 25
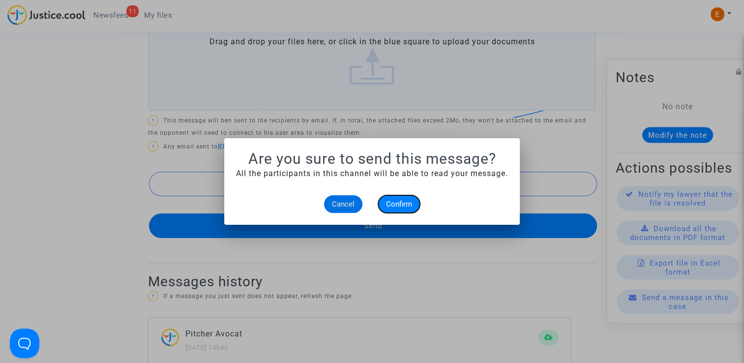
click at [400, 207] on span "Confirm" at bounding box center [399, 204] width 26 height 9
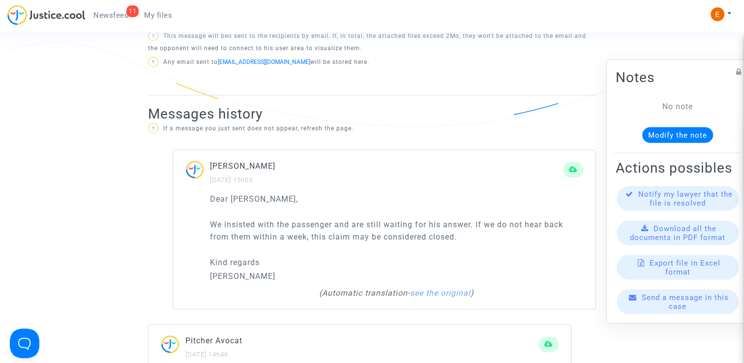
scroll to position [590, 0]
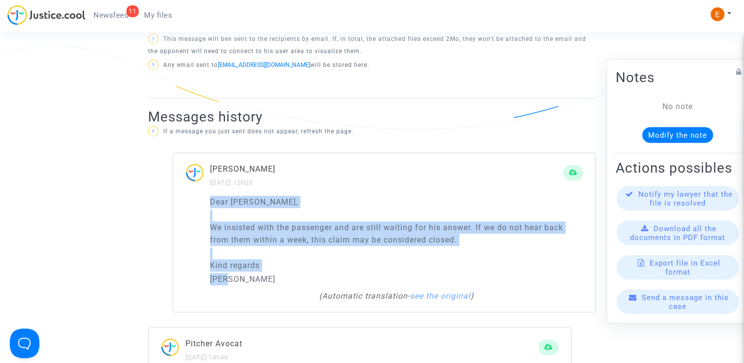
drag, startPoint x: 206, startPoint y: 200, endPoint x: 338, endPoint y: 280, distance: 153.5
click at [338, 280] on div "Dear [PERSON_NAME], We insisted with the passenger and are still waiting for hi…" at bounding box center [384, 254] width 422 height 116
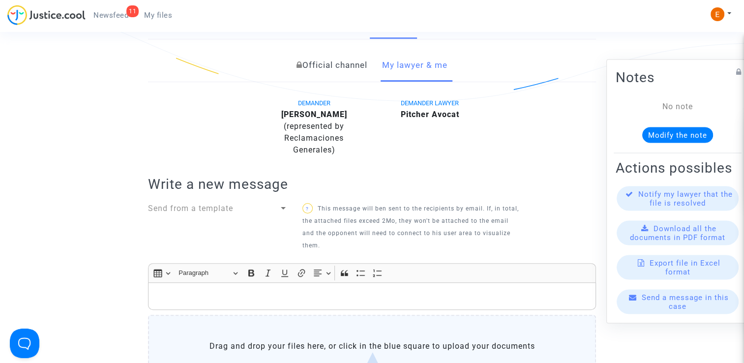
scroll to position [197, 0]
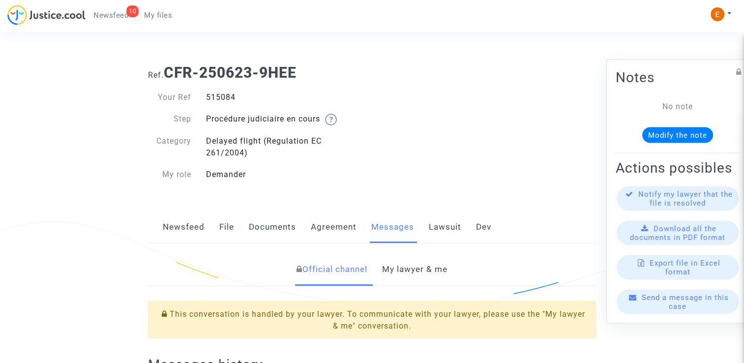
click at [220, 102] on div "515084" at bounding box center [286, 97] width 174 height 12
drag, startPoint x: 0, startPoint y: 0, endPoint x: 220, endPoint y: 102, distance: 242.8
click at [220, 102] on div "515084" at bounding box center [286, 97] width 174 height 12
copy div "515084"
click at [433, 264] on link "My lawyer & me" at bounding box center [414, 269] width 65 height 32
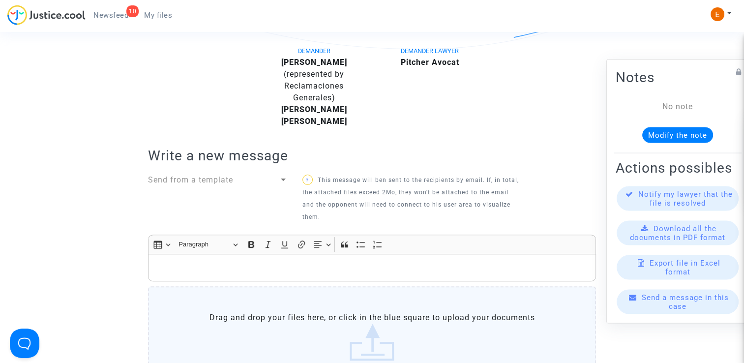
scroll to position [295, 0]
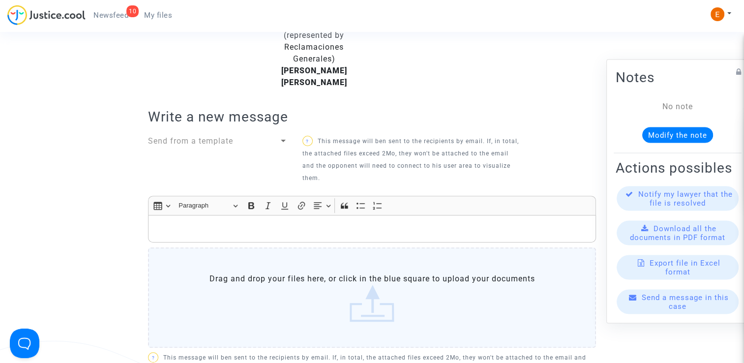
click at [275, 233] on p "Rich Text Editor, main" at bounding box center [371, 229] width 437 height 12
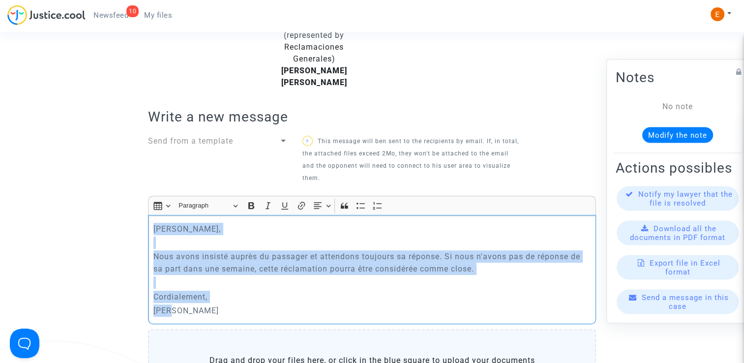
drag, startPoint x: 198, startPoint y: 321, endPoint x: 149, endPoint y: 228, distance: 104.9
click at [149, 228] on div "[PERSON_NAME], Nous avons insisté auprès du passager et attendons toujours sa r…" at bounding box center [372, 269] width 448 height 109
copy div "[PERSON_NAME], Nous avons insisté auprès du passager et attendons toujours sa r…"
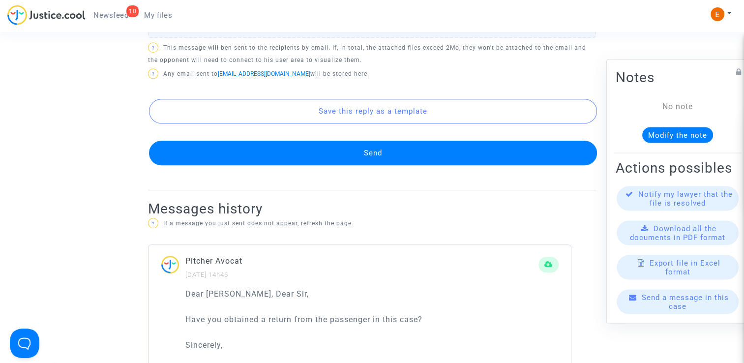
scroll to position [688, 0]
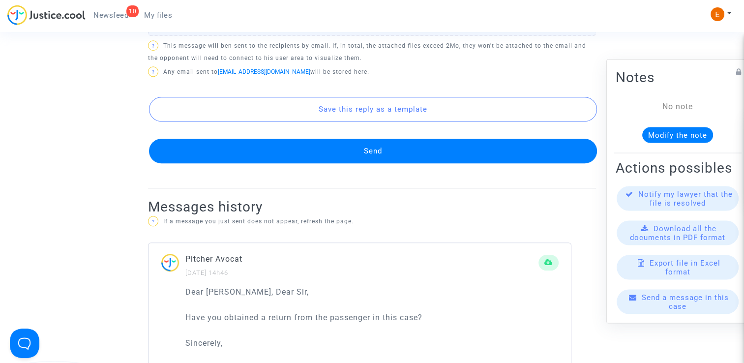
click at [360, 150] on button "Send" at bounding box center [373, 151] width 448 height 25
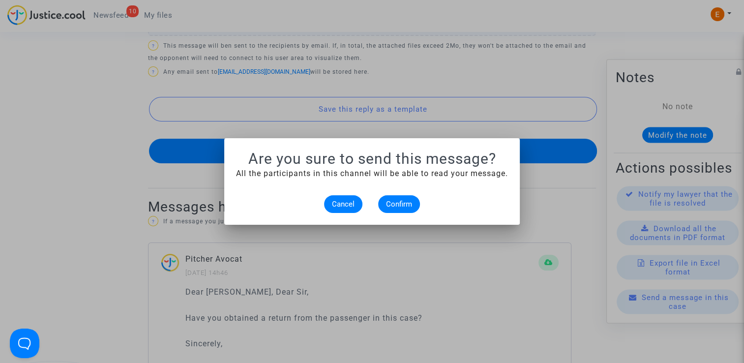
scroll to position [0, 0]
click at [403, 209] on button "Confirm" at bounding box center [399, 204] width 42 height 18
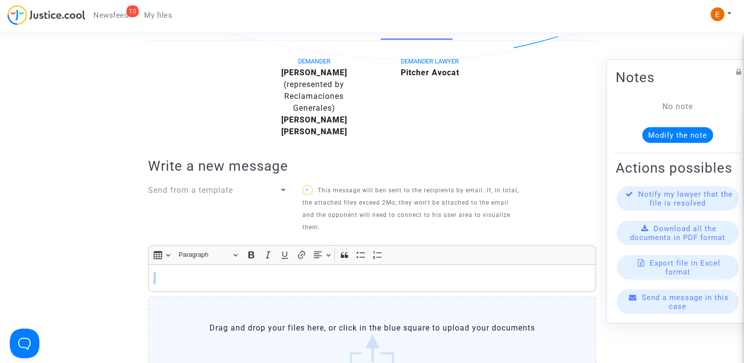
scroll to position [49, 0]
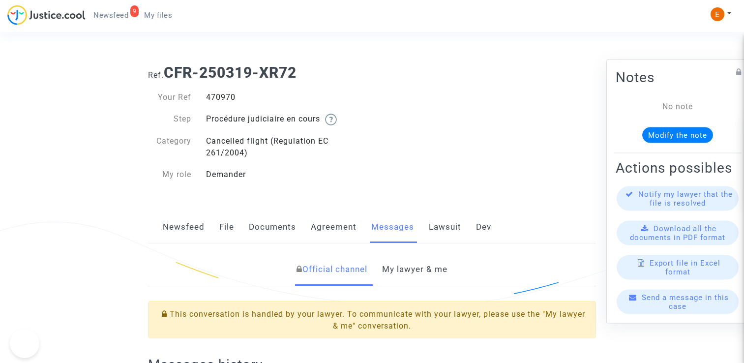
click at [417, 281] on link "My lawyer & me" at bounding box center [414, 269] width 65 height 32
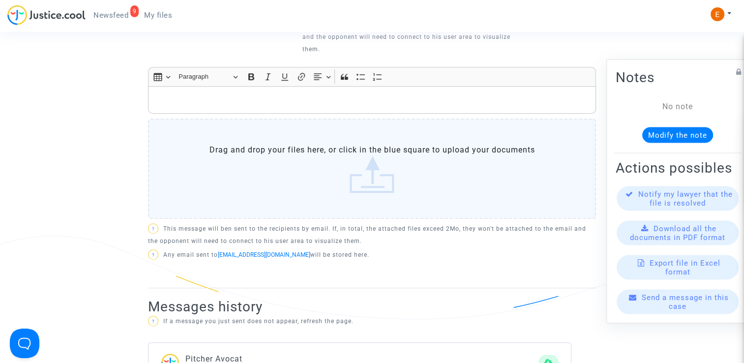
scroll to position [393, 0]
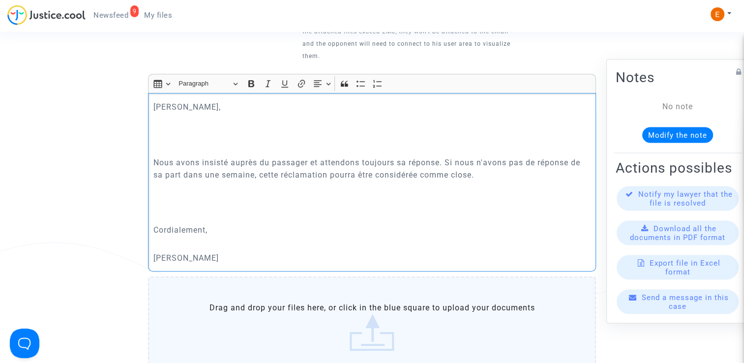
click at [212, 148] on p "Rich Text Editor, main" at bounding box center [371, 148] width 437 height 12
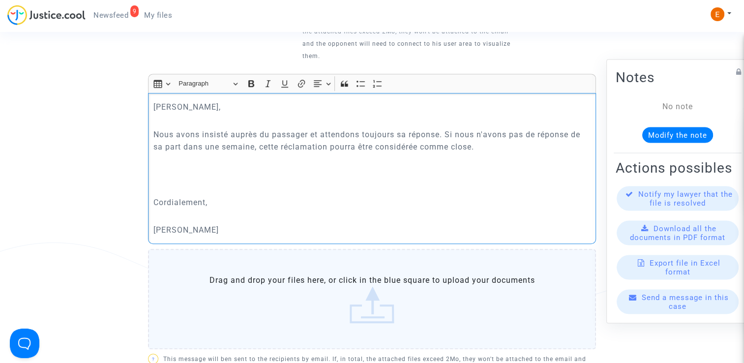
click at [182, 192] on p "Rich Text Editor, main" at bounding box center [371, 188] width 437 height 12
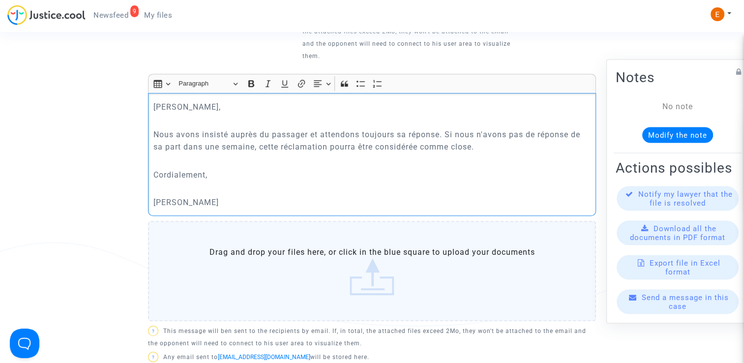
click at [189, 192] on p "Rich Text Editor, main" at bounding box center [371, 188] width 437 height 12
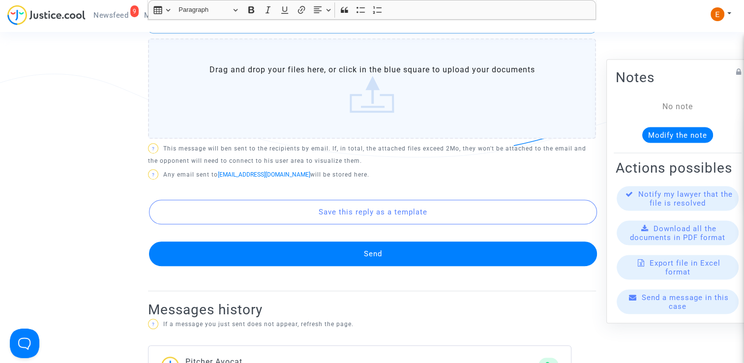
scroll to position [492, 0]
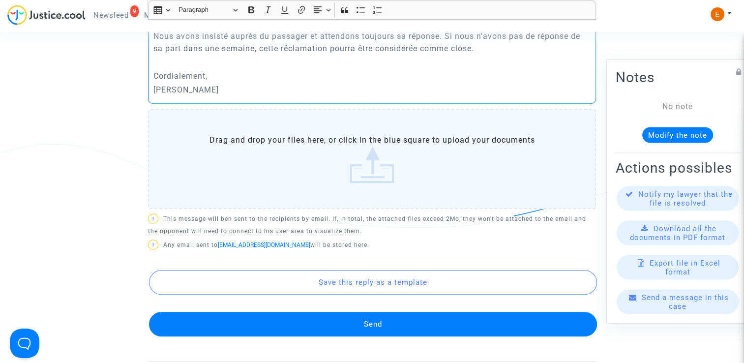
click at [371, 314] on button "Send" at bounding box center [373, 324] width 448 height 25
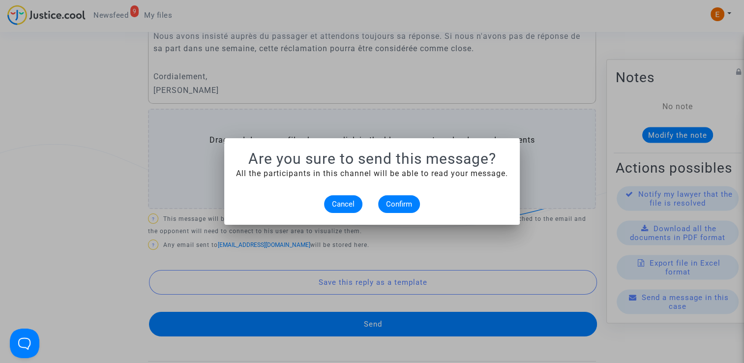
scroll to position [0, 0]
click at [408, 204] on span "Confirm" at bounding box center [399, 204] width 26 height 9
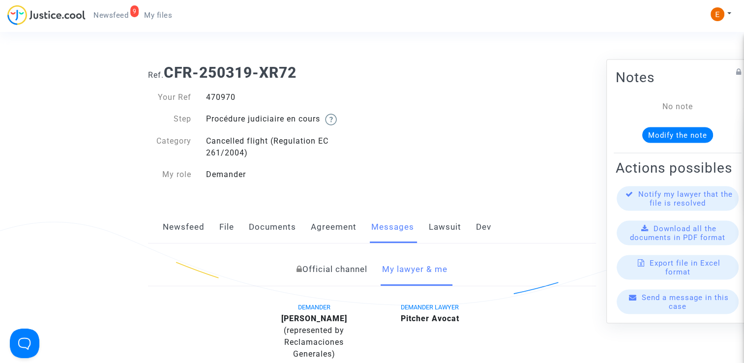
scroll to position [492, 0]
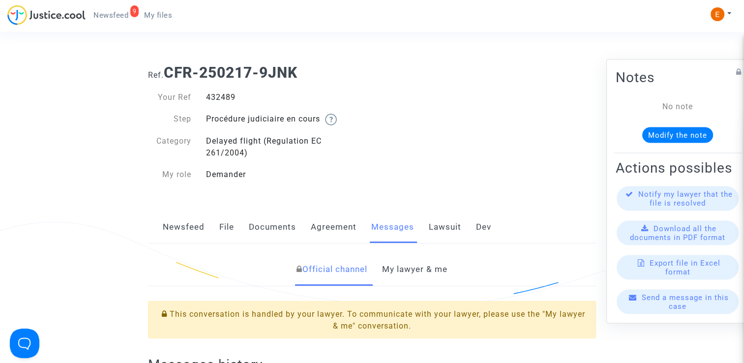
click at [421, 260] on link "My lawyer & me" at bounding box center [414, 269] width 65 height 32
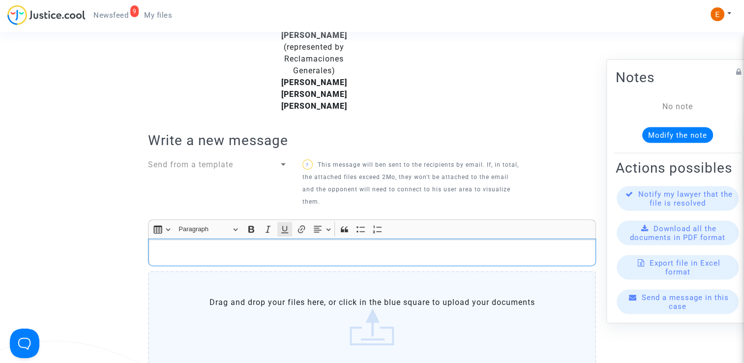
scroll to position [326, 0]
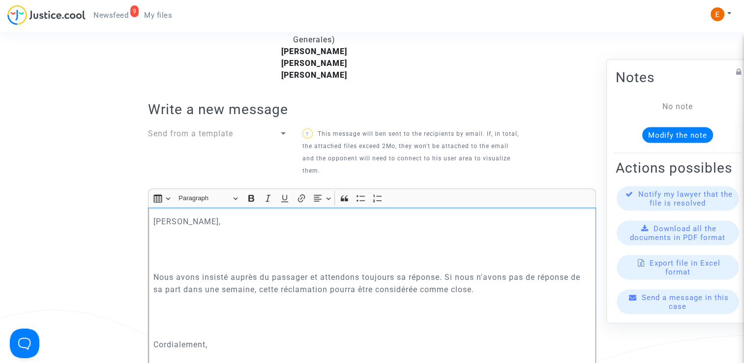
click at [210, 243] on p "Rich Text Editor, main" at bounding box center [371, 249] width 437 height 12
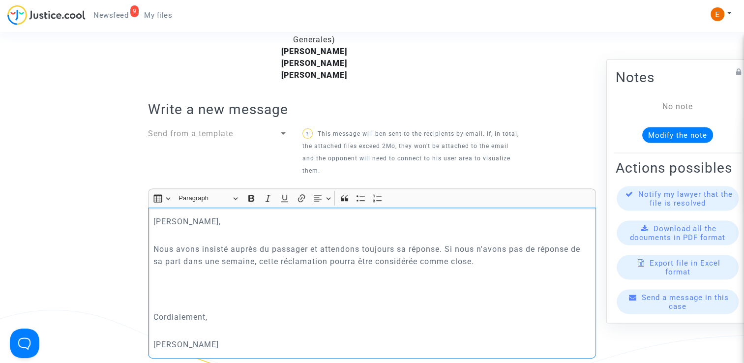
click at [195, 283] on p "Rich Text Editor, main" at bounding box center [371, 289] width 437 height 12
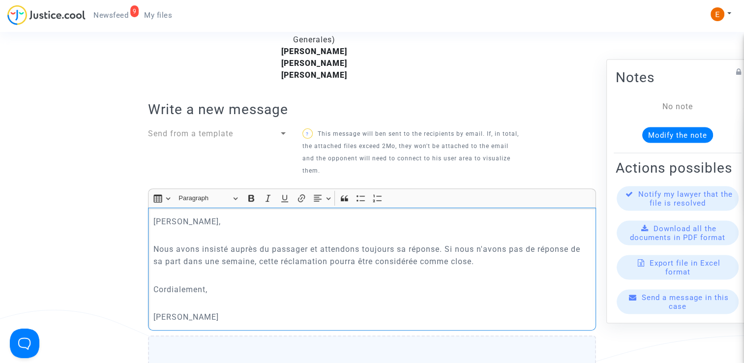
click at [181, 297] on p "Rich Text Editor, main" at bounding box center [371, 303] width 437 height 12
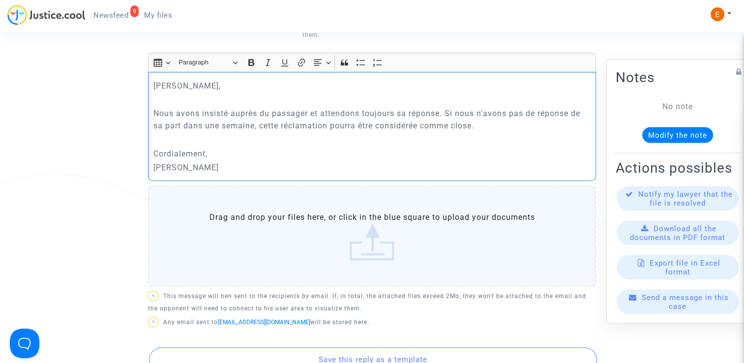
scroll to position [572, 0]
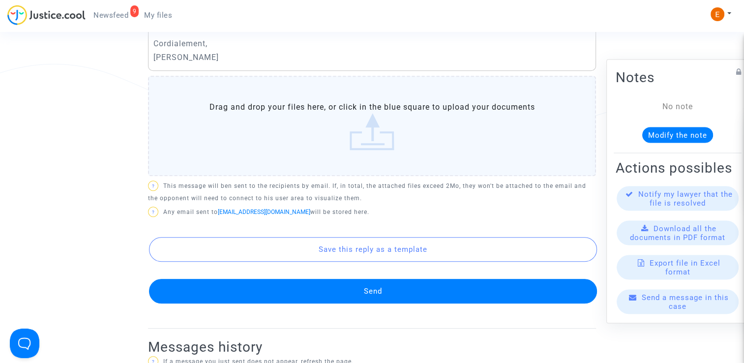
click at [326, 279] on button "Send" at bounding box center [373, 291] width 448 height 25
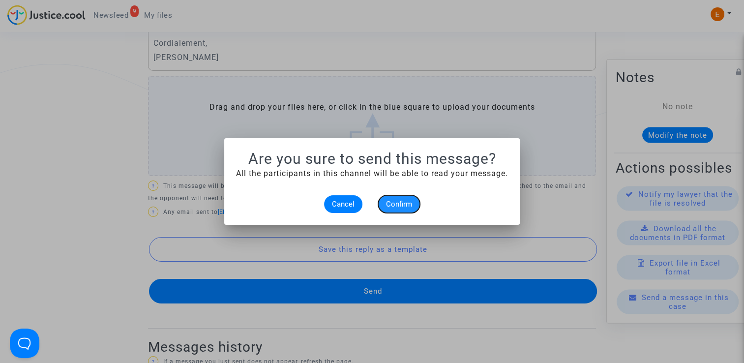
click at [407, 205] on span "Confirm" at bounding box center [399, 204] width 26 height 9
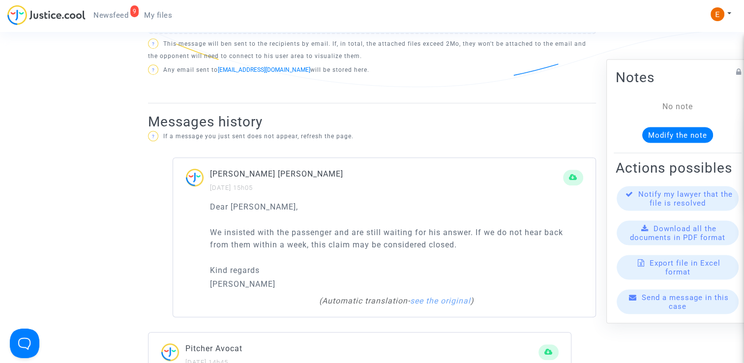
scroll to position [572, 0]
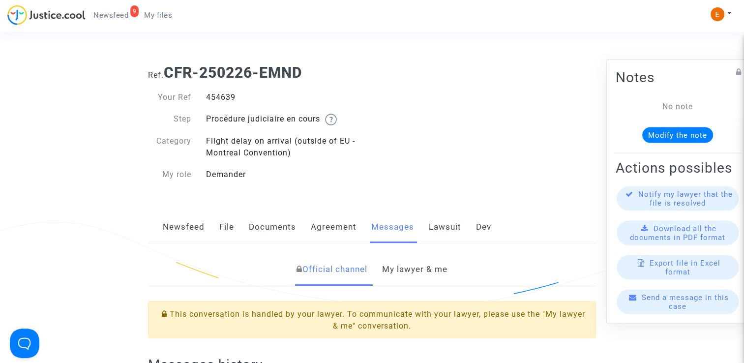
drag, startPoint x: 0, startPoint y: 0, endPoint x: 413, endPoint y: 276, distance: 496.5
click at [413, 276] on link "My lawyer & me" at bounding box center [414, 269] width 65 height 32
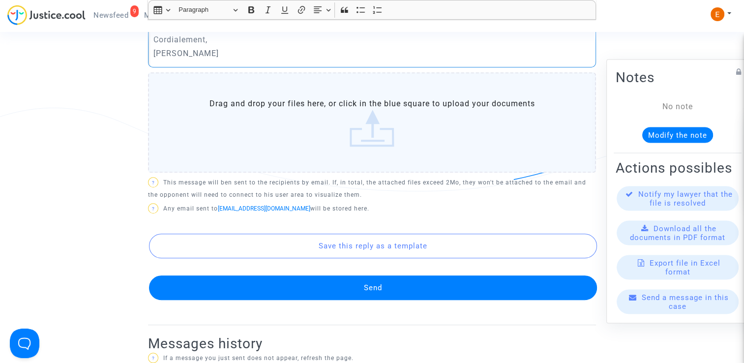
scroll to position [541, 0]
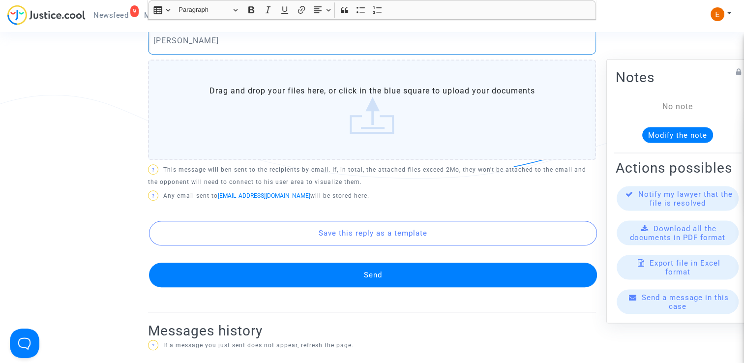
click at [351, 269] on button "Send" at bounding box center [373, 274] width 448 height 25
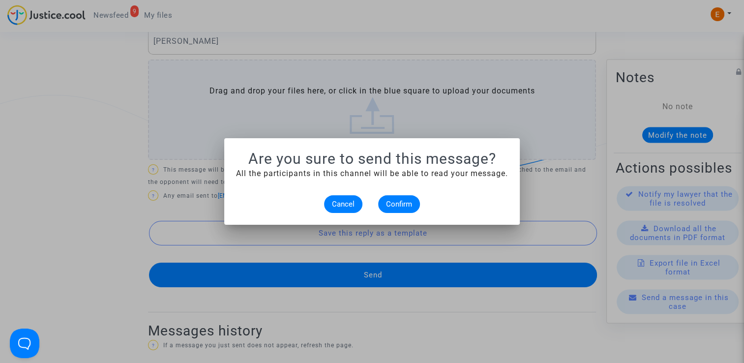
scroll to position [0, 0]
click at [401, 199] on button "Confirm" at bounding box center [399, 204] width 42 height 18
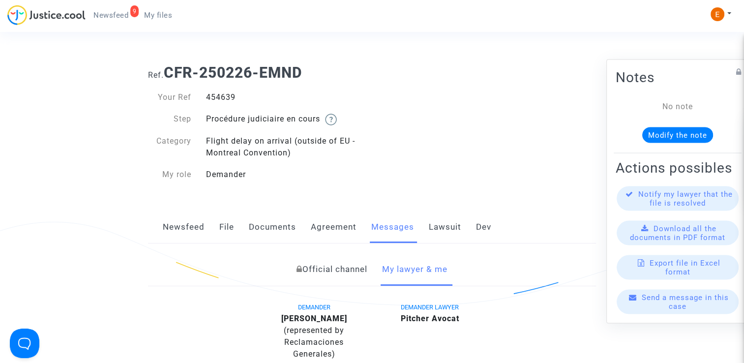
scroll to position [541, 0]
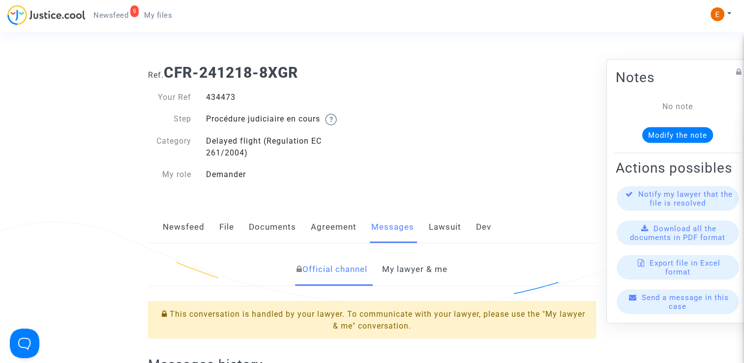
click at [222, 101] on div "434473" at bounding box center [286, 97] width 174 height 12
copy div "434473"
click at [426, 267] on link "My lawyer & me" at bounding box center [414, 269] width 65 height 32
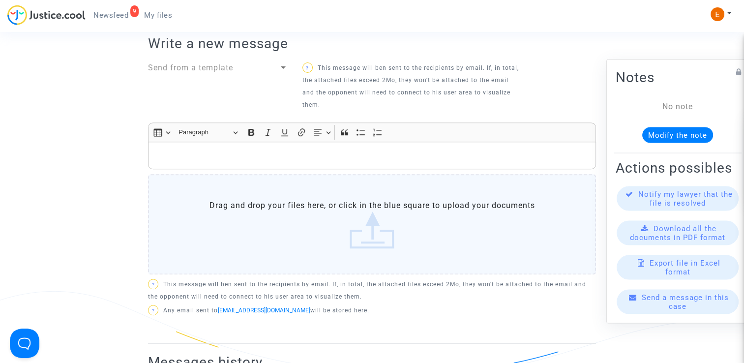
scroll to position [344, 0]
click at [228, 163] on div "Rich Text Editor, main" at bounding box center [372, 156] width 448 height 28
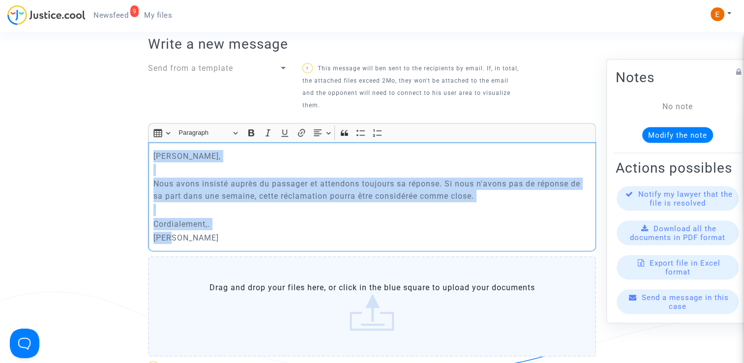
drag, startPoint x: 210, startPoint y: 248, endPoint x: 143, endPoint y: 156, distance: 114.2
copy div "Chere Laurene, Nous avons insisté auprès du passager et attendons toujours sa r…"
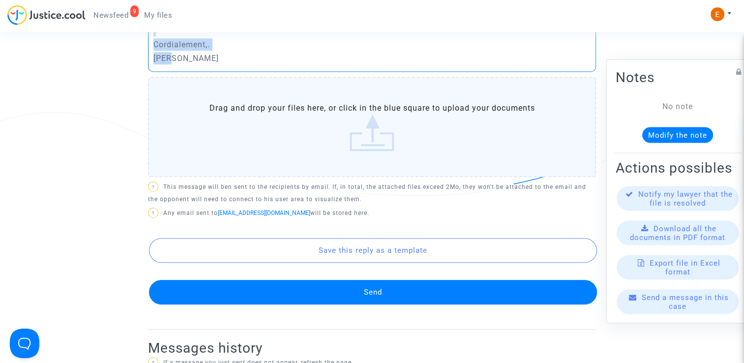
scroll to position [541, 0]
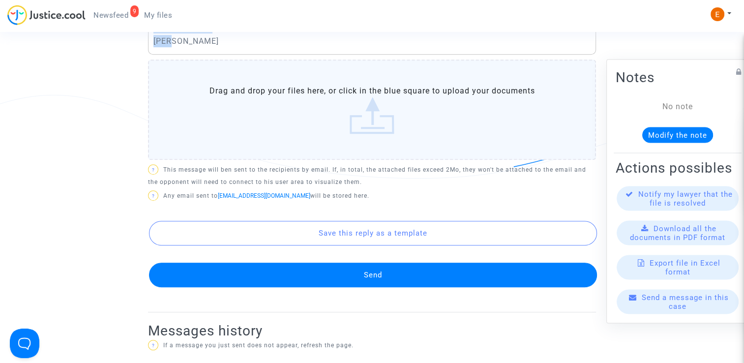
click at [397, 272] on button "Send" at bounding box center [373, 274] width 448 height 25
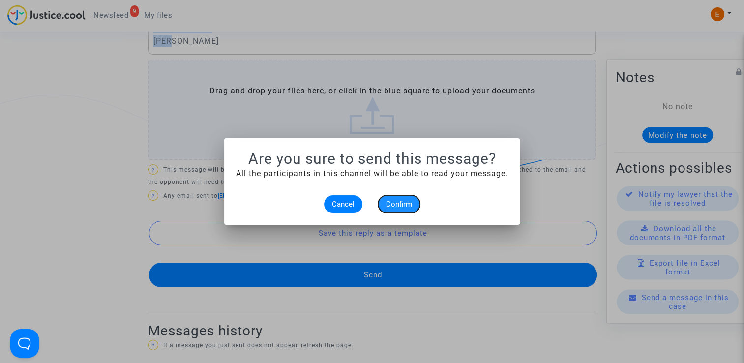
click at [402, 211] on button "Confirm" at bounding box center [399, 204] width 42 height 18
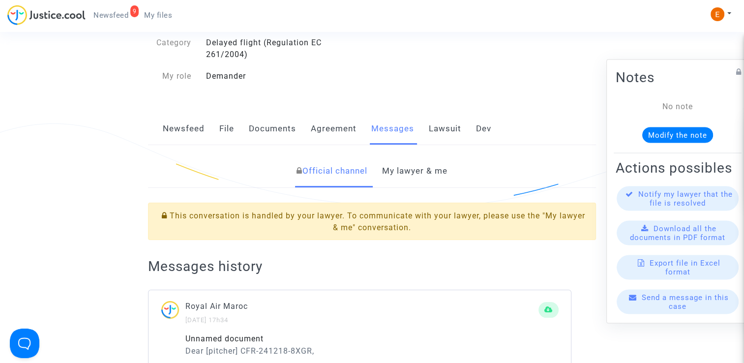
click at [186, 132] on link "Newsfeed" at bounding box center [184, 129] width 42 height 32
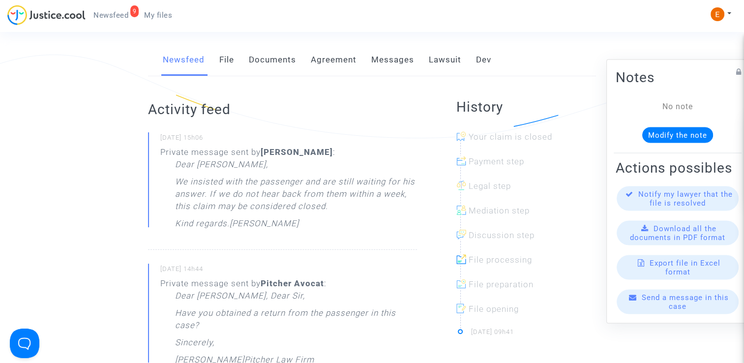
scroll to position [147, 0]
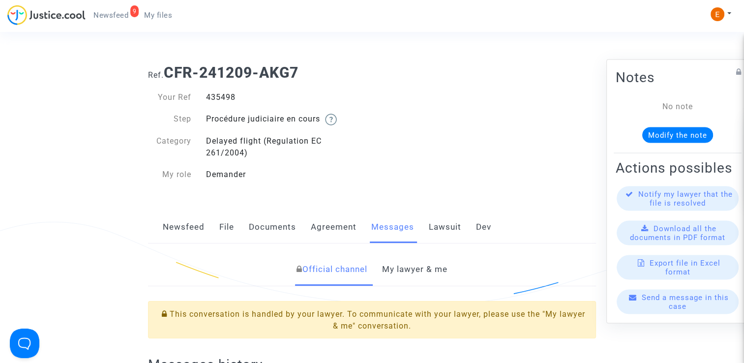
drag, startPoint x: 407, startPoint y: 266, endPoint x: 404, endPoint y: 258, distance: 9.0
click at [407, 266] on link "My lawyer & me" at bounding box center [414, 269] width 65 height 32
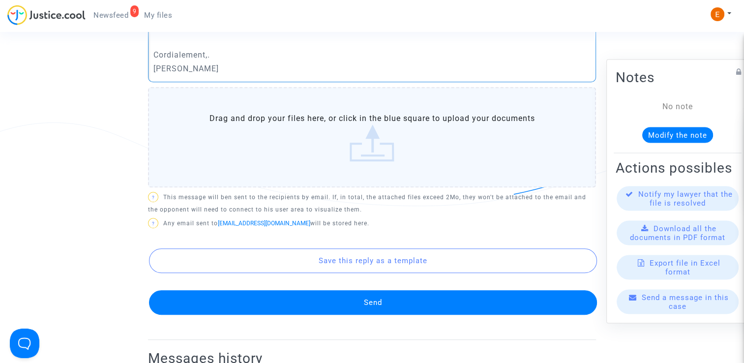
scroll to position [590, 0]
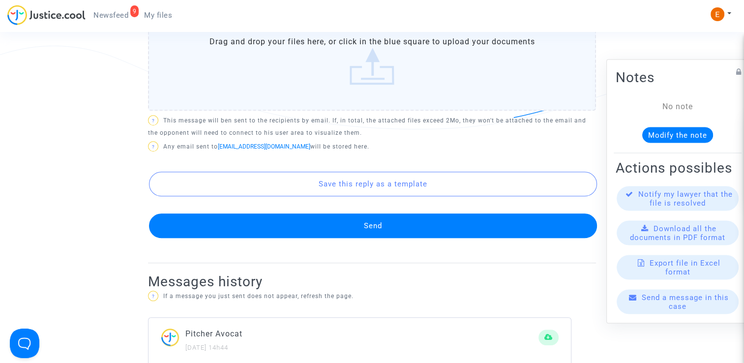
click at [350, 223] on button "Send" at bounding box center [373, 225] width 448 height 25
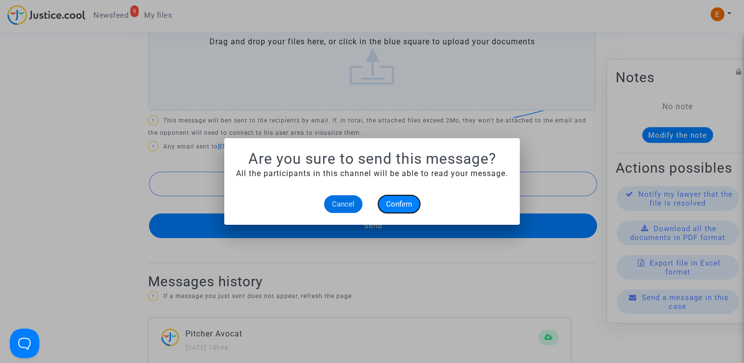
click at [401, 208] on button "Confirm" at bounding box center [399, 204] width 42 height 18
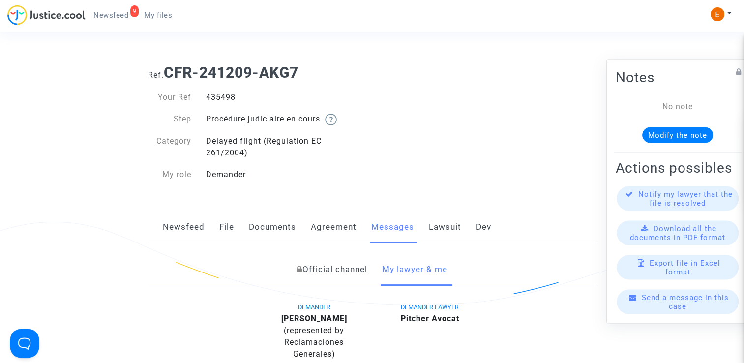
scroll to position [590, 0]
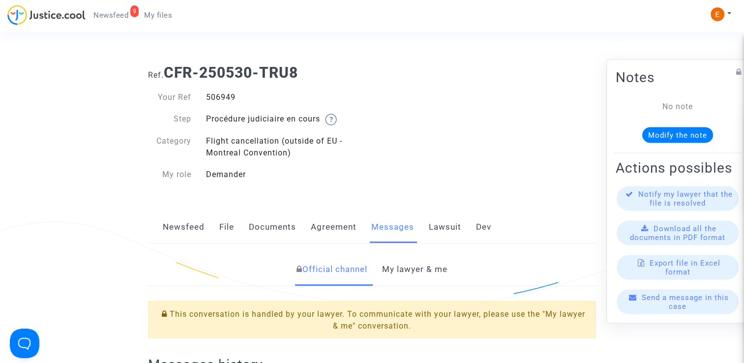
click at [409, 269] on link "My lawyer & me" at bounding box center [414, 269] width 65 height 32
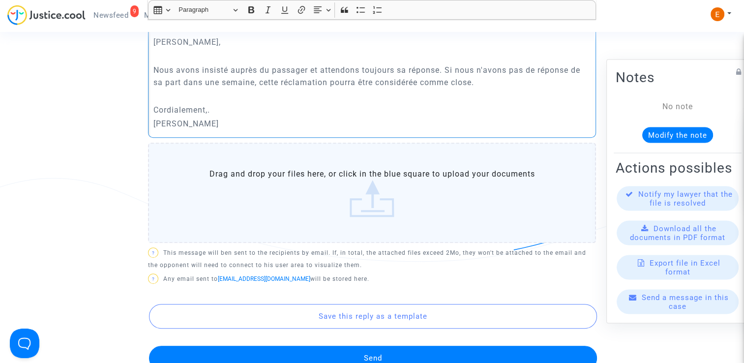
scroll to position [492, 0]
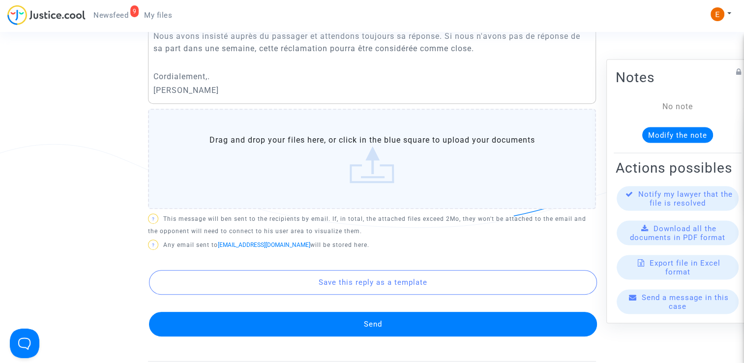
click at [431, 330] on button "Send" at bounding box center [373, 324] width 448 height 25
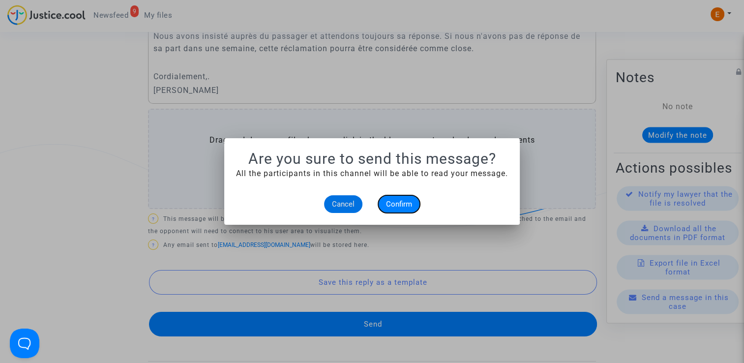
click at [401, 207] on span "Confirm" at bounding box center [399, 204] width 26 height 9
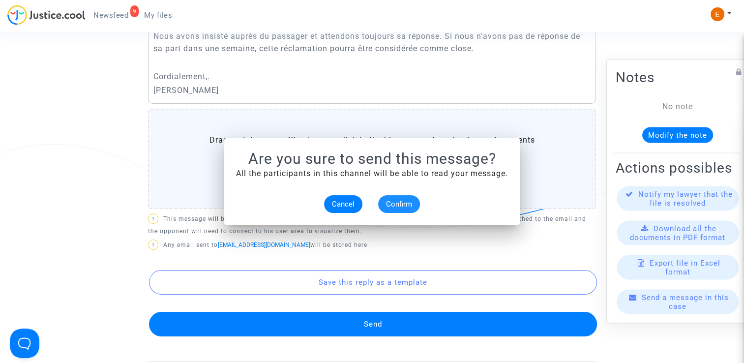
scroll to position [492, 0]
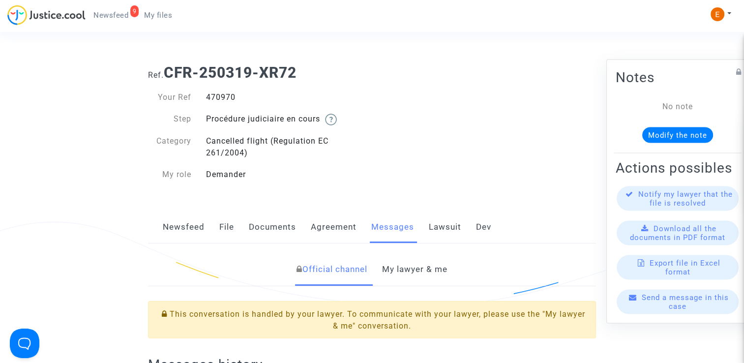
click at [233, 97] on div "470970" at bounding box center [286, 97] width 174 height 12
click at [218, 98] on div "470970" at bounding box center [286, 97] width 174 height 12
copy div "470970"
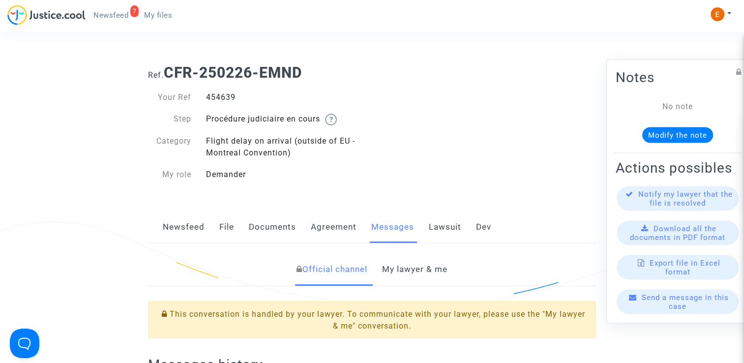
click at [228, 97] on div "454639" at bounding box center [286, 97] width 174 height 12
copy div "454639"
click at [234, 95] on div "434473" at bounding box center [286, 97] width 174 height 12
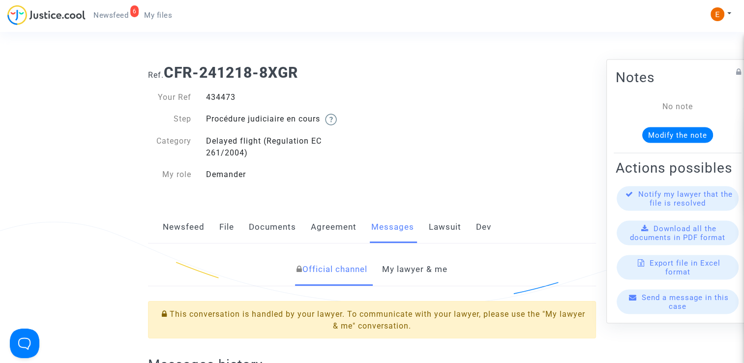
click at [226, 97] on div "434473" at bounding box center [286, 97] width 174 height 12
copy div "434473"
drag, startPoint x: 0, startPoint y: 0, endPoint x: 216, endPoint y: 98, distance: 237.6
click at [222, 97] on div "506949" at bounding box center [286, 97] width 174 height 12
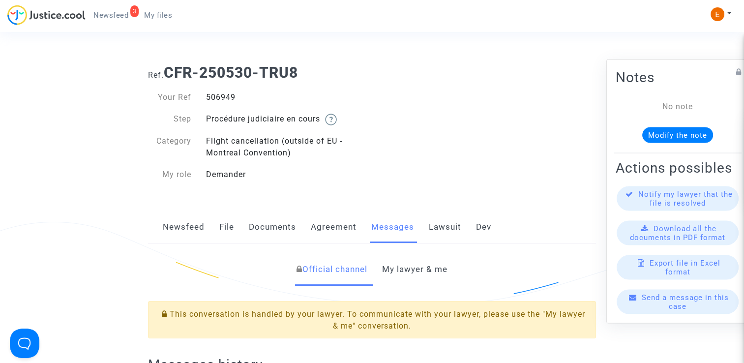
click at [222, 97] on div "506949" at bounding box center [286, 97] width 174 height 12
copy div "506949"
